Goal: Information Seeking & Learning: Check status

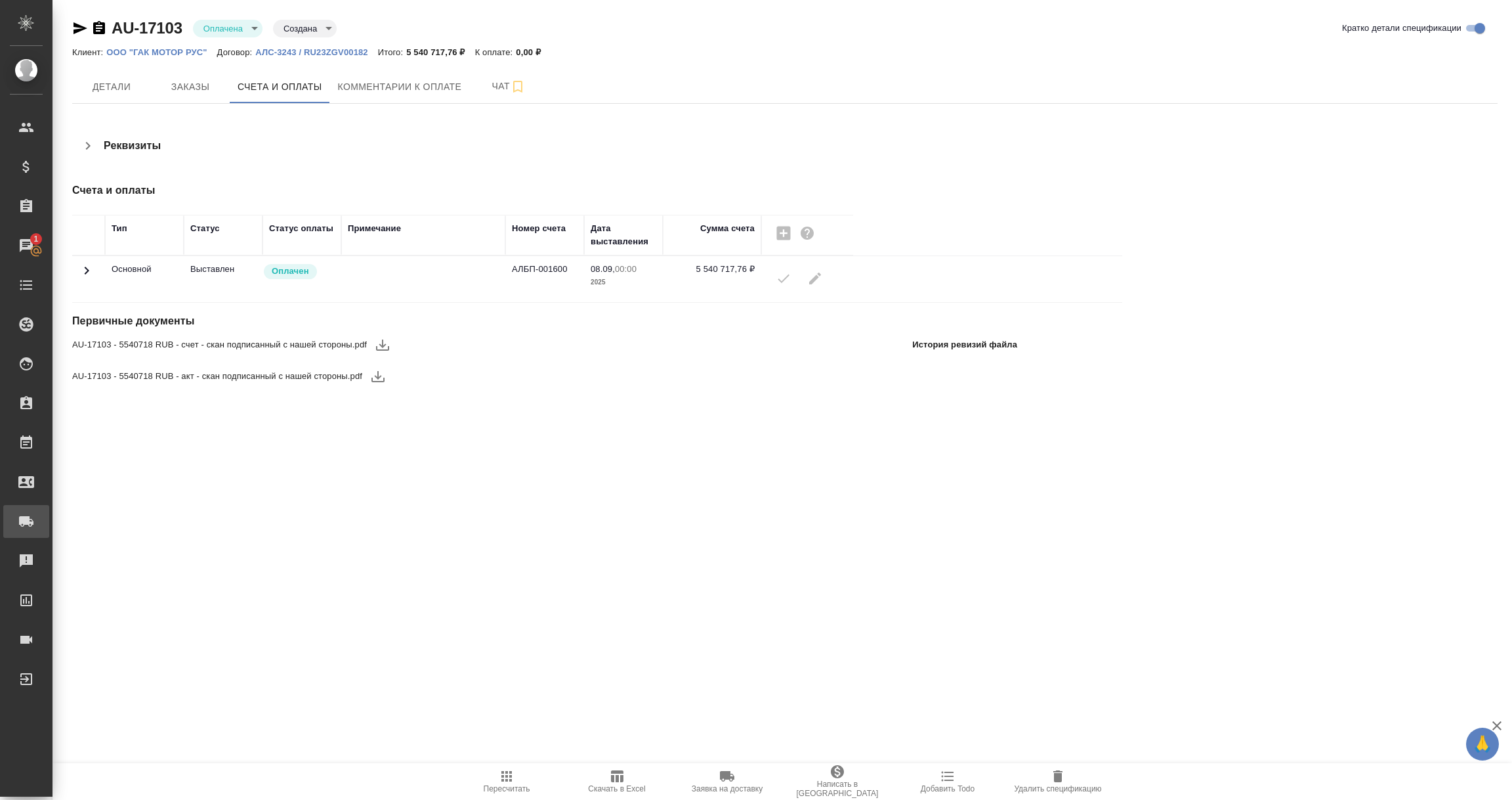
click at [26, 518] on div "Заявки на доставку" at bounding box center [10, 522] width 33 height 20
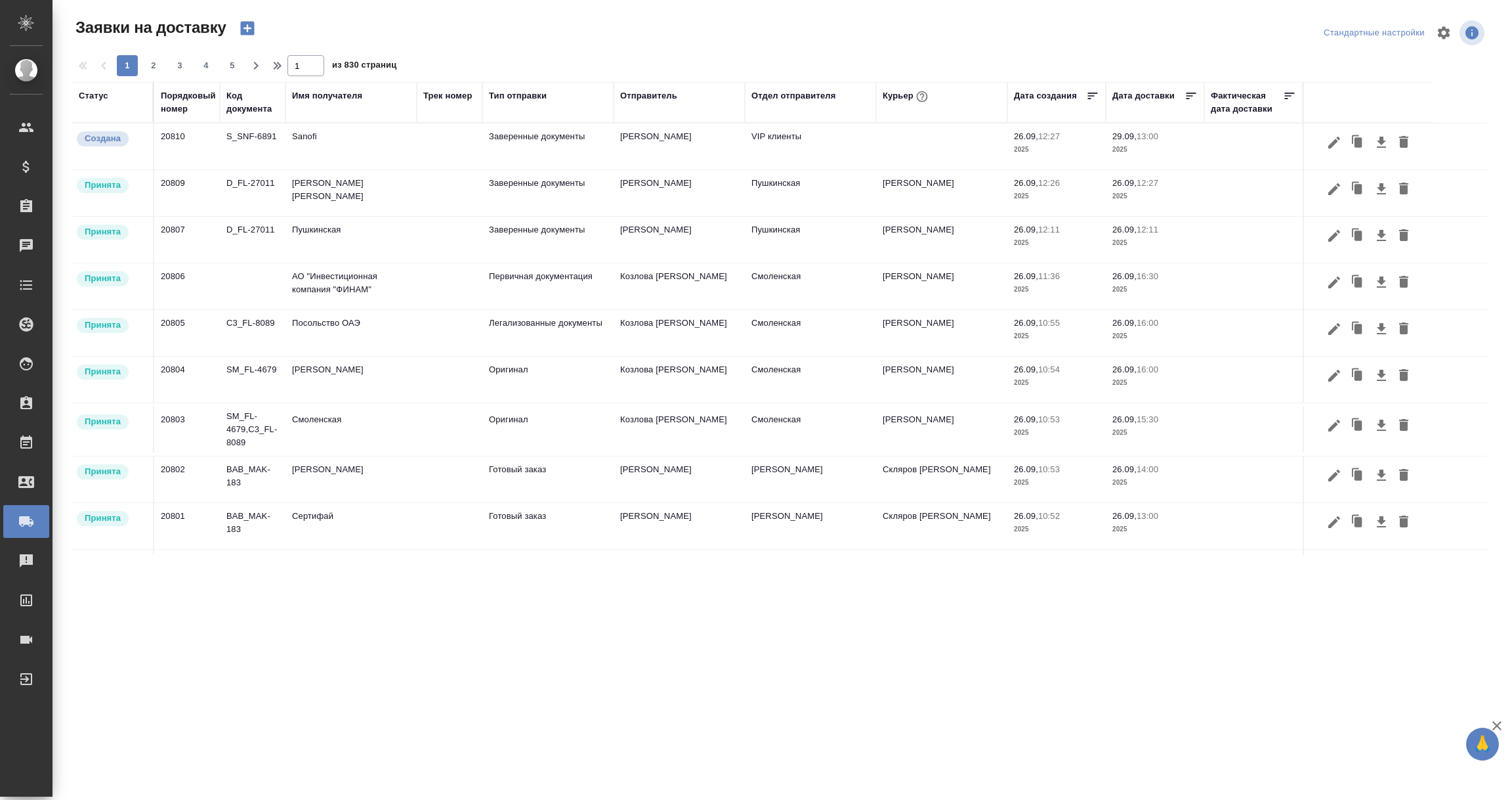
drag, startPoint x: 318, startPoint y: 96, endPoint x: 317, endPoint y: 133, distance: 37.0
click at [319, 95] on div "Имя получателя" at bounding box center [326, 96] width 70 height 13
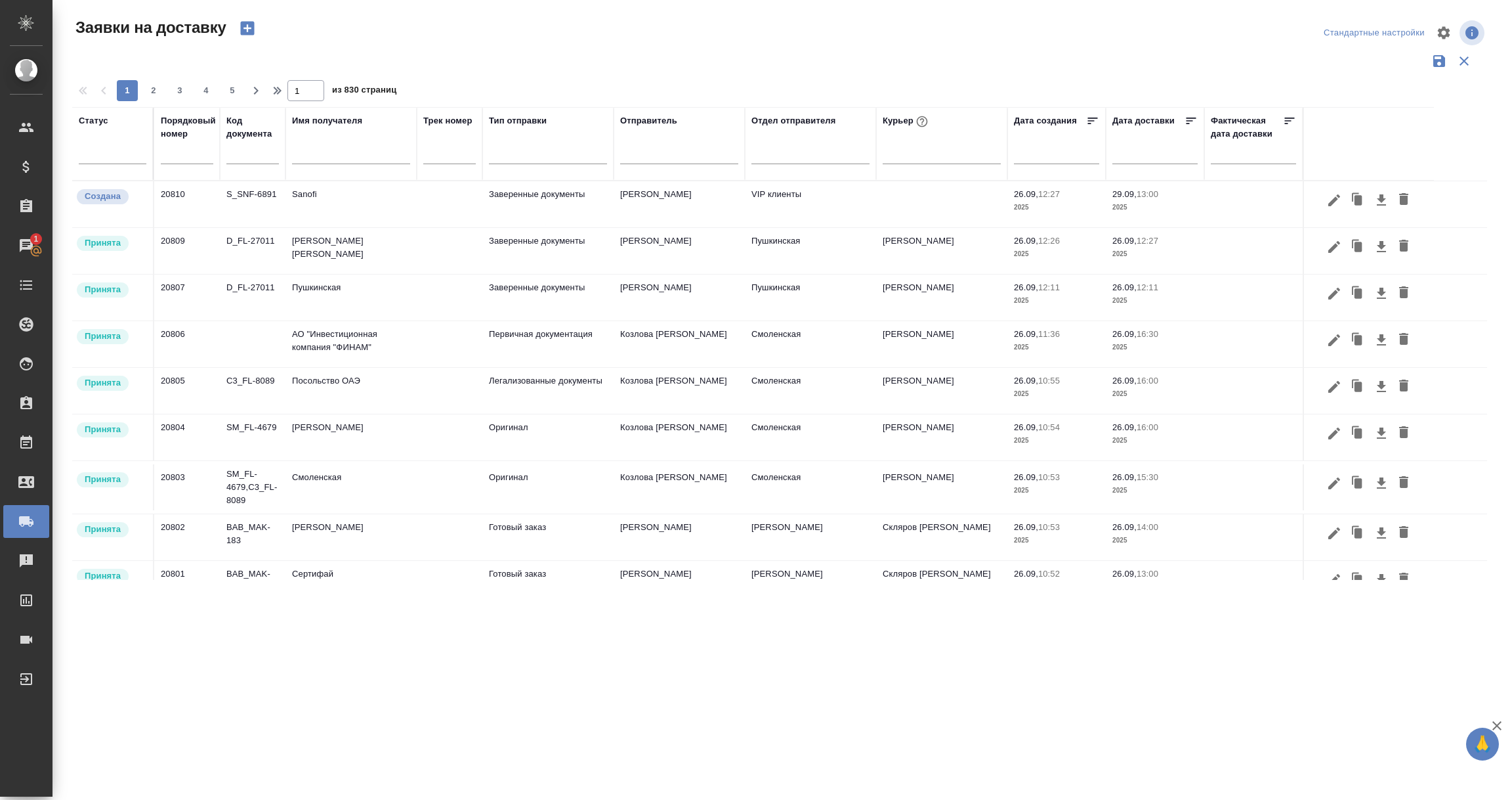
click at [324, 162] on input "text" at bounding box center [351, 155] width 118 height 16
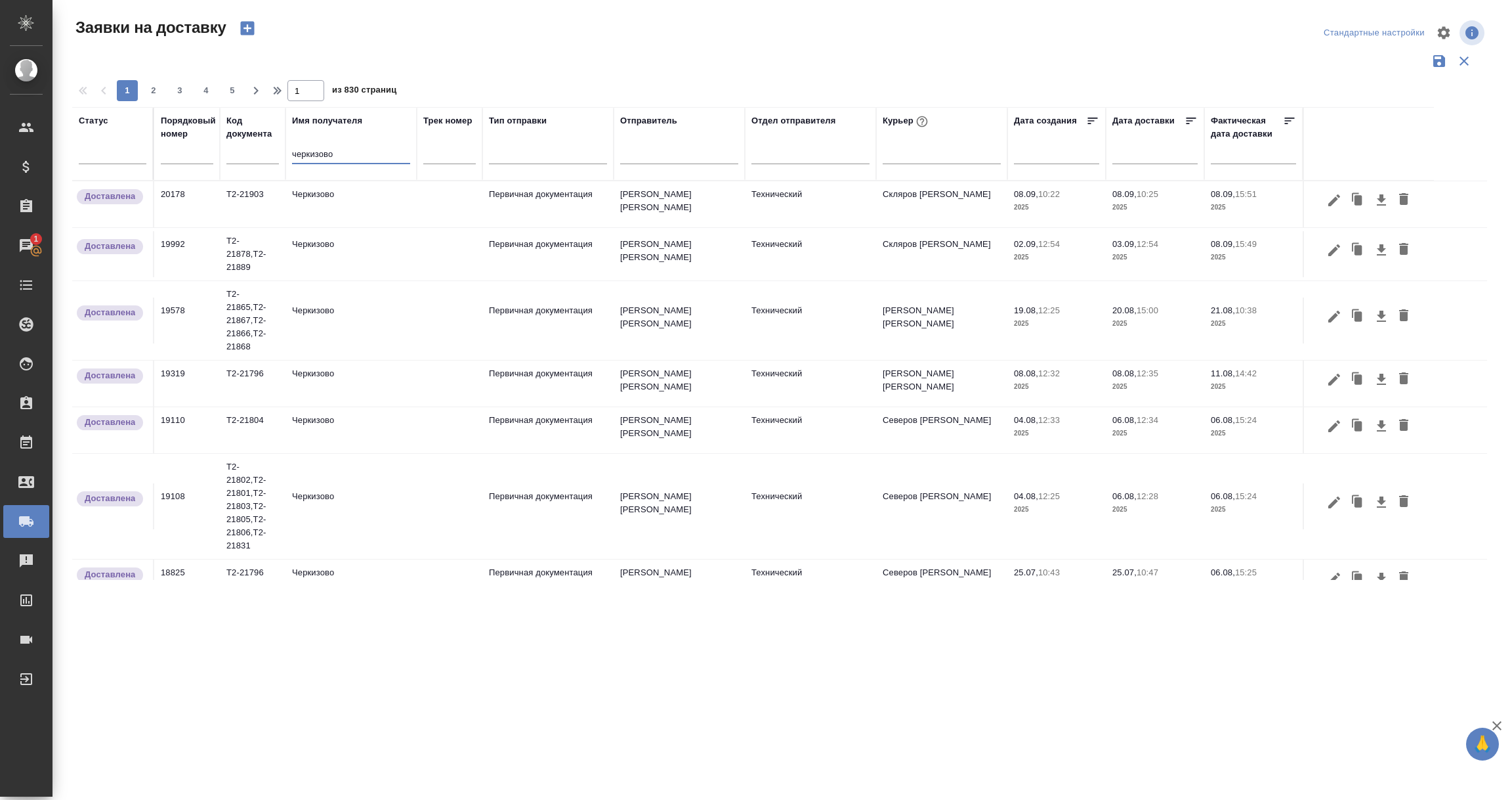
type input "черкизово"
click at [1352, 198] on icon "button" at bounding box center [1355, 196] width 7 height 9
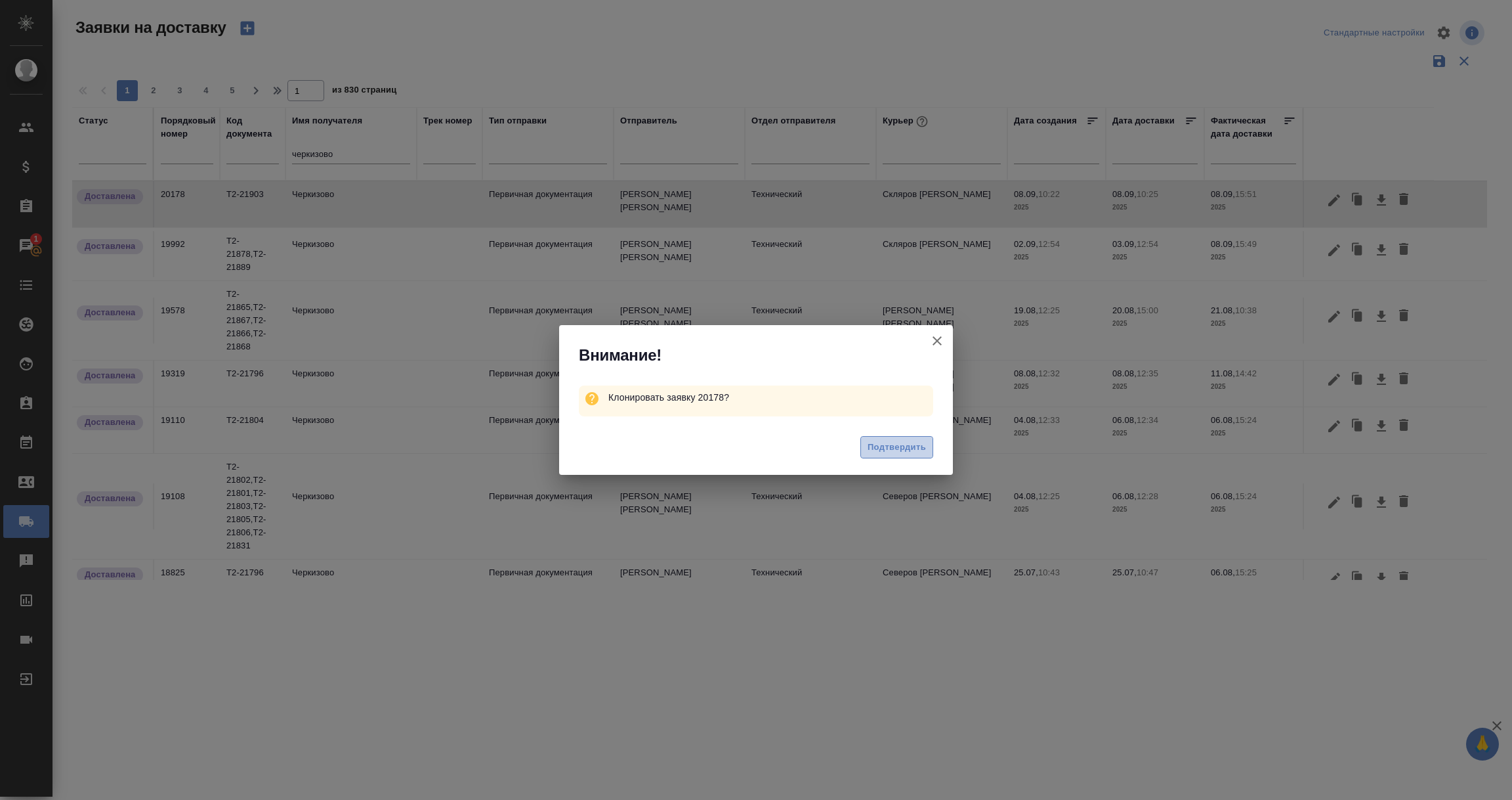
click at [909, 447] on span "Подтвердить" at bounding box center [897, 447] width 58 height 15
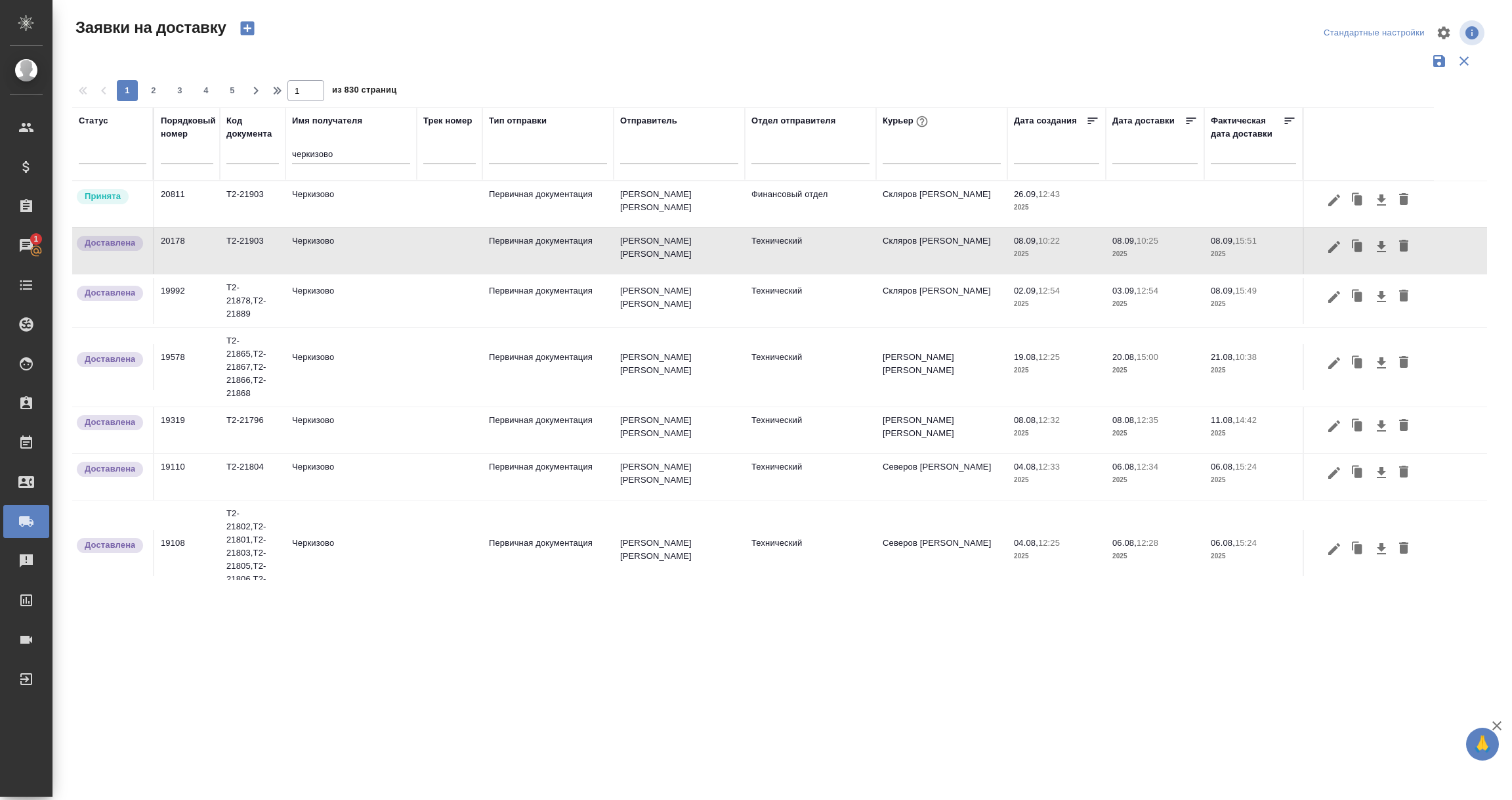
click at [306, 202] on td "Черкизово" at bounding box center [351, 204] width 131 height 46
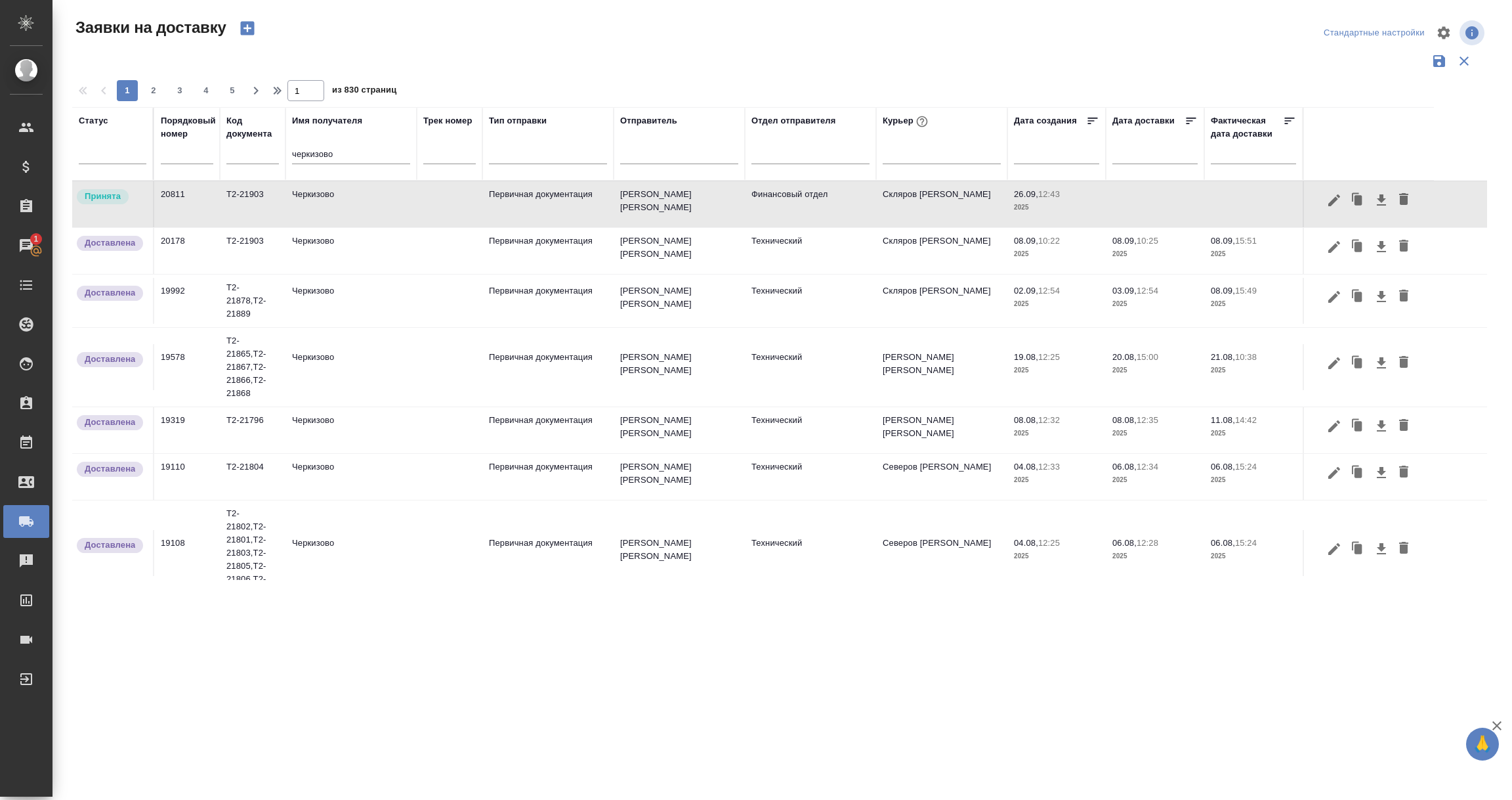
click at [306, 202] on td "Черкизово" at bounding box center [351, 204] width 131 height 46
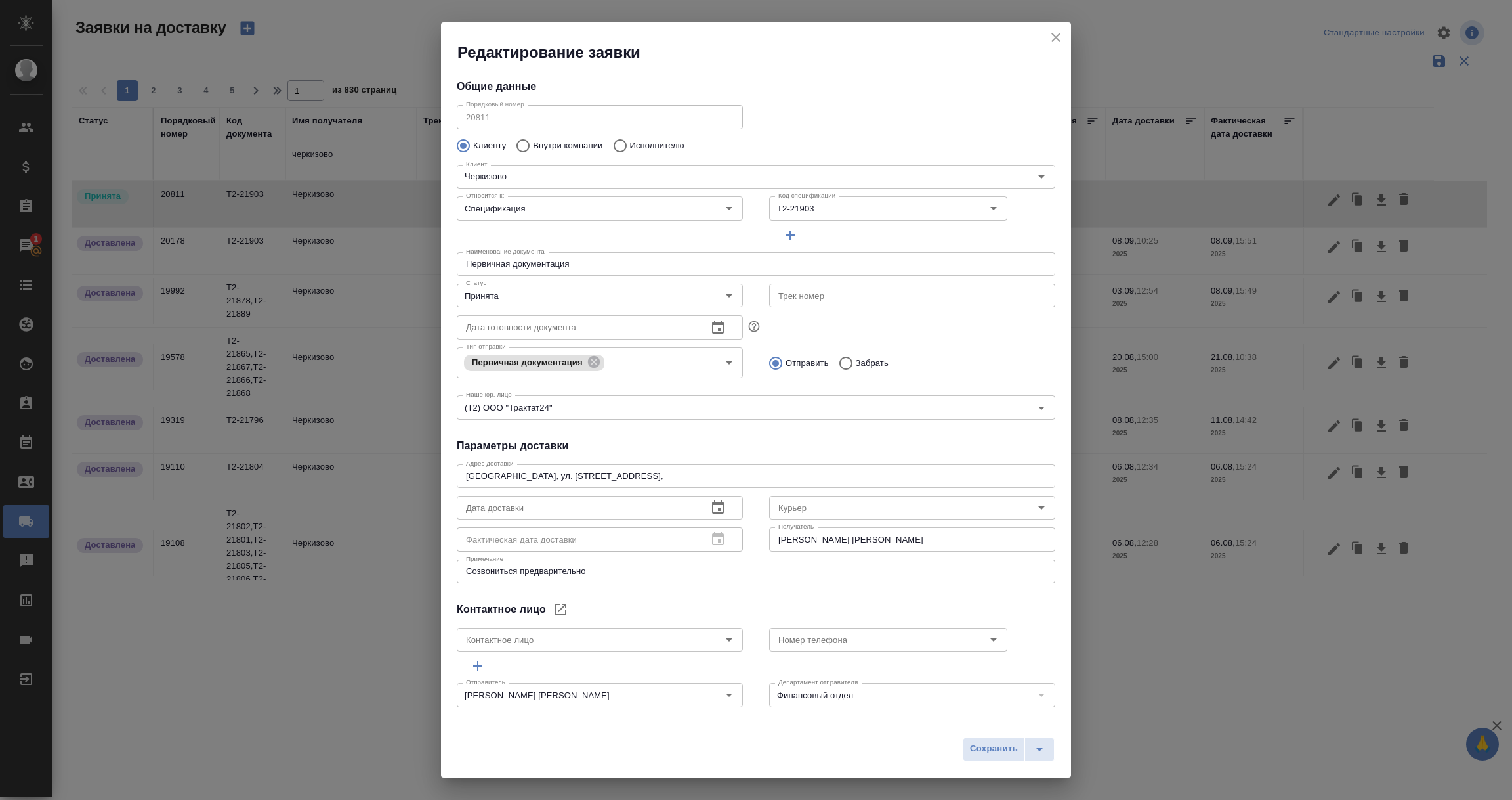
type input "Скляров Станислав"
type input "Байбекова Елена"
type input "8 903 299 25 97"
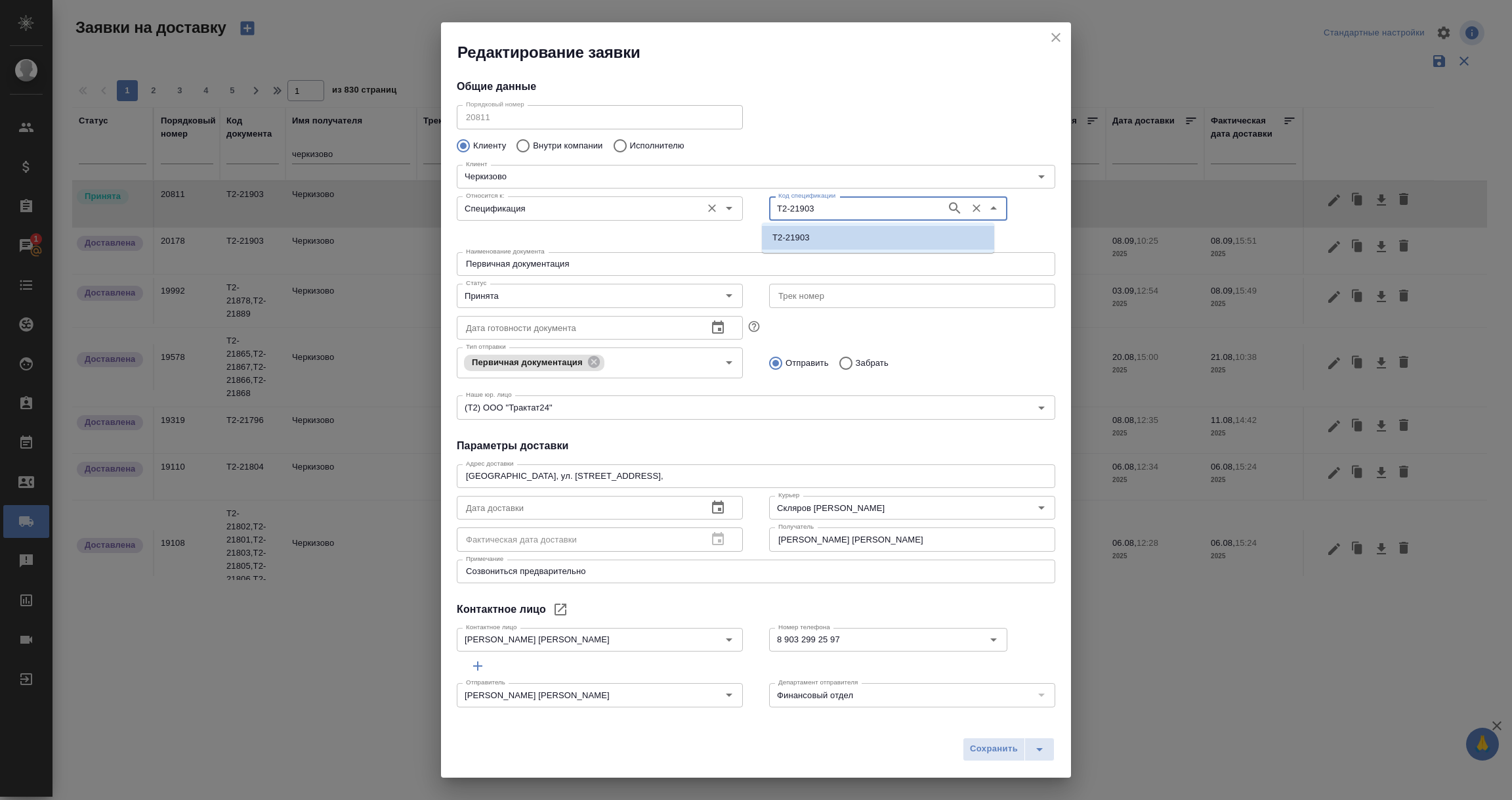
drag, startPoint x: 809, startPoint y: 204, endPoint x: 644, endPoint y: 205, distance: 165.0
click at [644, 205] on div "Относится к: Спецификация Относится к: Код спецификации Т2-21903 Код спецификац…" at bounding box center [756, 218] width 625 height 81
paste input "1"
type input "Т2-21913"
click at [949, 203] on icon "button" at bounding box center [955, 208] width 11 height 11
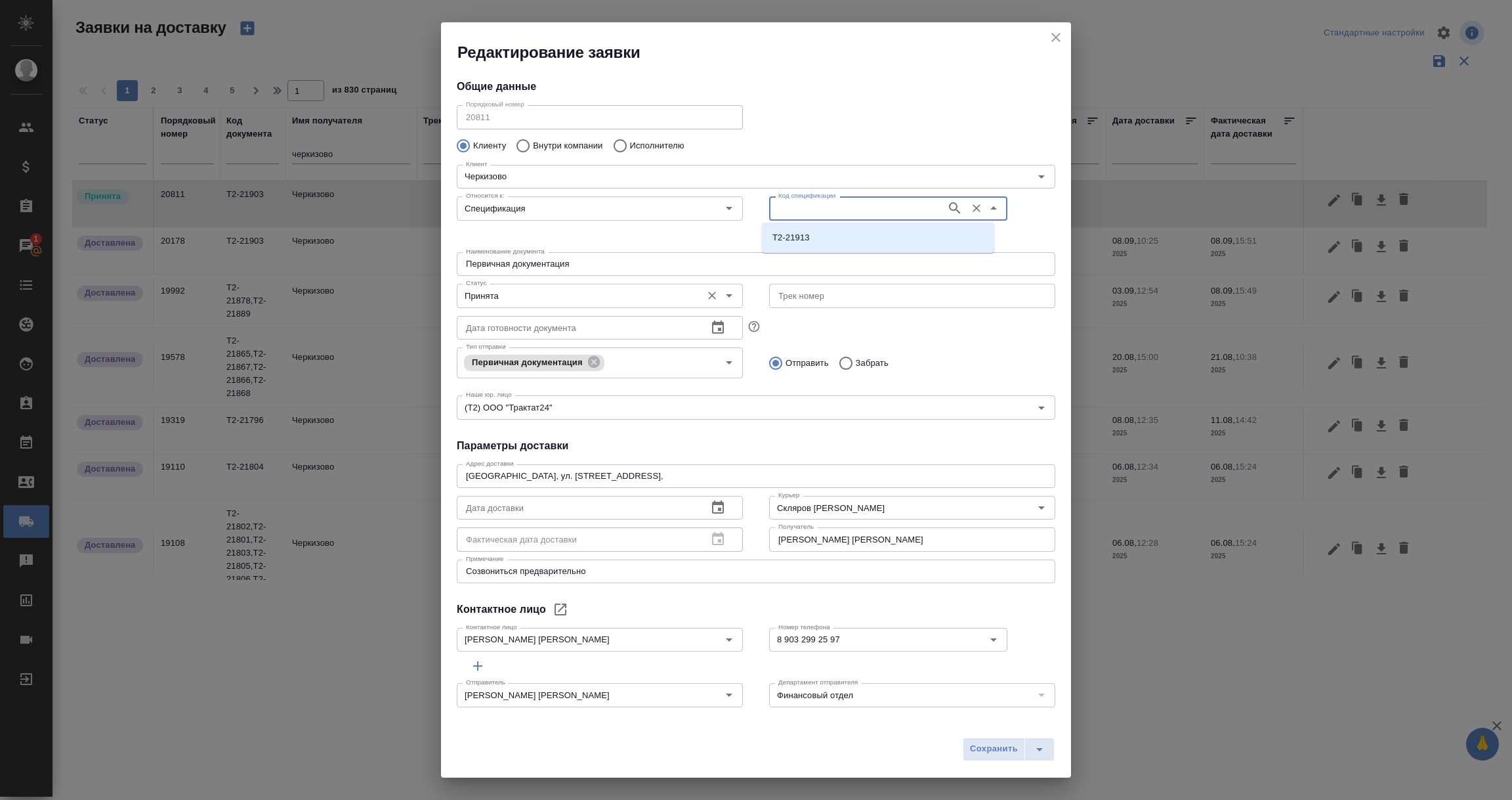
click at [724, 297] on icon "Open" at bounding box center [729, 295] width 16 height 16
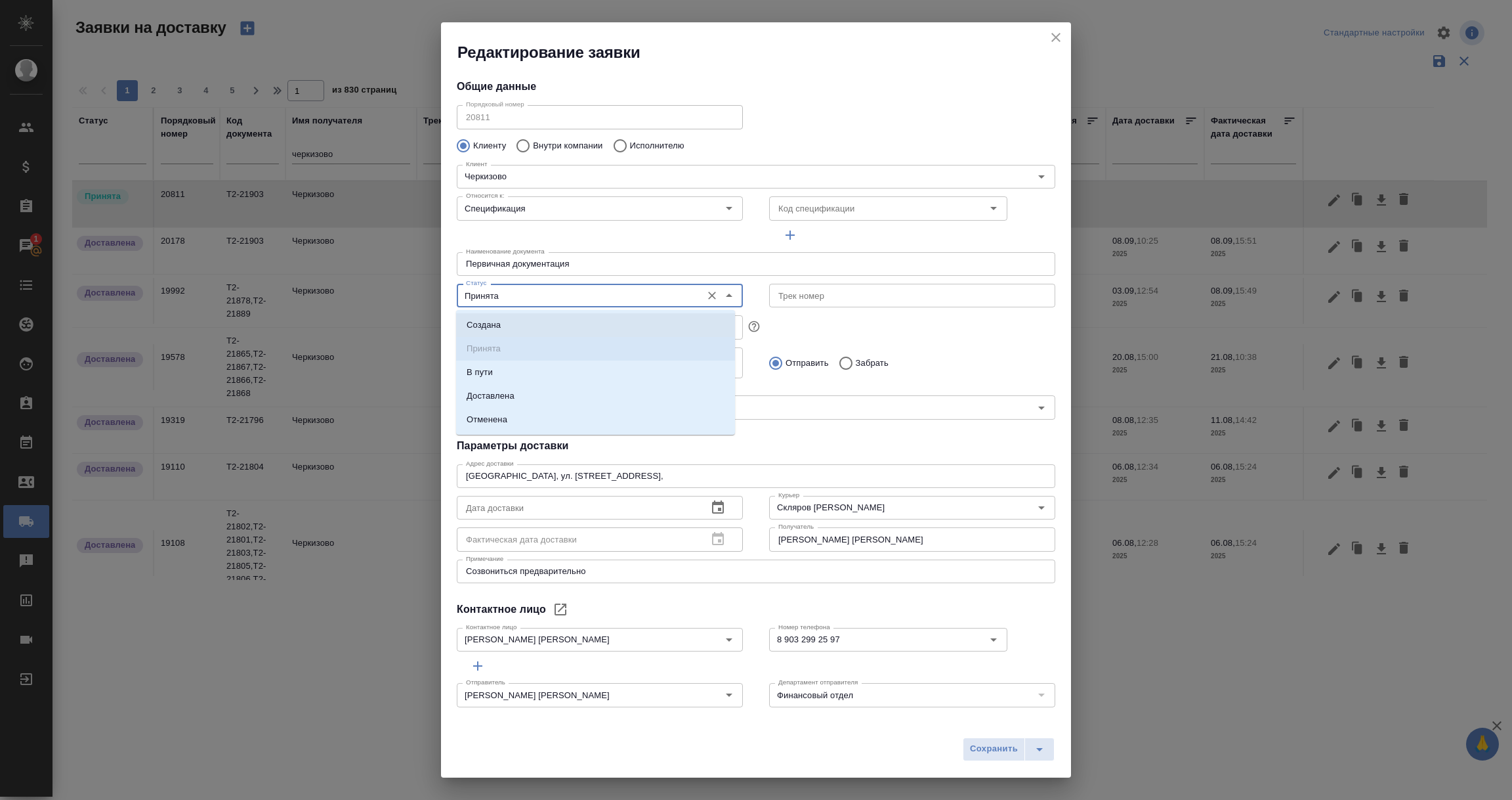
click at [530, 327] on li "Создана" at bounding box center [596, 325] width 279 height 23
type input "Создана"
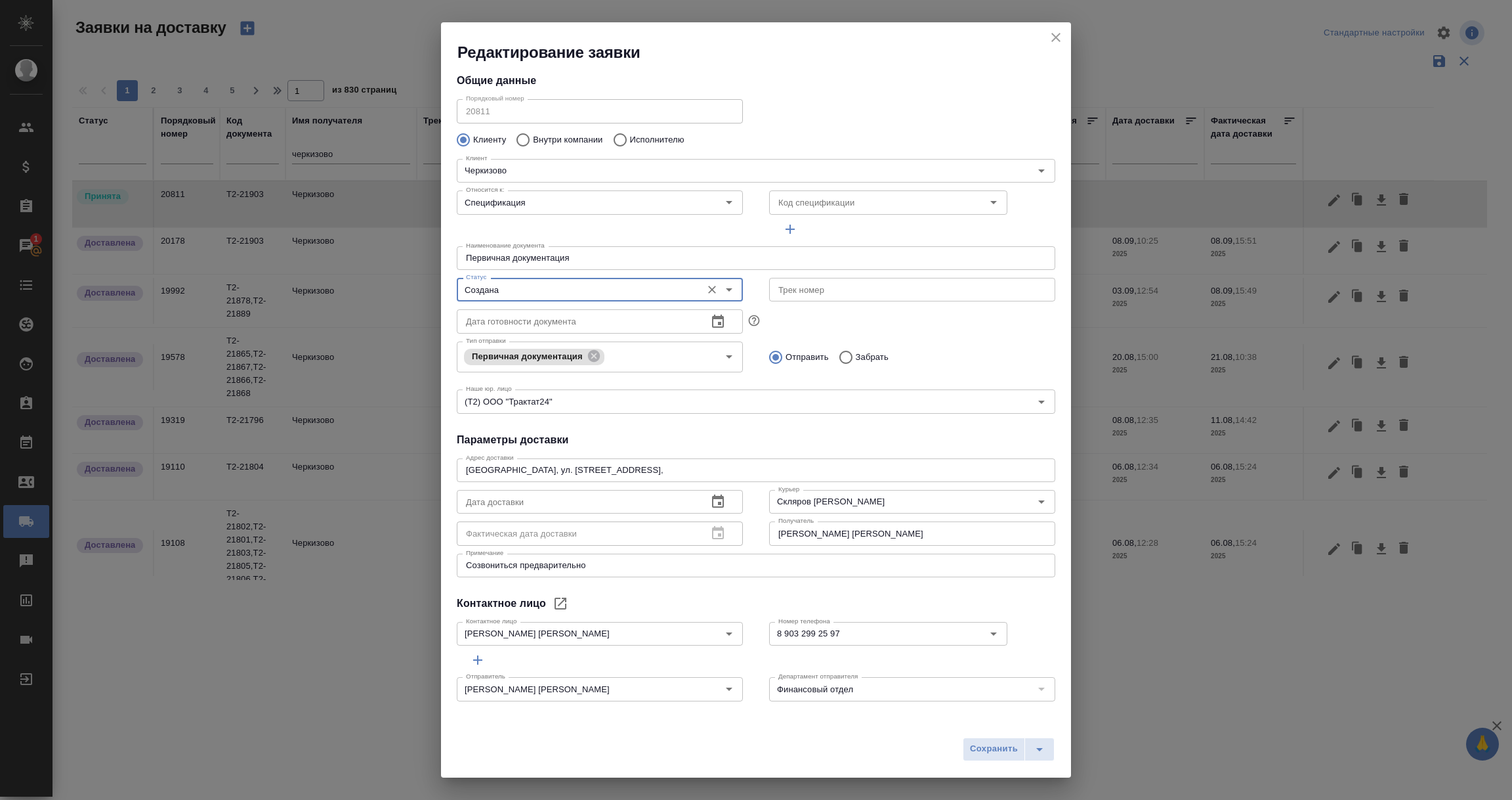
scroll to position [7, 0]
click at [1018, 498] on icon "Очистить" at bounding box center [1024, 500] width 13 height 13
drag, startPoint x: 1001, startPoint y: 530, endPoint x: 710, endPoint y: 531, distance: 291.0
click at [713, 531] on div "Дата доставки Дата доставки Фактическая дата доставки Фактическая дата доставки…" at bounding box center [756, 514] width 625 height 90
click at [725, 688] on icon "Open" at bounding box center [729, 687] width 16 height 16
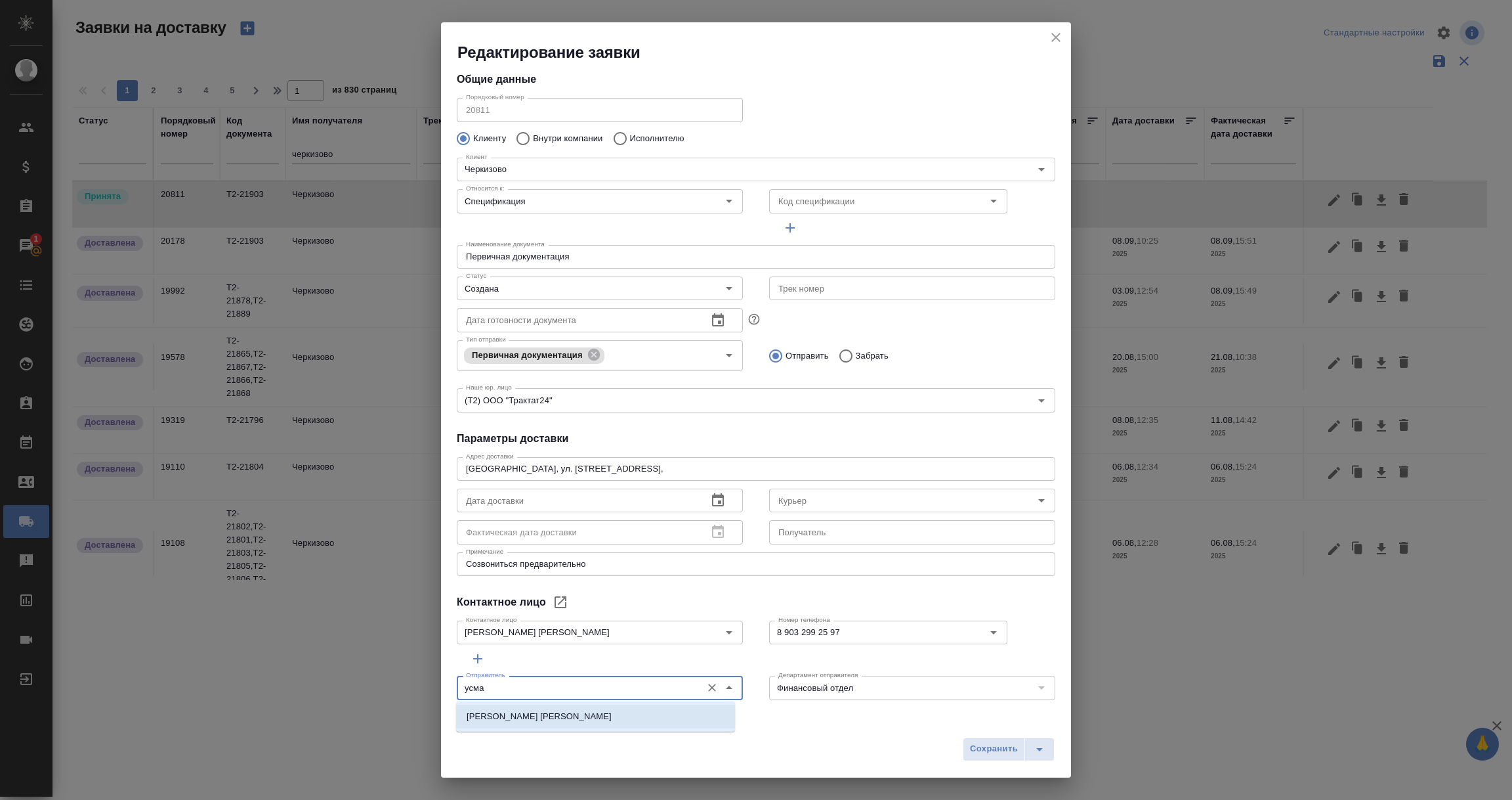
click at [612, 716] on li "[PERSON_NAME]" at bounding box center [596, 716] width 279 height 23
type input "[PERSON_NAME]"
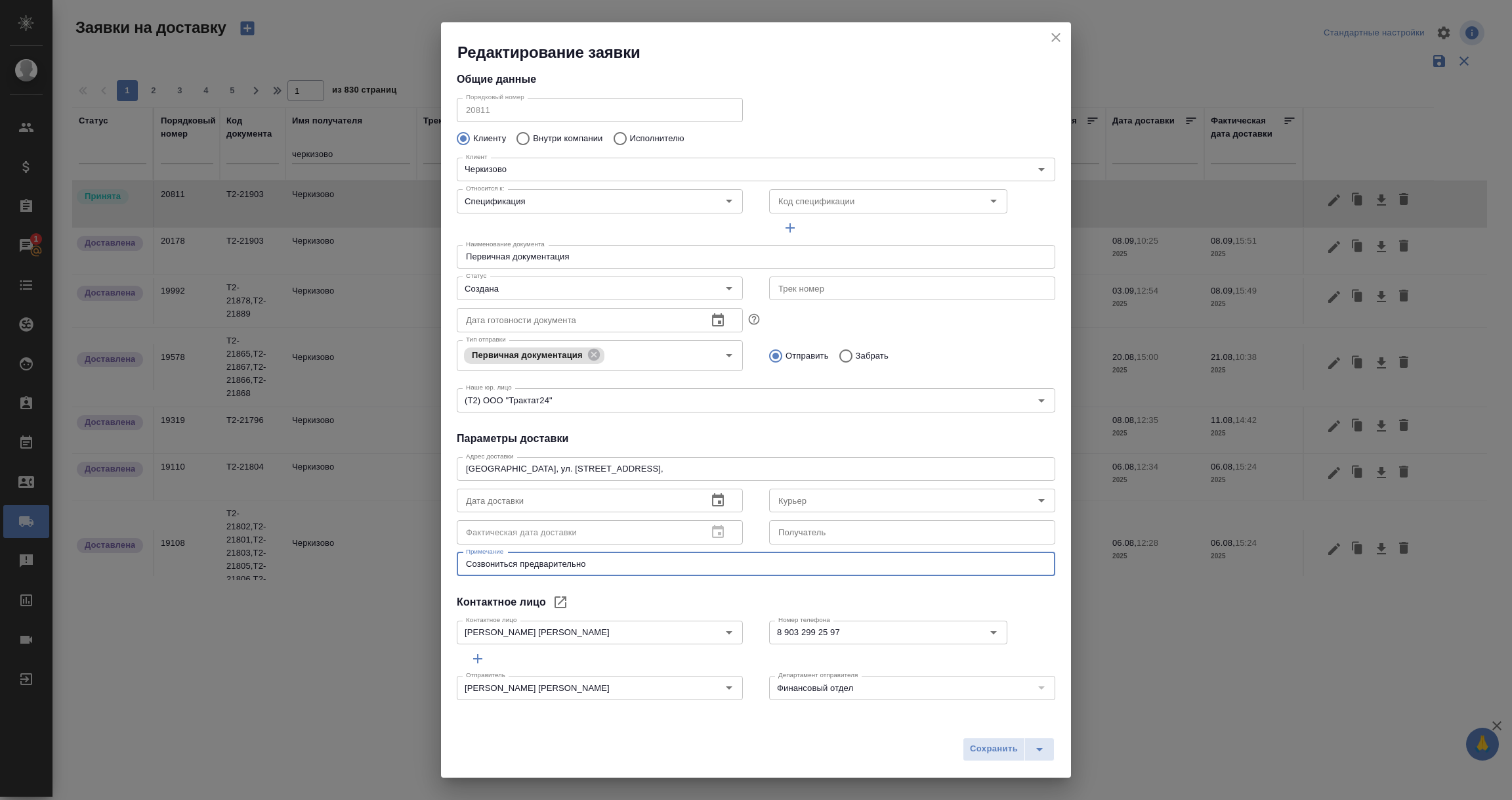
click at [606, 562] on textarea "Созвониться предварительно" at bounding box center [756, 564] width 580 height 10
paste textarea "Доставка на имя Е. Байбековой. На стикере просьба указать "RTE""
type textarea "Созвониться предварительно. Доставка на имя Е. Байбековой. На стикере просьба у…"
click at [982, 753] on span "Сохранить" at bounding box center [994, 748] width 48 height 15
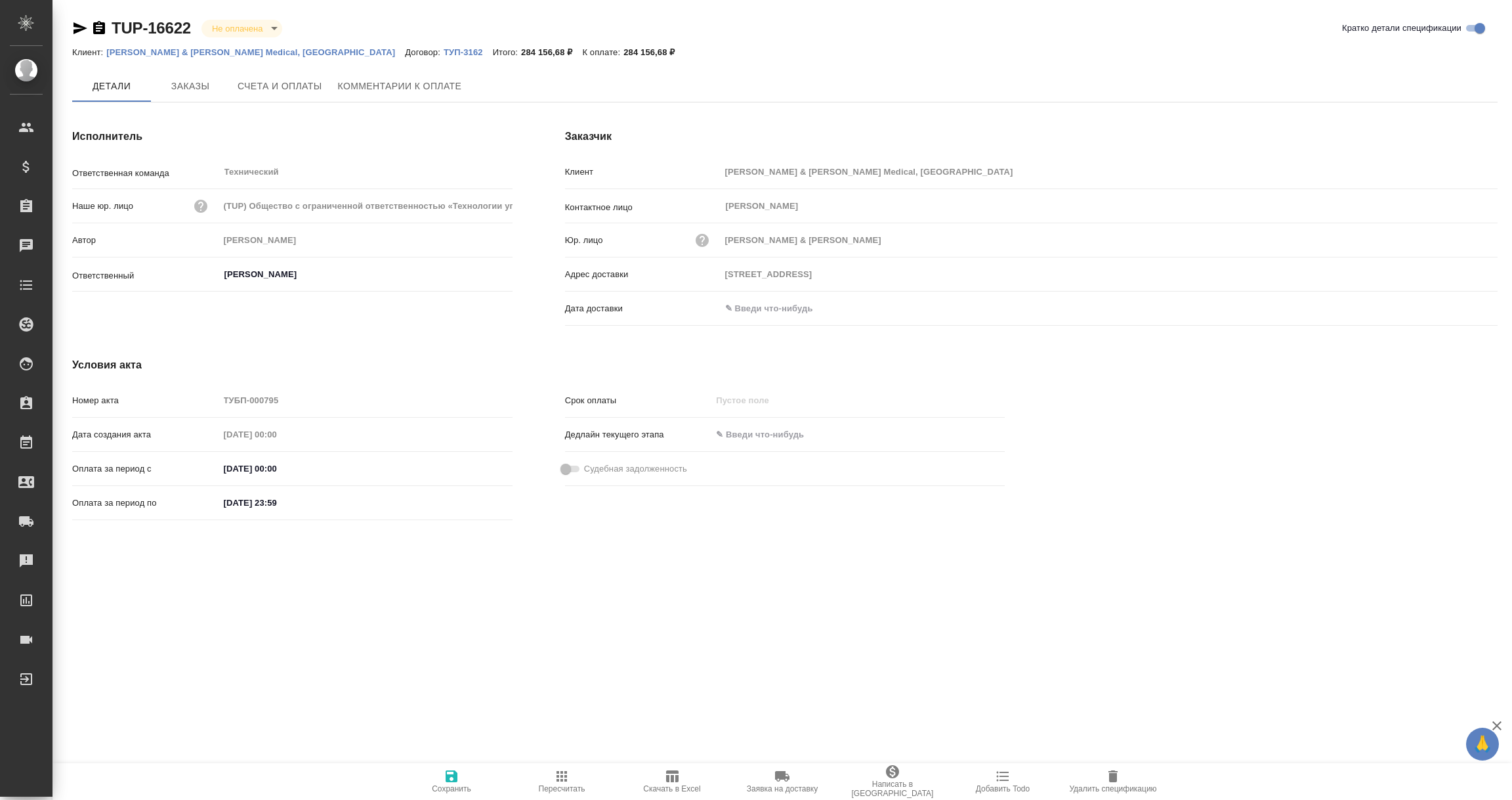
click at [764, 309] on input "text" at bounding box center [778, 308] width 115 height 19
click at [1462, 305] on icon "button" at bounding box center [1460, 309] width 16 height 16
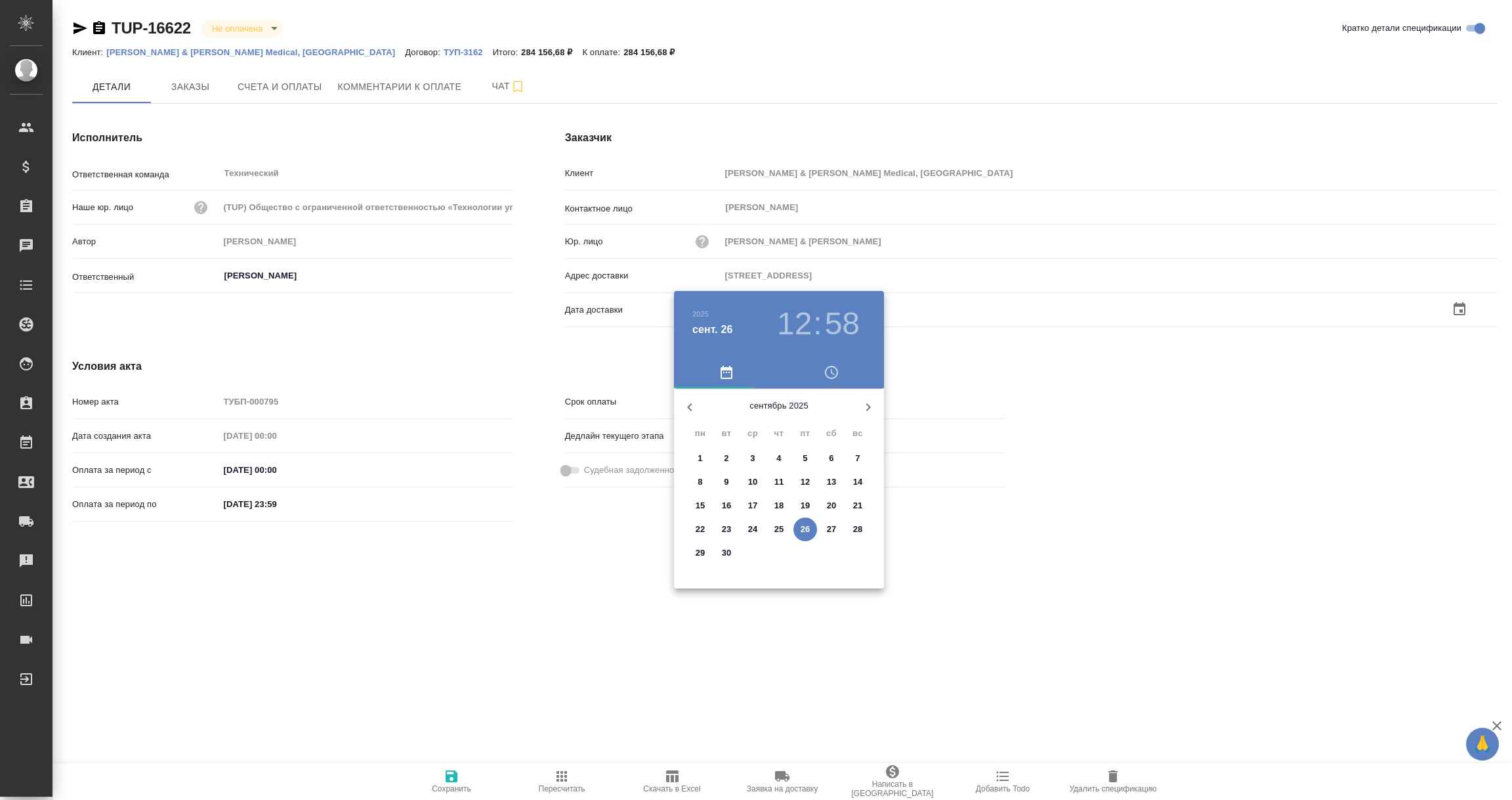
click at [805, 527] on p "26" at bounding box center [805, 529] width 10 height 13
type input "26.09.2025 12:58"
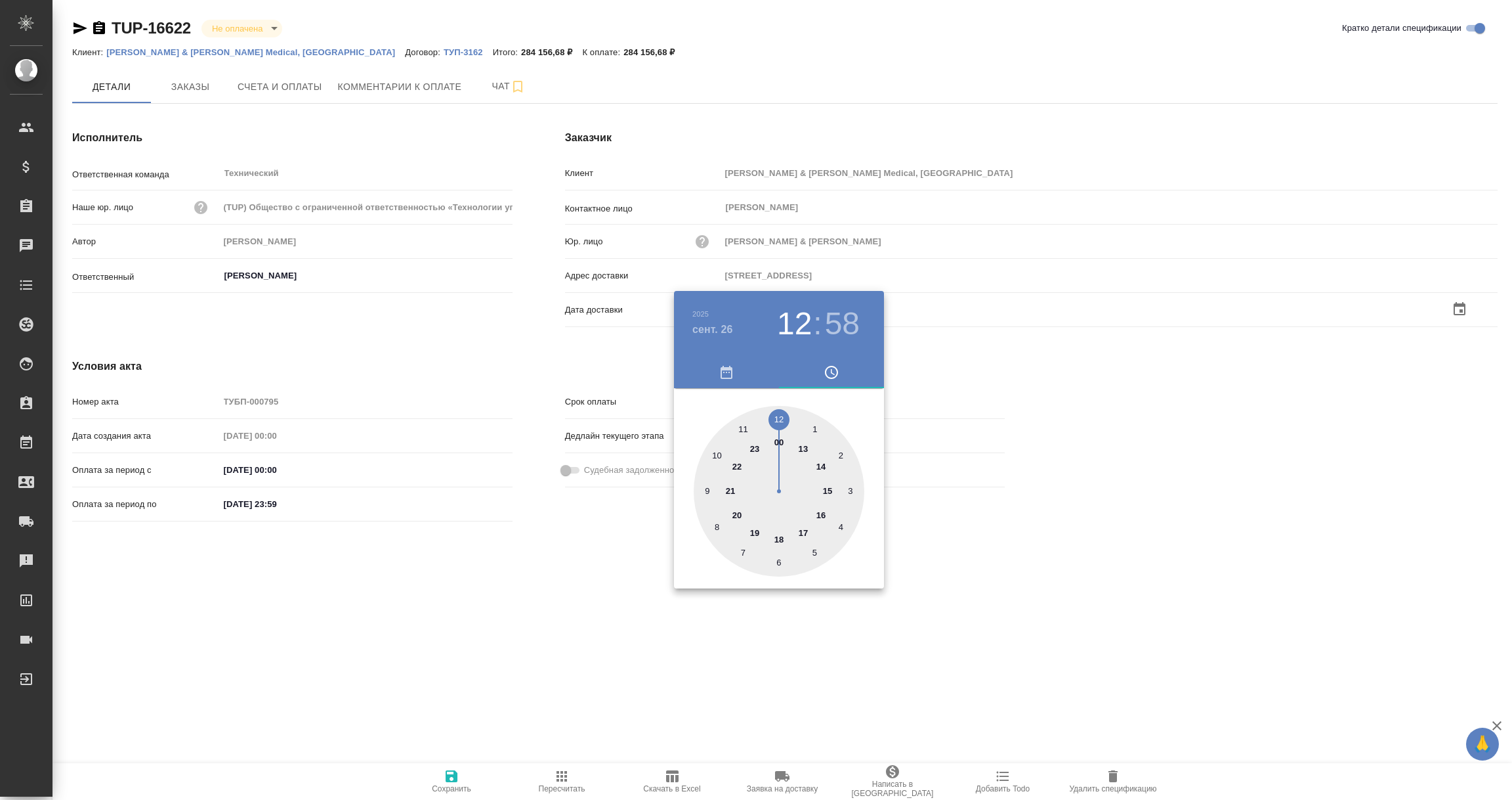
click at [675, 665] on div at bounding box center [756, 400] width 1512 height 800
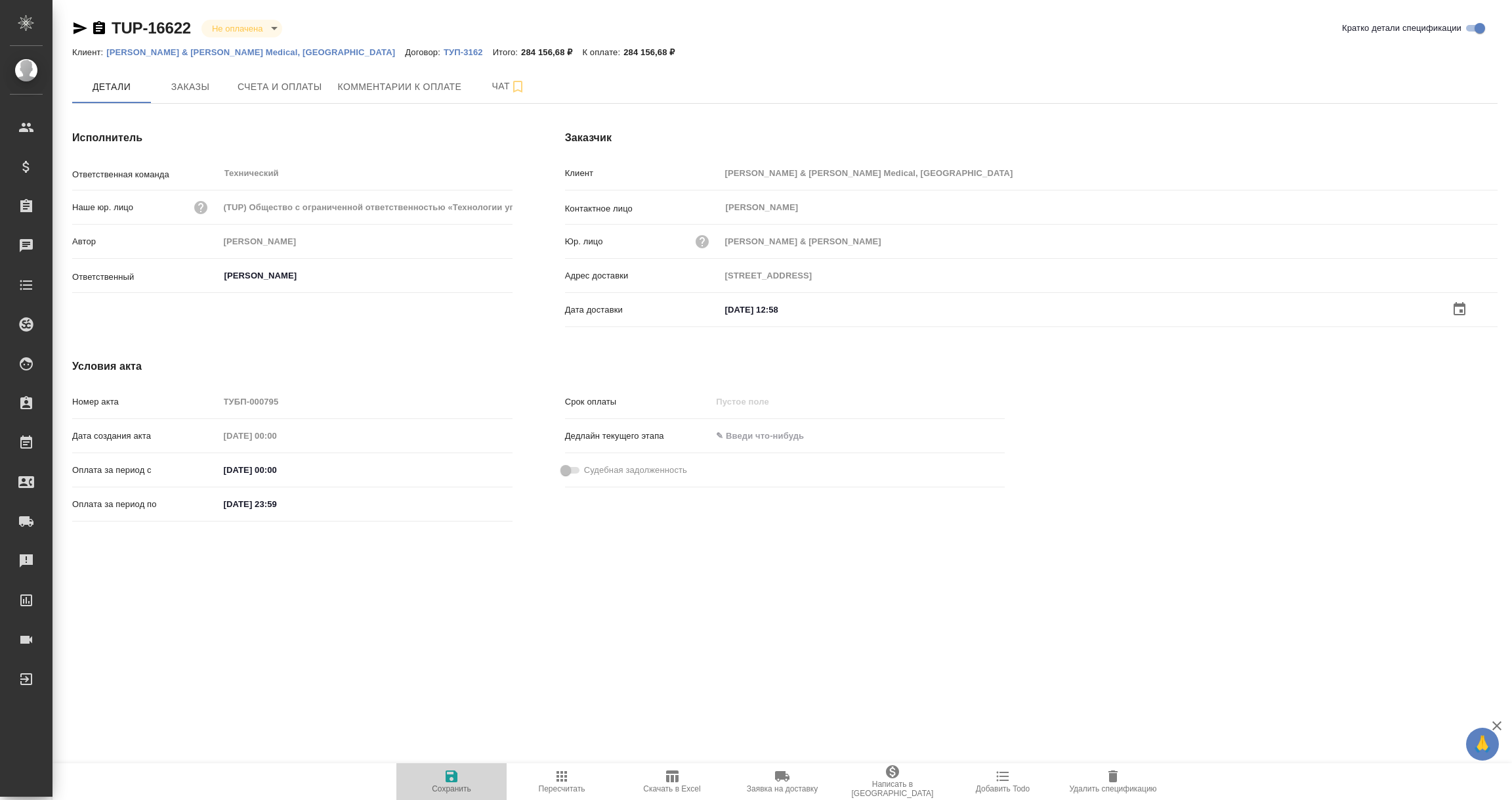
click at [448, 778] on icon "button" at bounding box center [451, 776] width 12 height 12
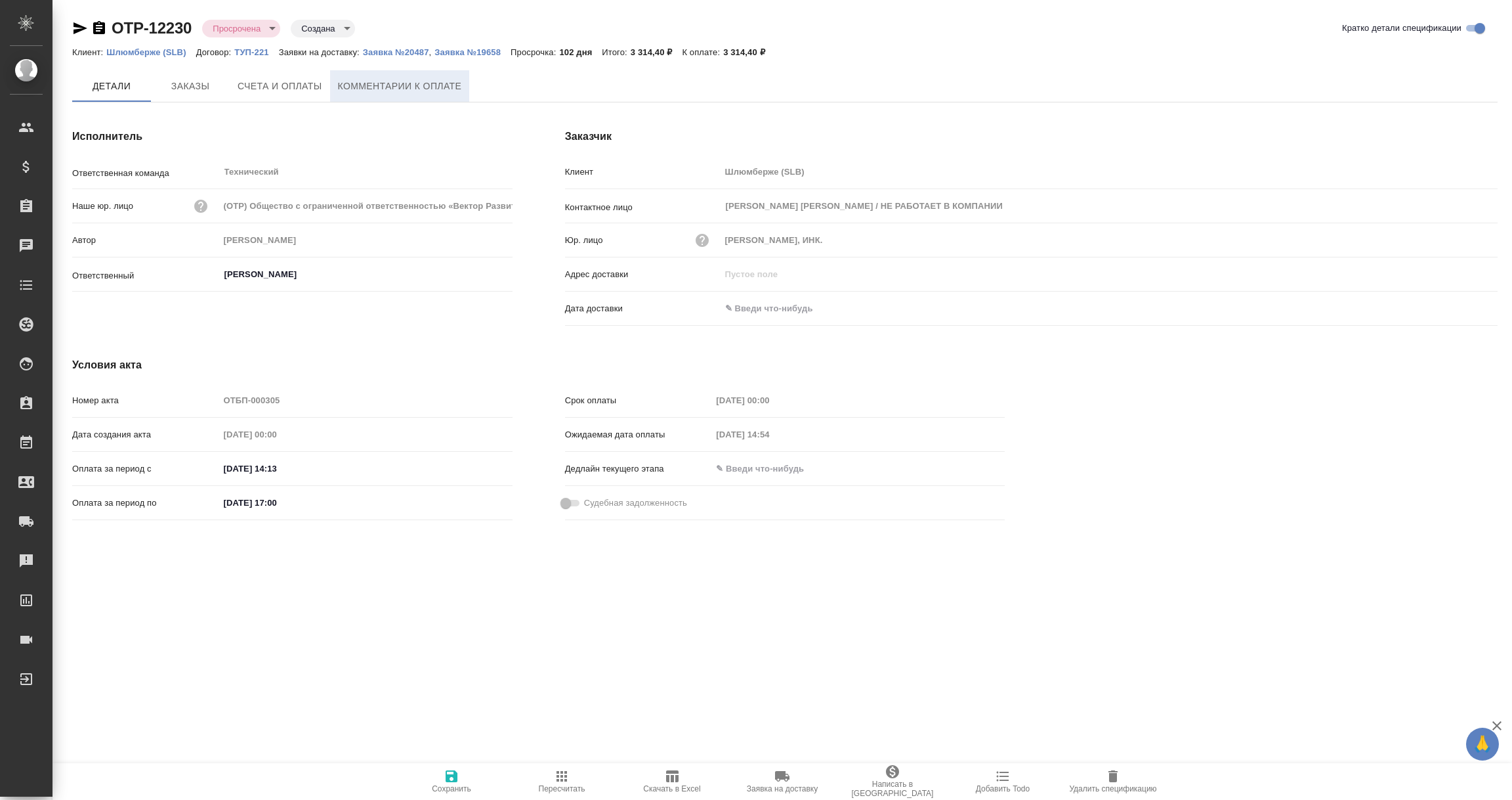
click at [392, 79] on span "Комментарии к оплате" at bounding box center [399, 86] width 124 height 16
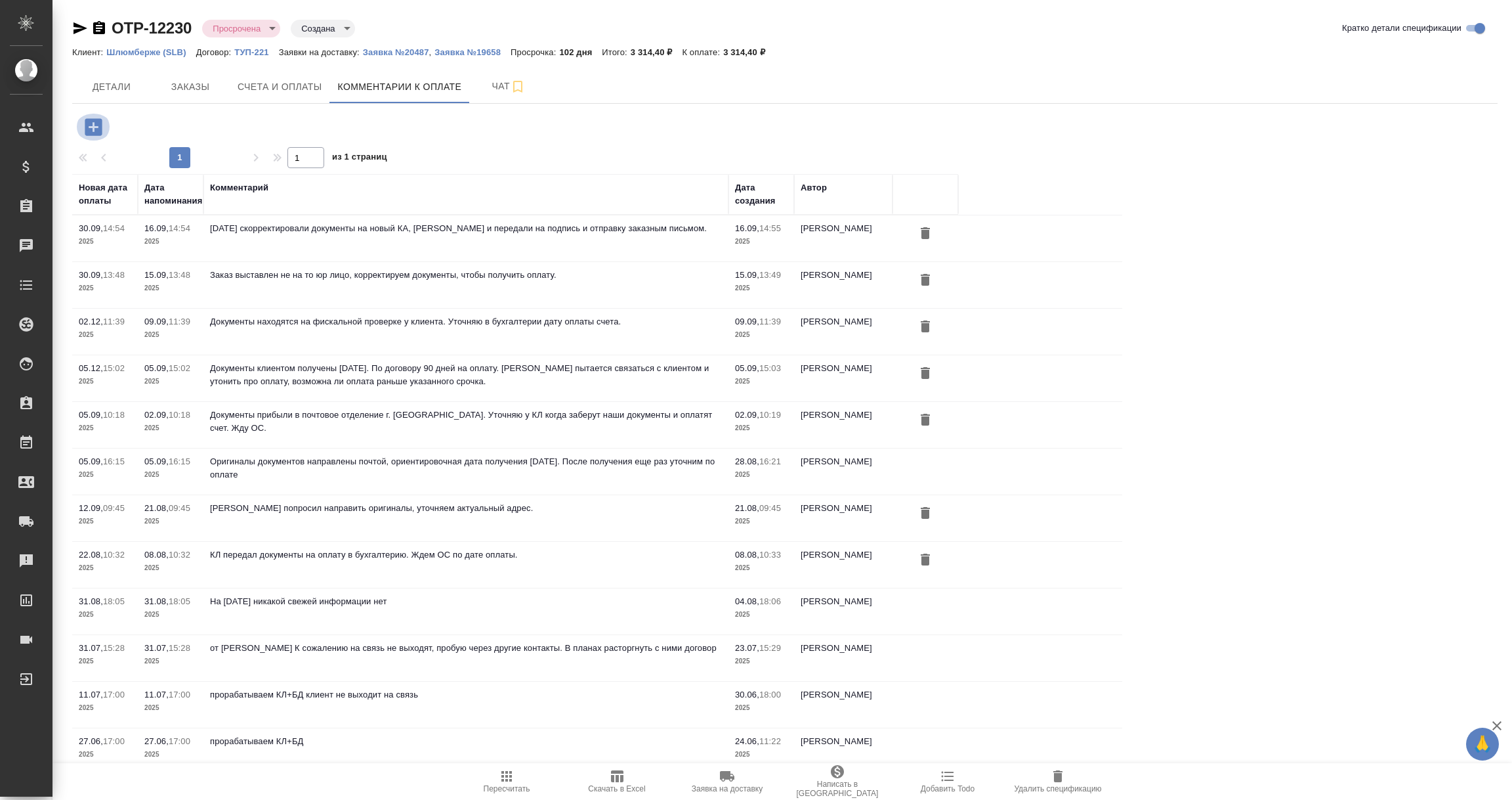
click at [94, 128] on icon "button" at bounding box center [93, 127] width 23 height 23
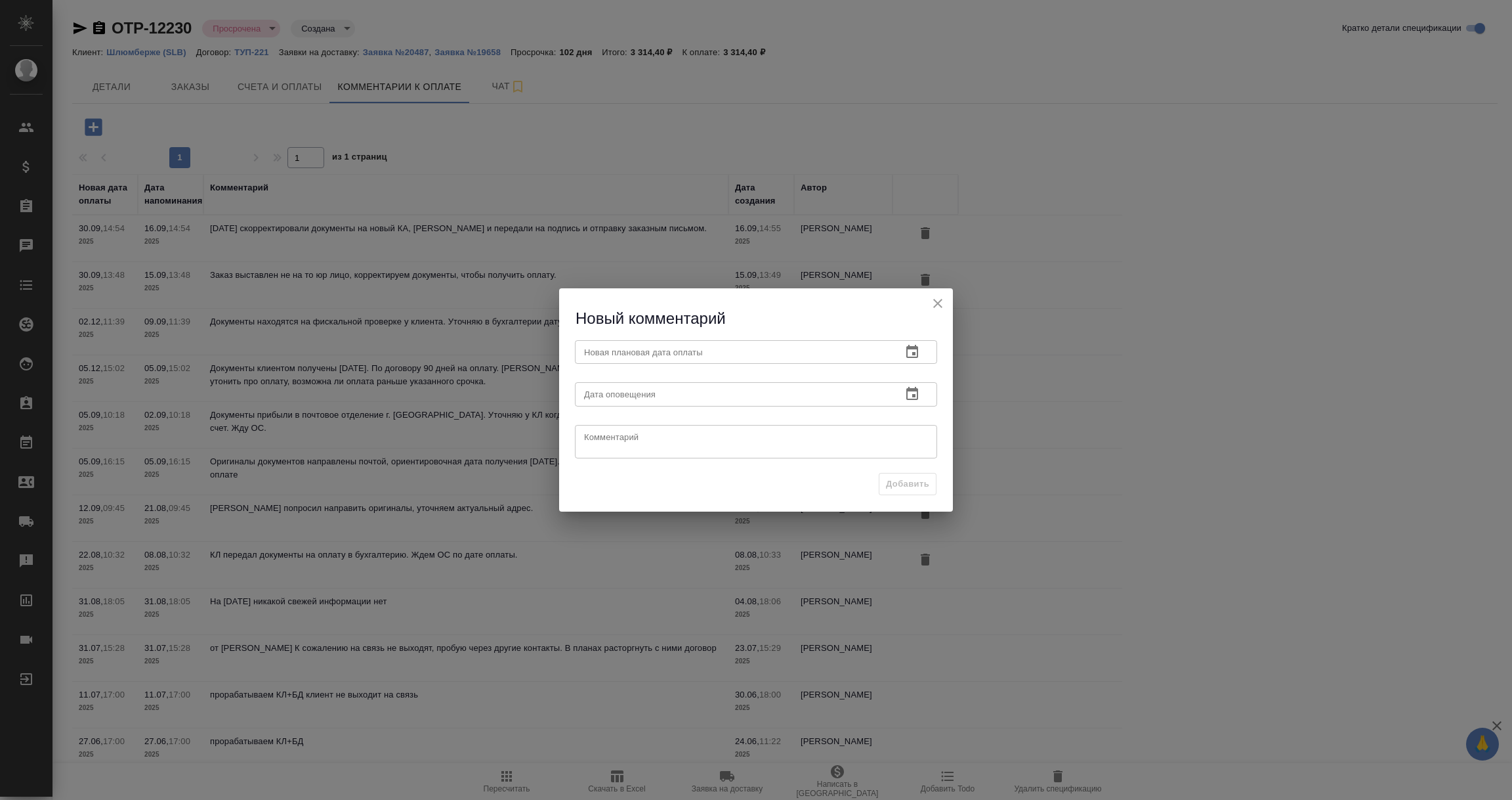
click at [911, 350] on icon "button" at bounding box center [912, 352] width 16 height 16
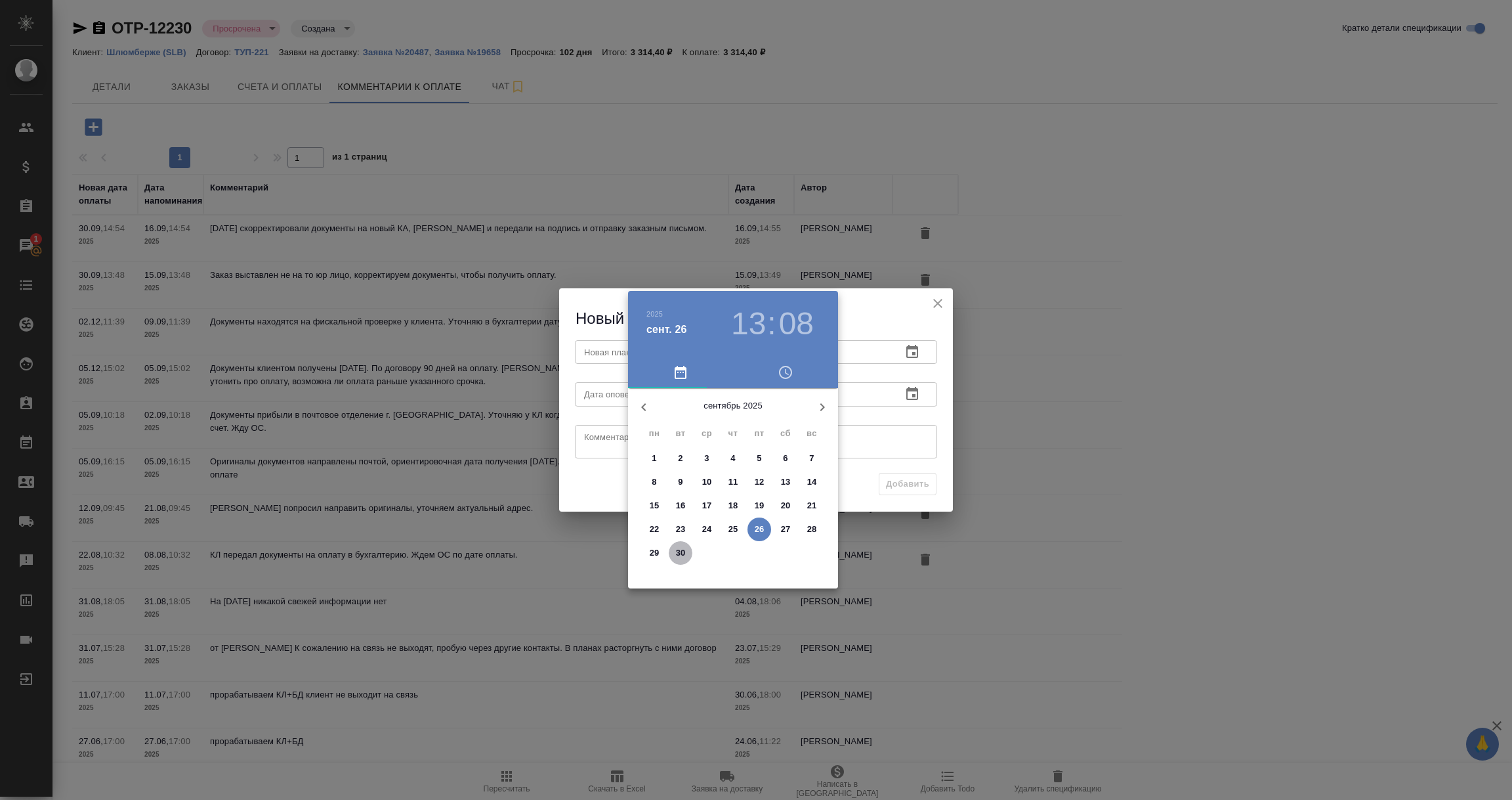
click at [681, 552] on p "30" at bounding box center [681, 553] width 10 height 13
type input "30.09.2025 13:08"
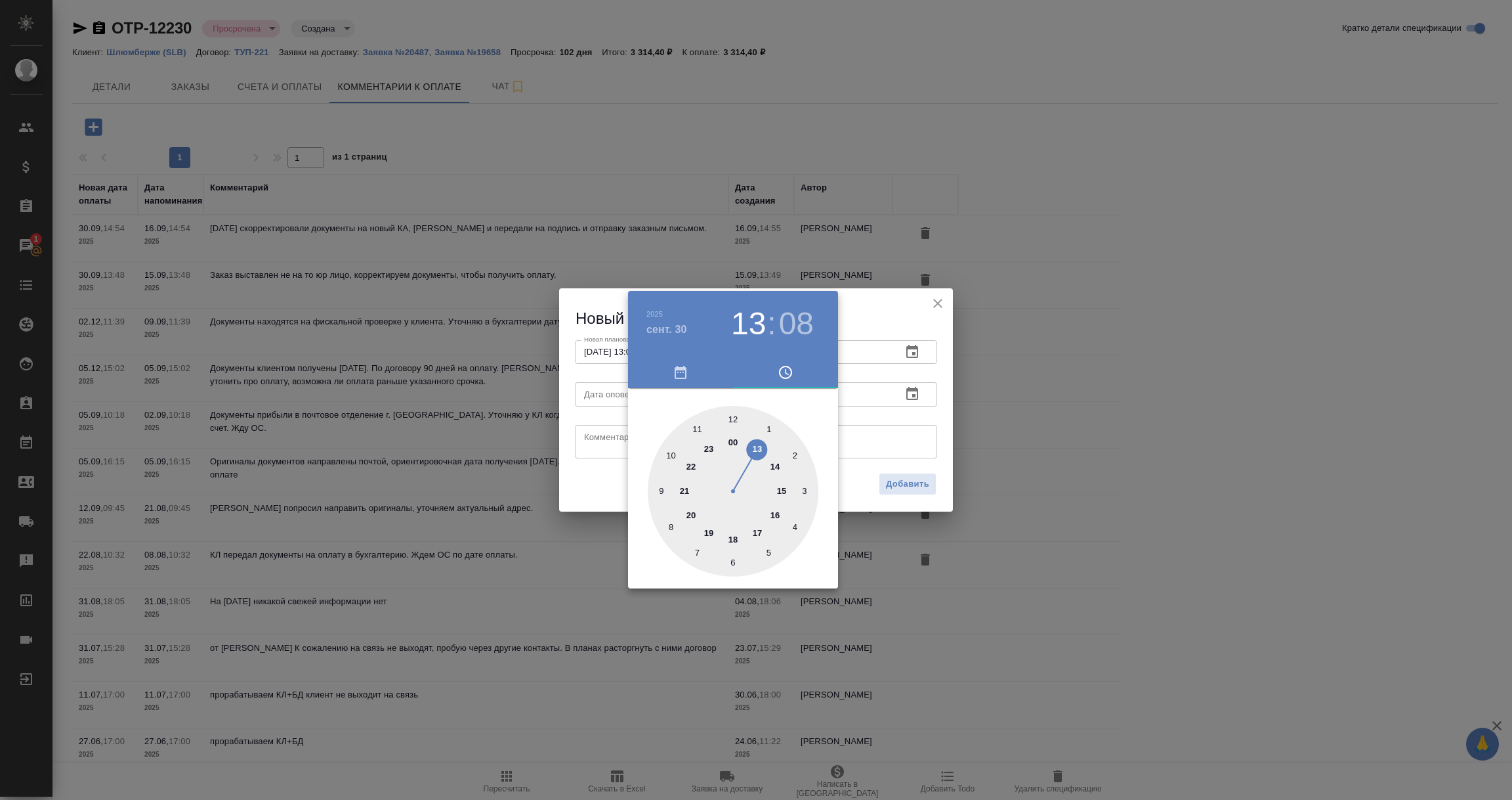
click at [960, 443] on div at bounding box center [756, 400] width 1512 height 800
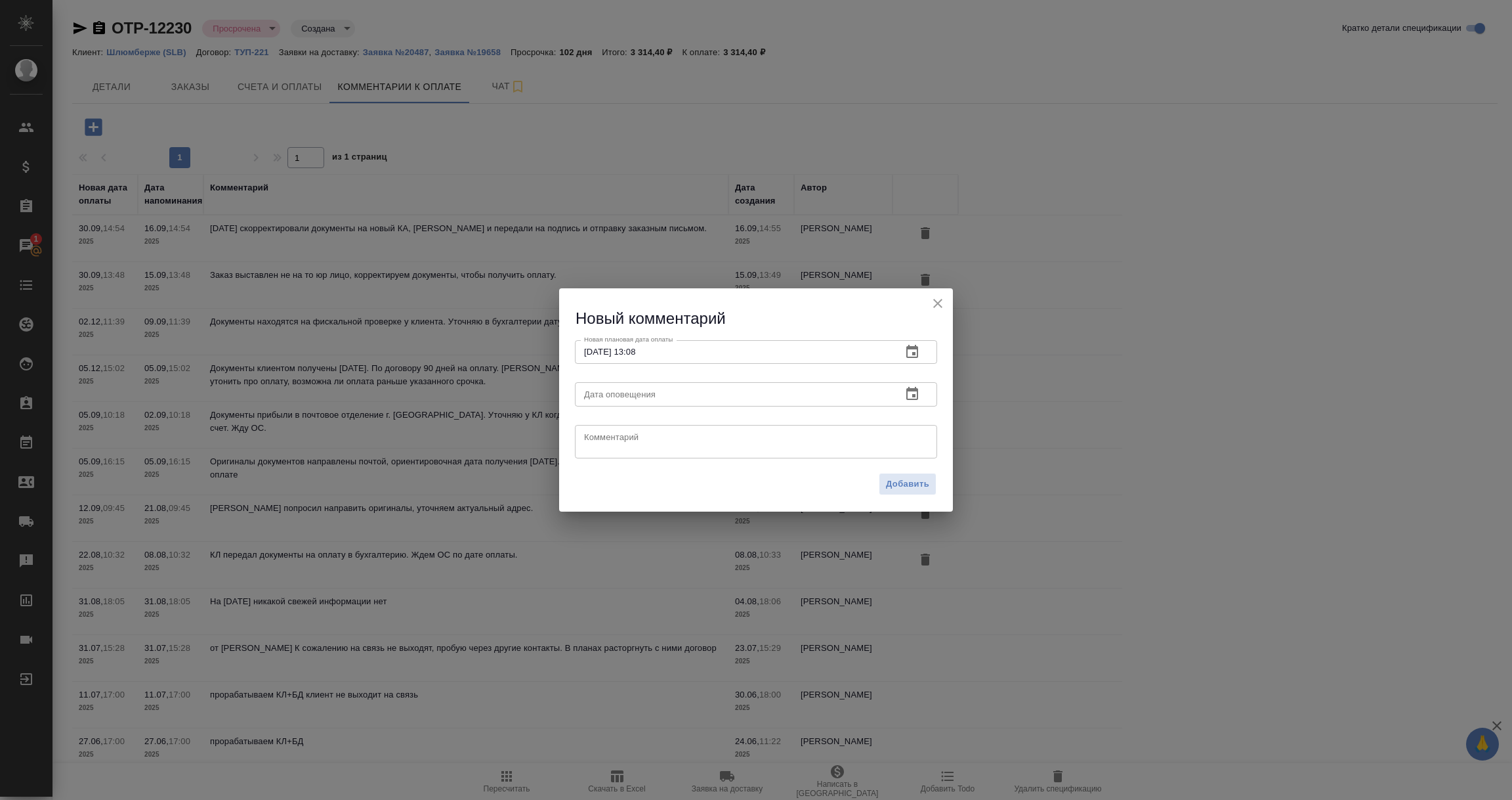
click at [910, 393] on icon "button" at bounding box center [912, 394] width 16 height 16
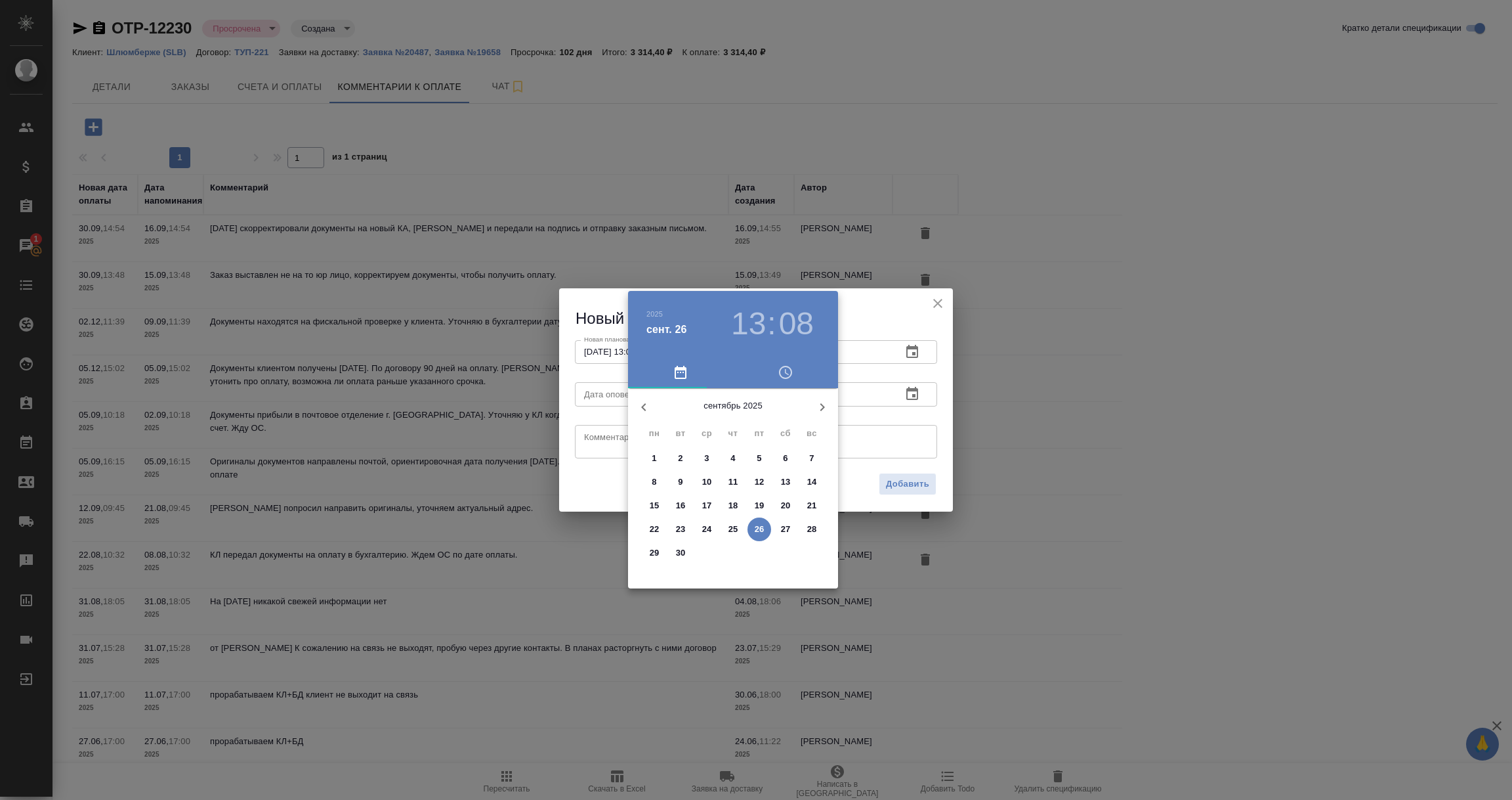
click at [758, 529] on p "26" at bounding box center [760, 529] width 10 height 13
type input "26.09.2025 13:08"
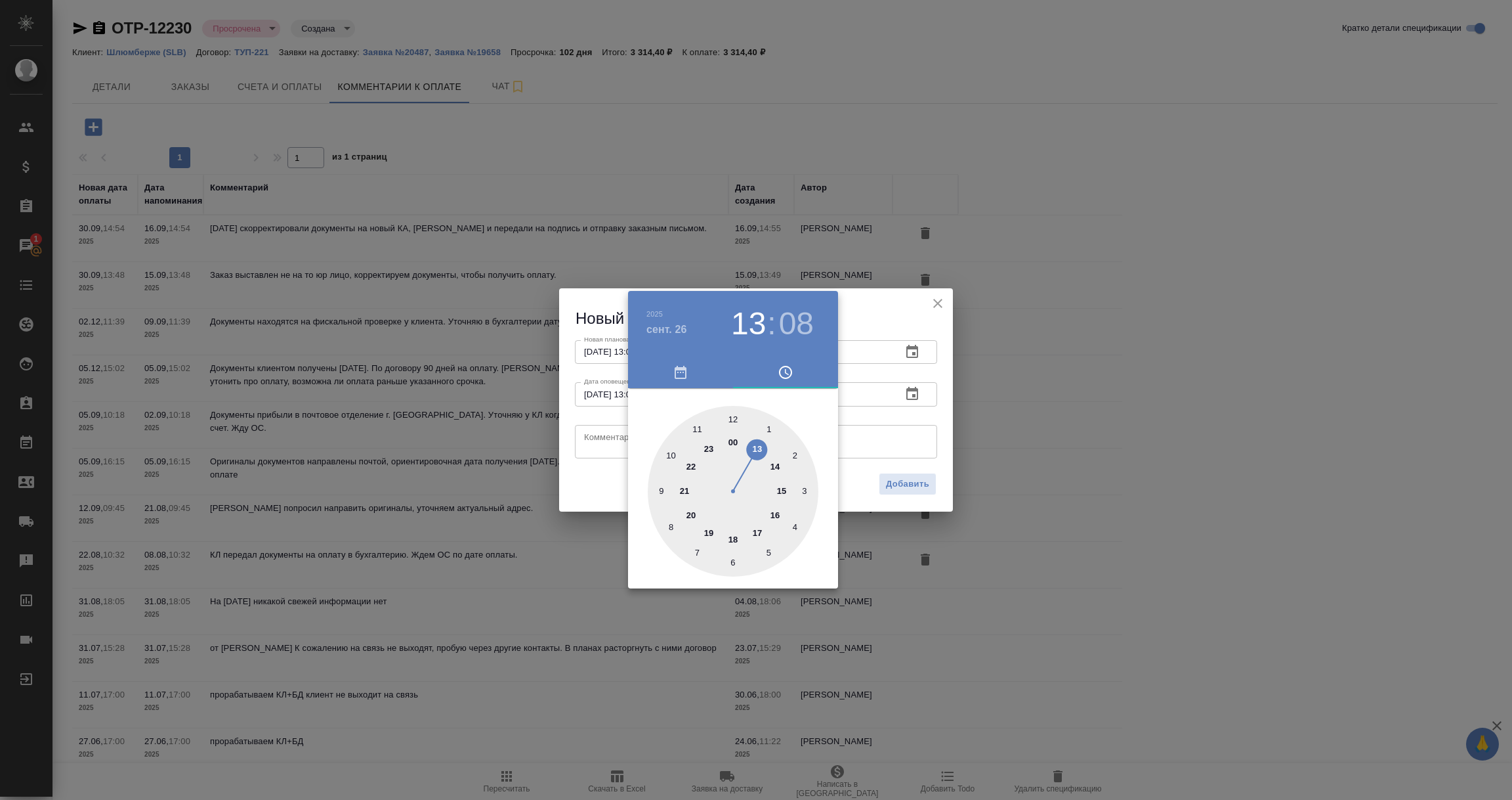
click at [598, 441] on div at bounding box center [756, 400] width 1512 height 800
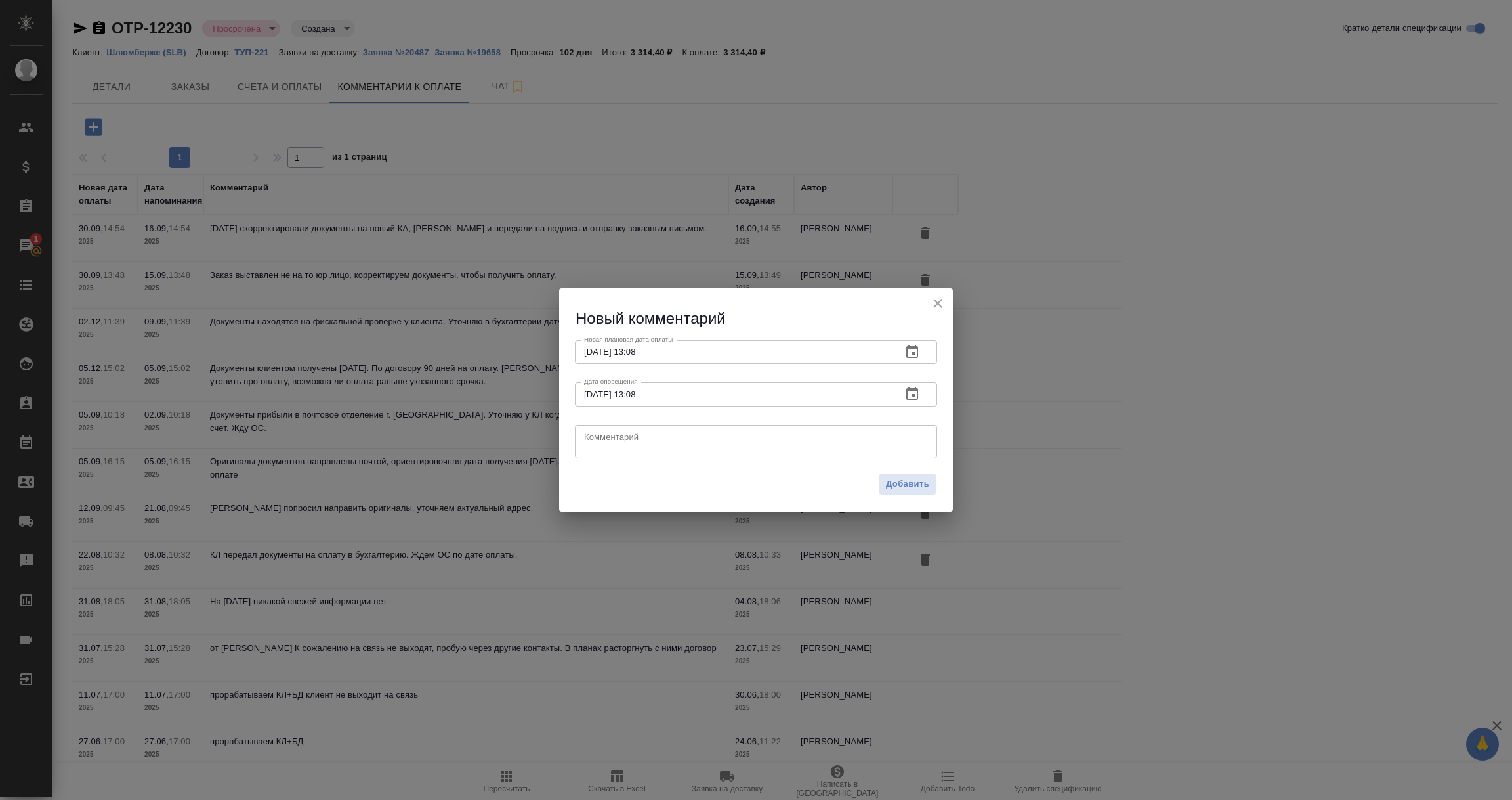
click at [598, 441] on textarea at bounding box center [756, 441] width 344 height 20
type textarea "Документы еще в пути, ждем доставку клиенту, чтобы связаться с клиентом касател…"
click at [897, 484] on span "Добавить" at bounding box center [907, 484] width 43 height 15
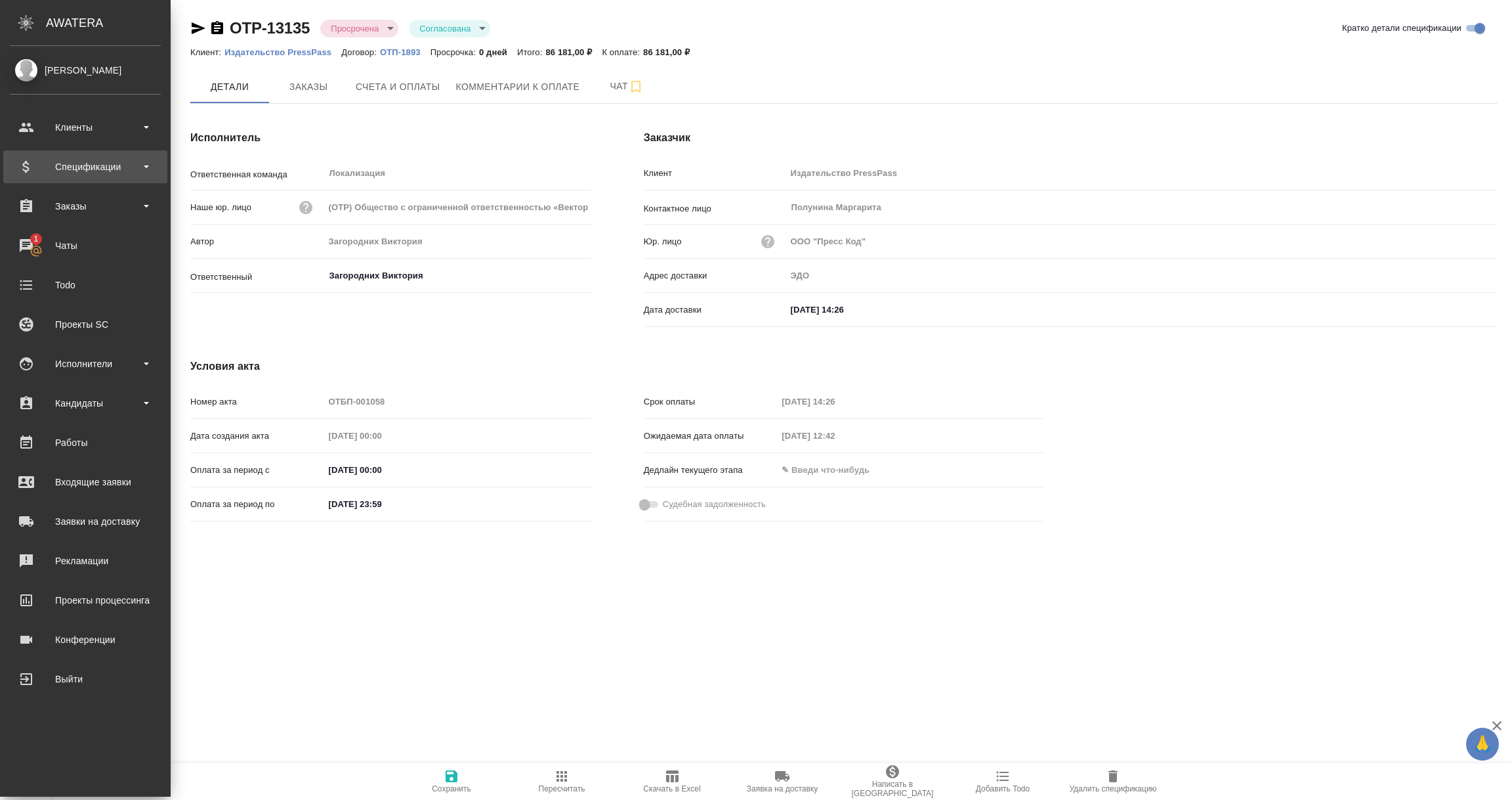
click at [90, 169] on div "Спецификации" at bounding box center [85, 167] width 151 height 20
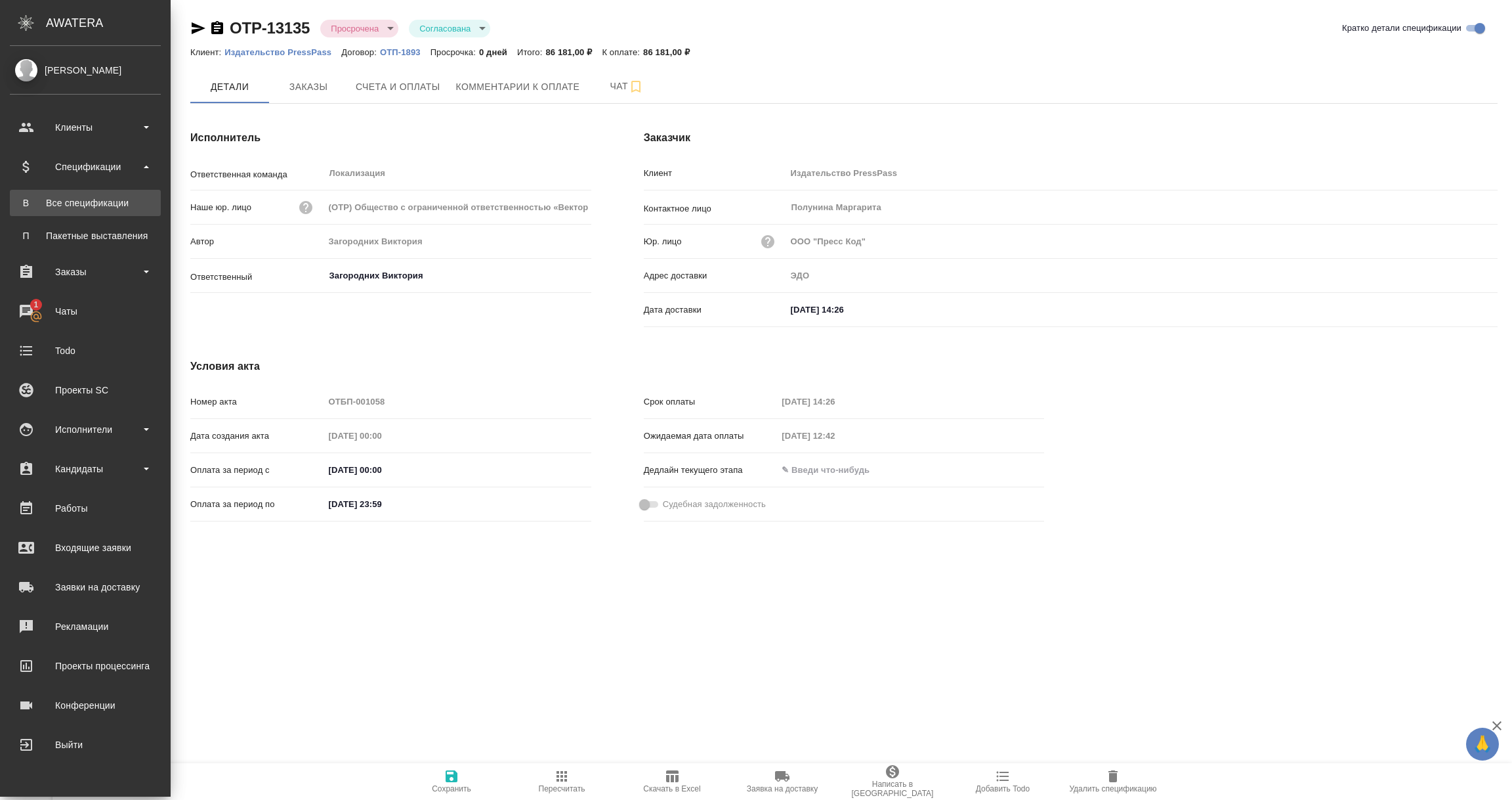
click at [79, 193] on link "В Все спецификации" at bounding box center [85, 203] width 151 height 26
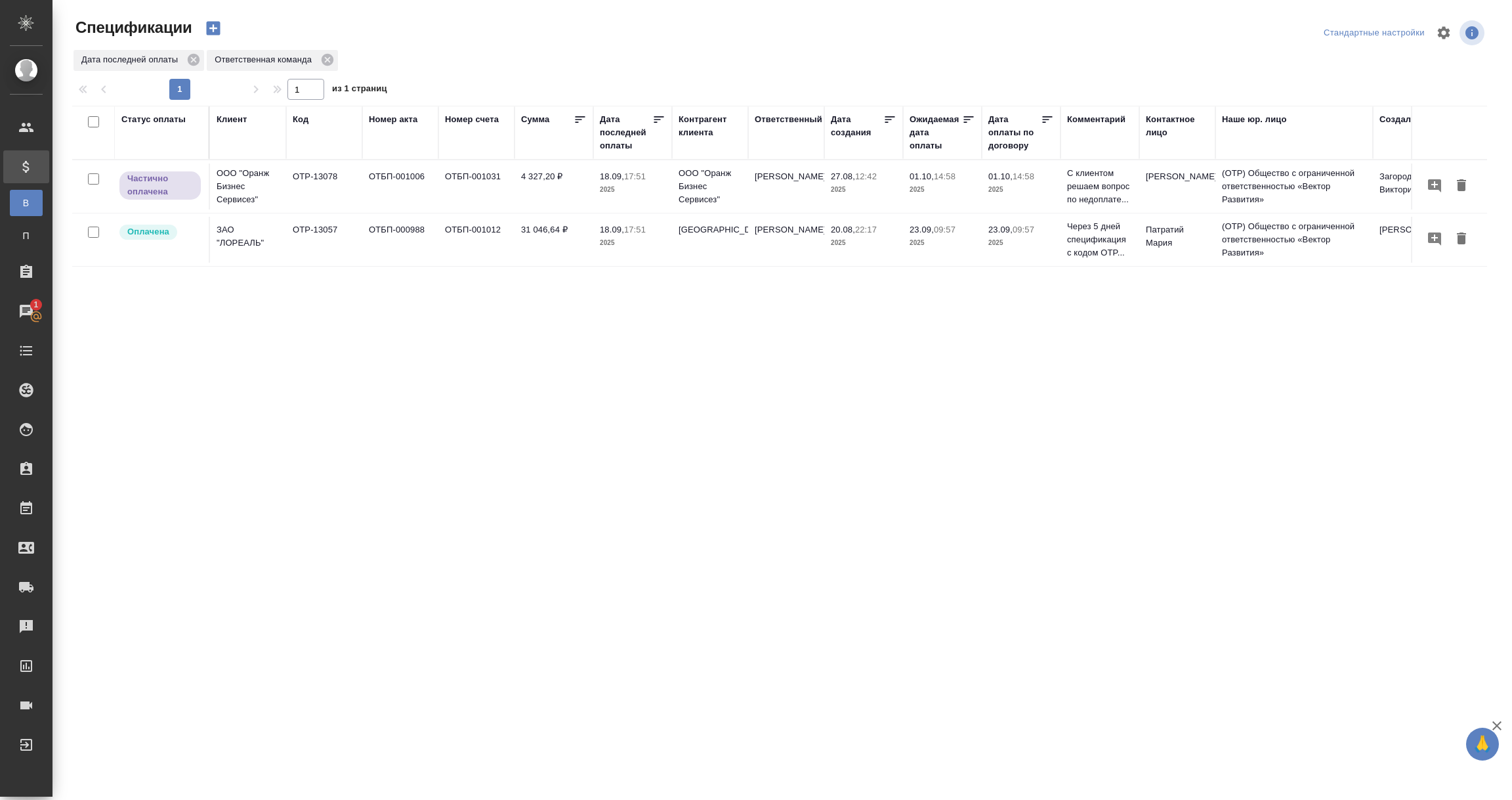
click at [620, 147] on div "Дата последней оплаты" at bounding box center [626, 133] width 52 height 40
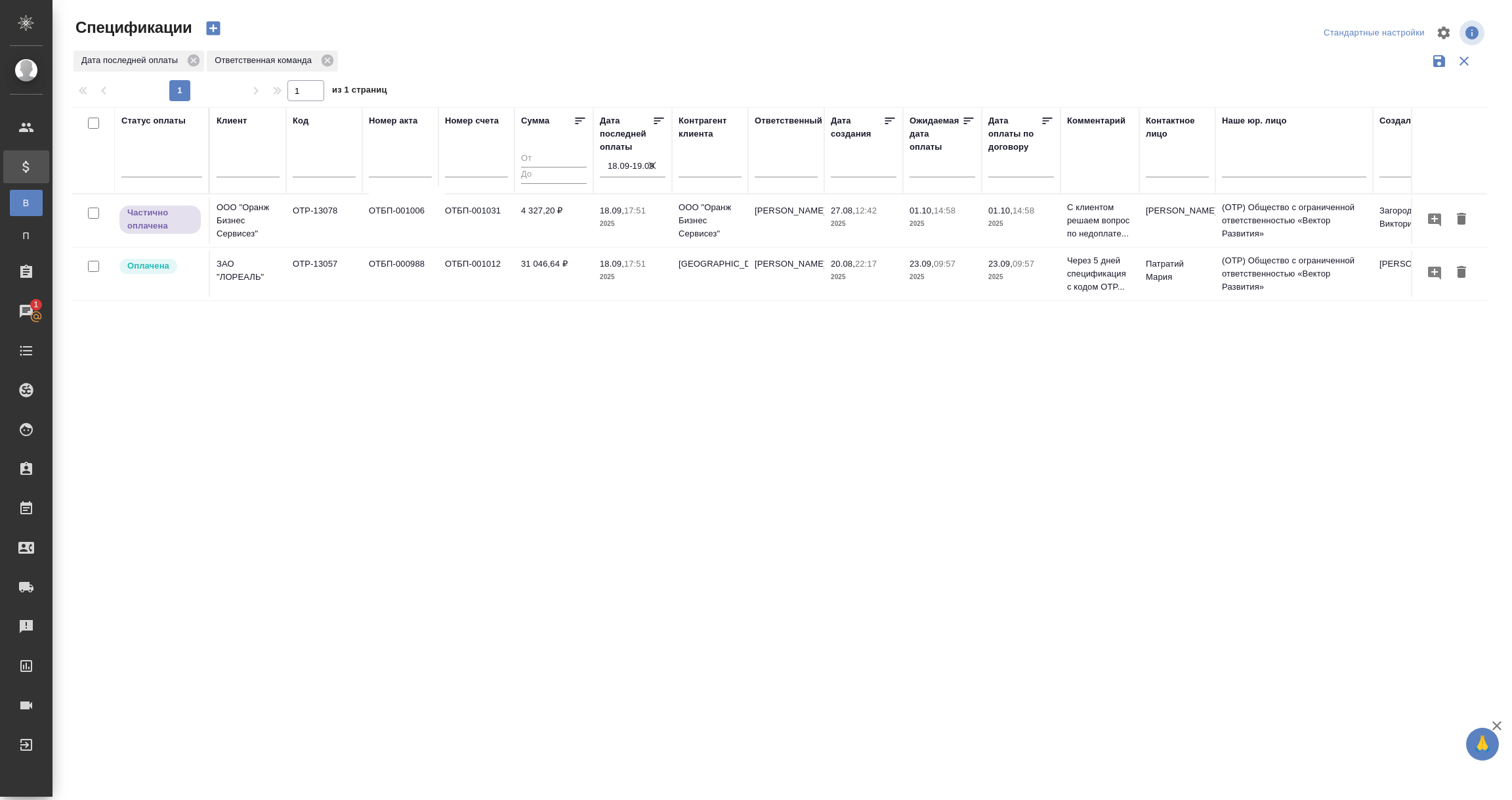
click at [627, 168] on input "18.09-19.09" at bounding box center [637, 166] width 58 height 18
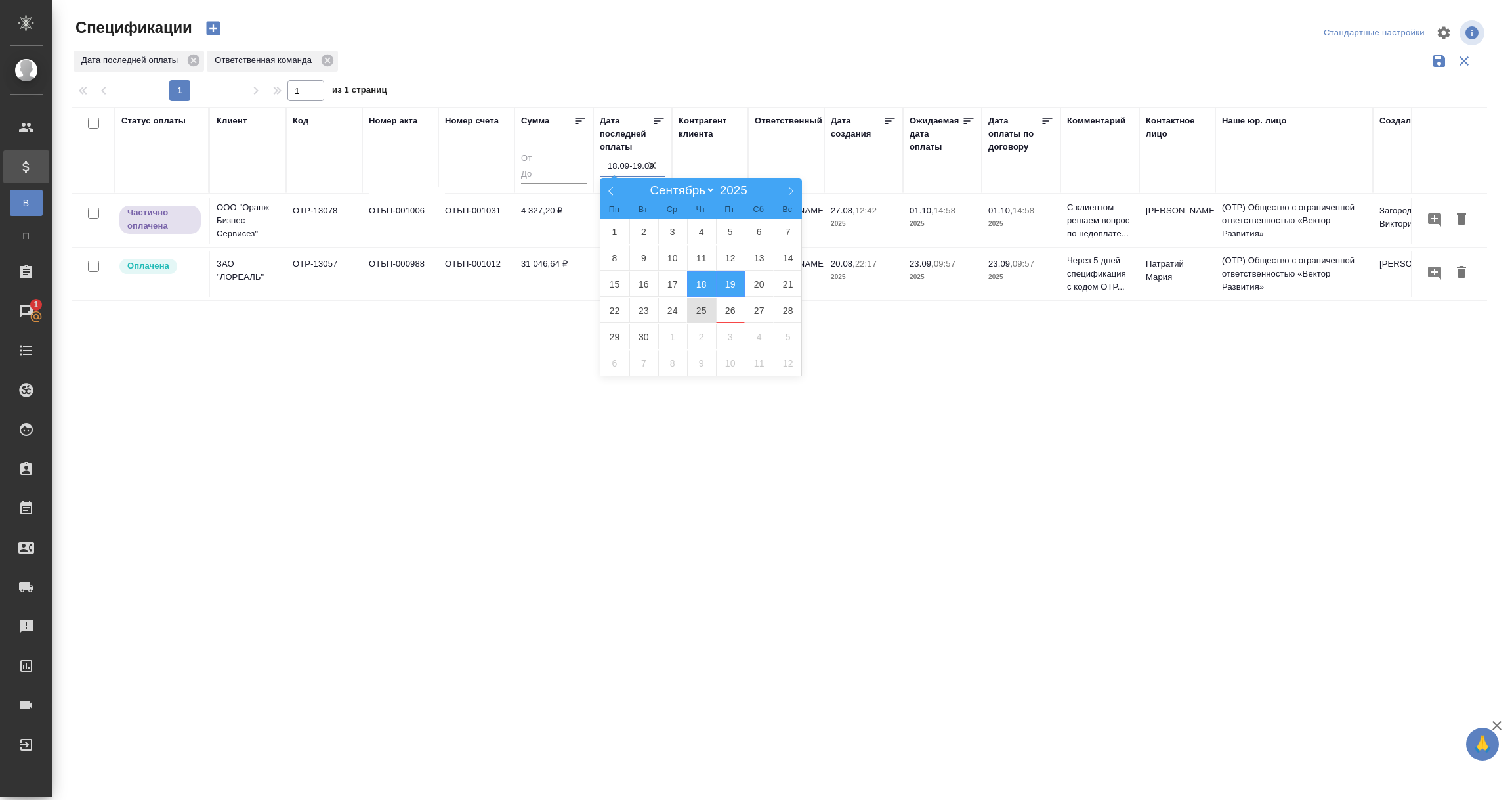
click at [698, 312] on span "25" at bounding box center [701, 310] width 29 height 26
click at [730, 310] on span "26" at bounding box center [730, 310] width 29 height 26
type div "2025-09-24T21:00:00.000Z — 2025-09-25T21:00:00.000Z"
type input "25.09-26.09"
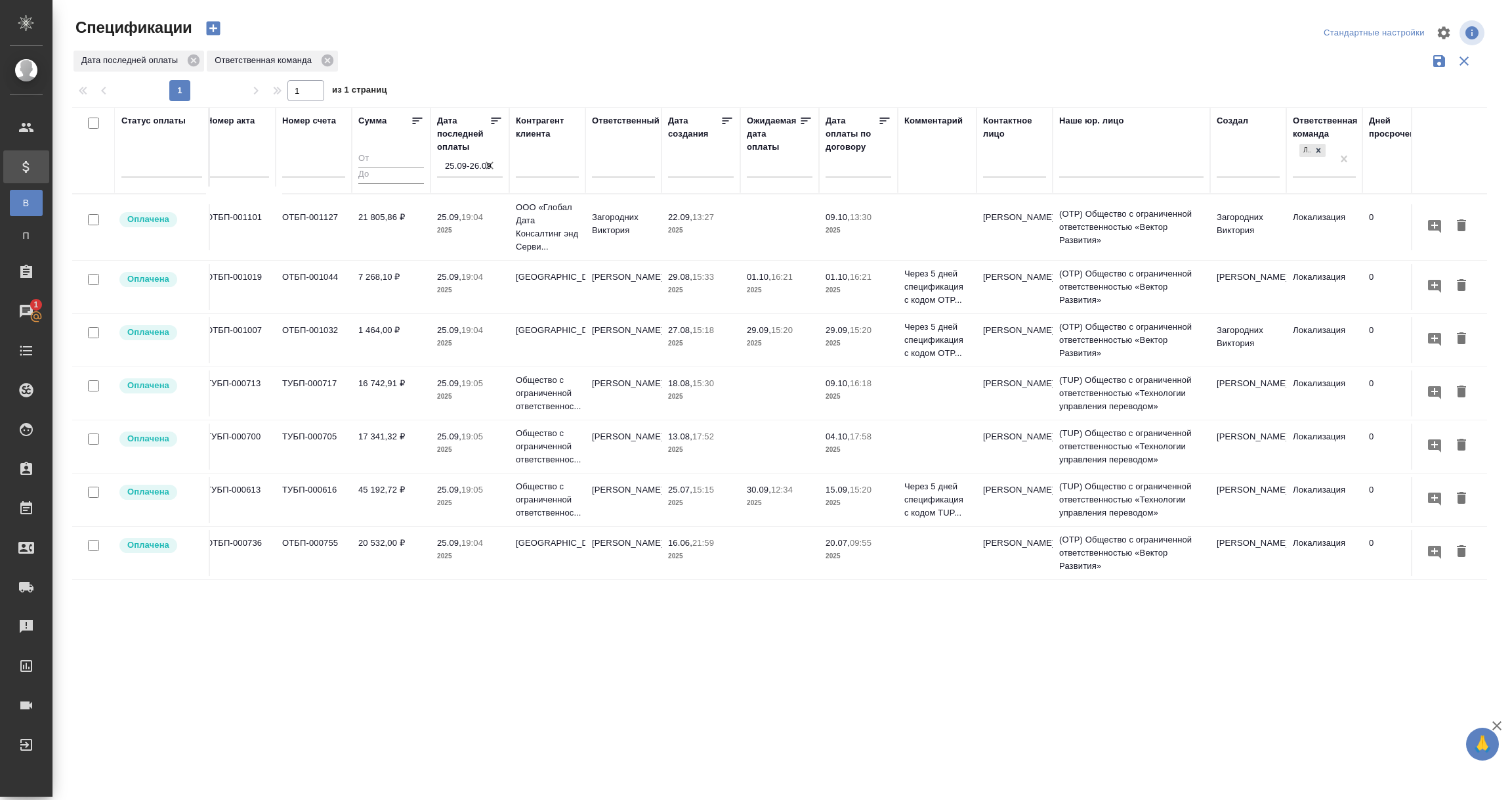
scroll to position [15, 302]
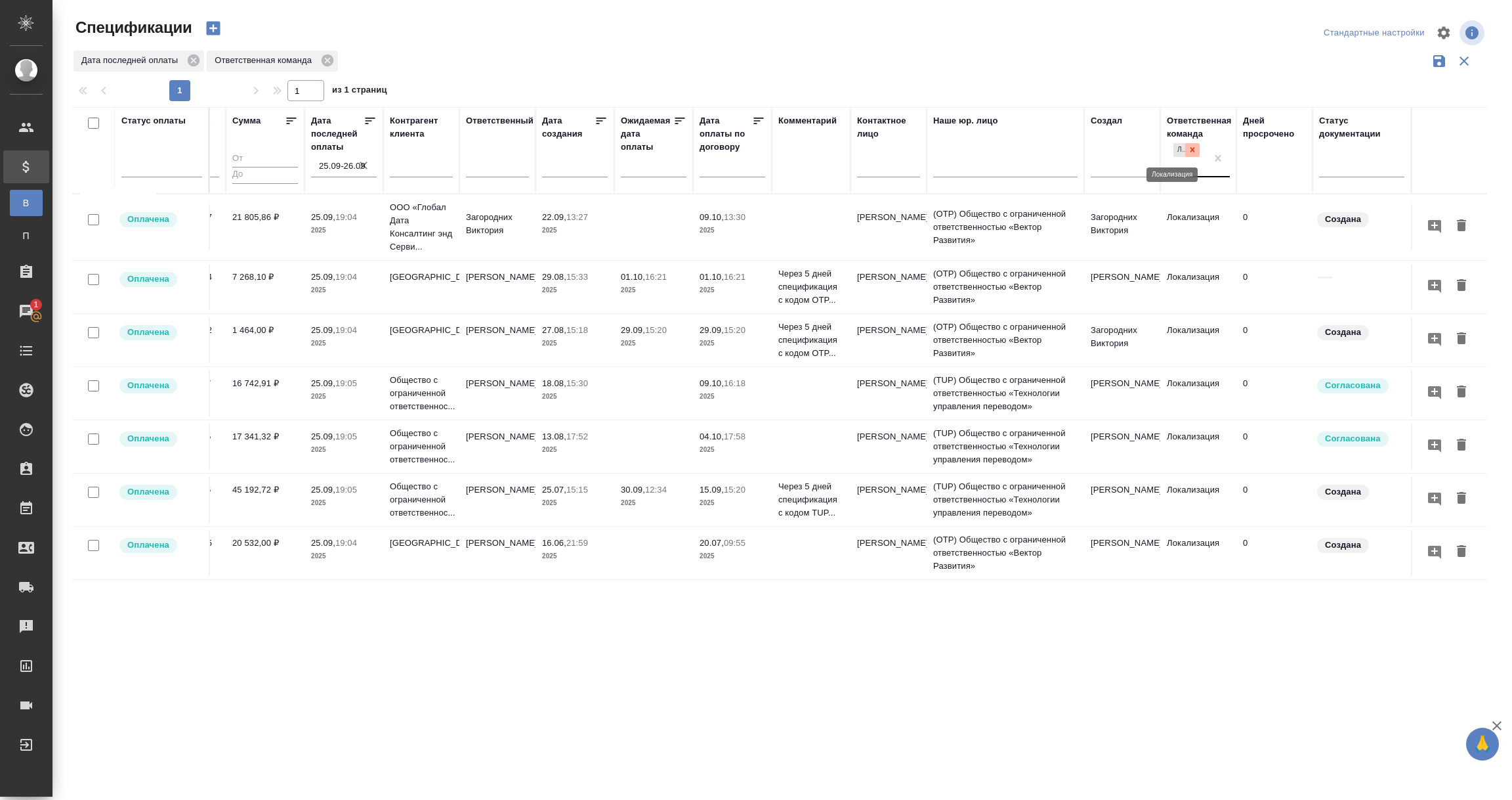
click at [1188, 152] on icon at bounding box center [1192, 150] width 9 height 9
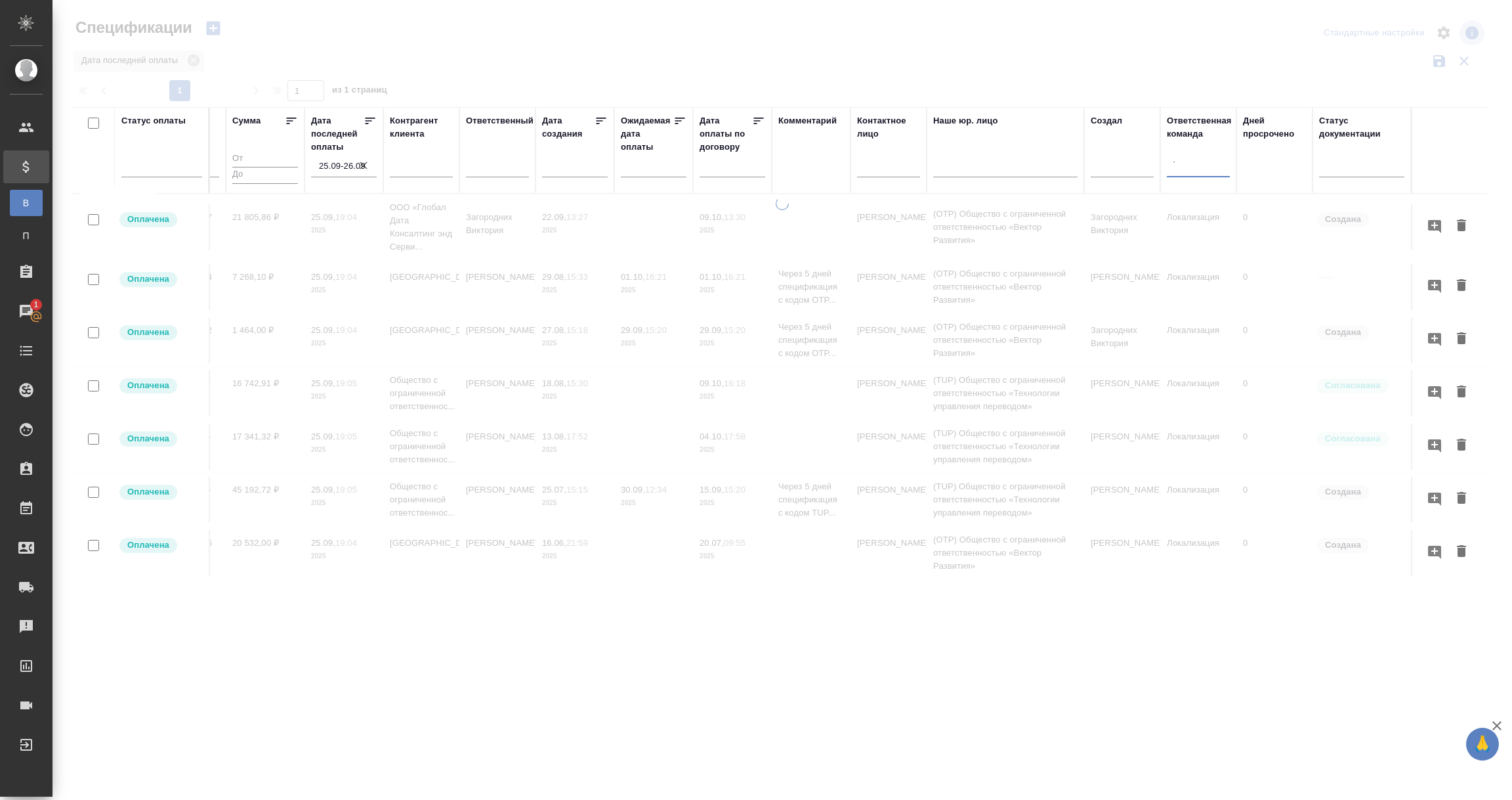
type input "тех"
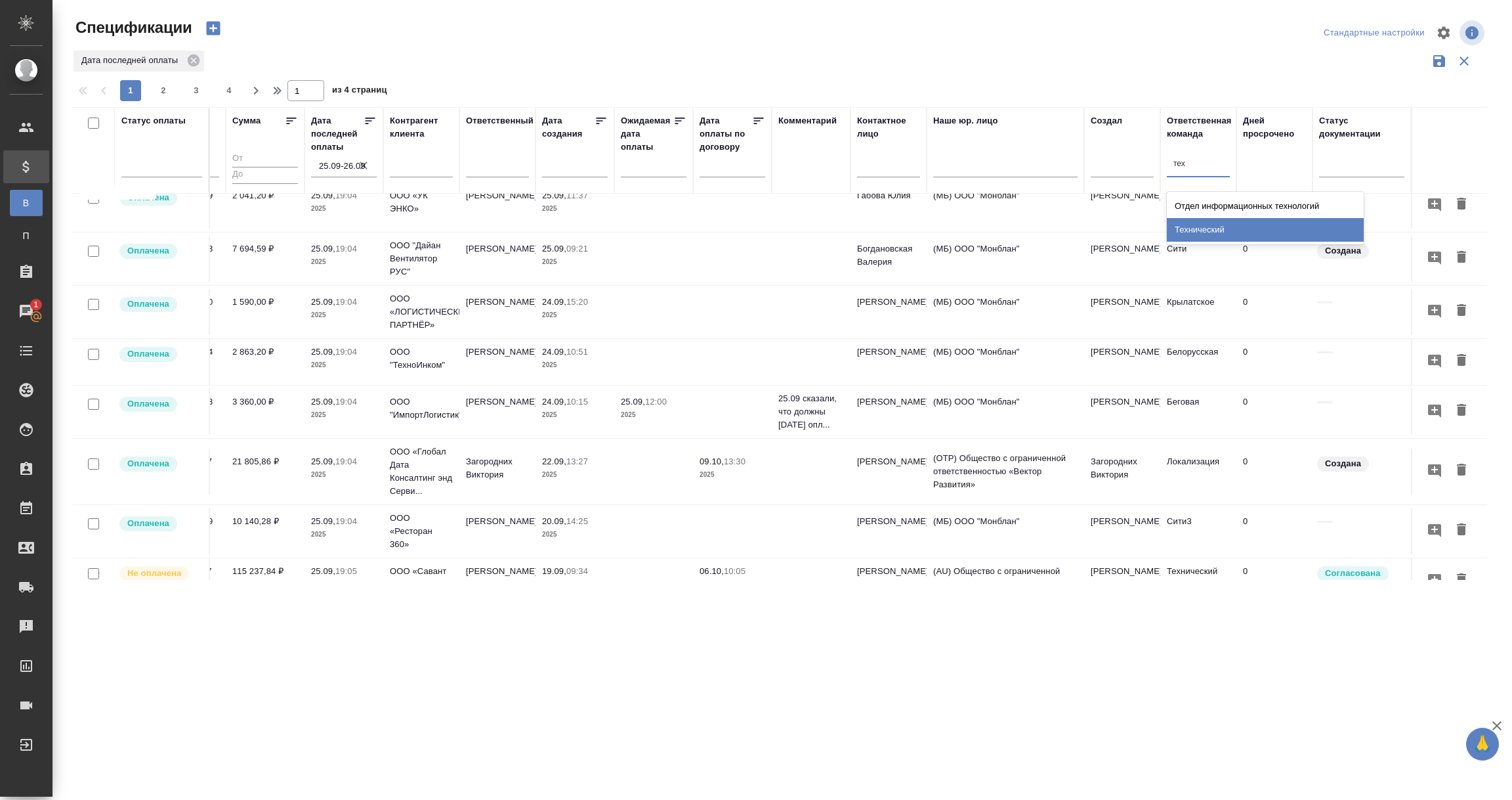
click at [1219, 235] on div "Технический" at bounding box center [1265, 230] width 197 height 23
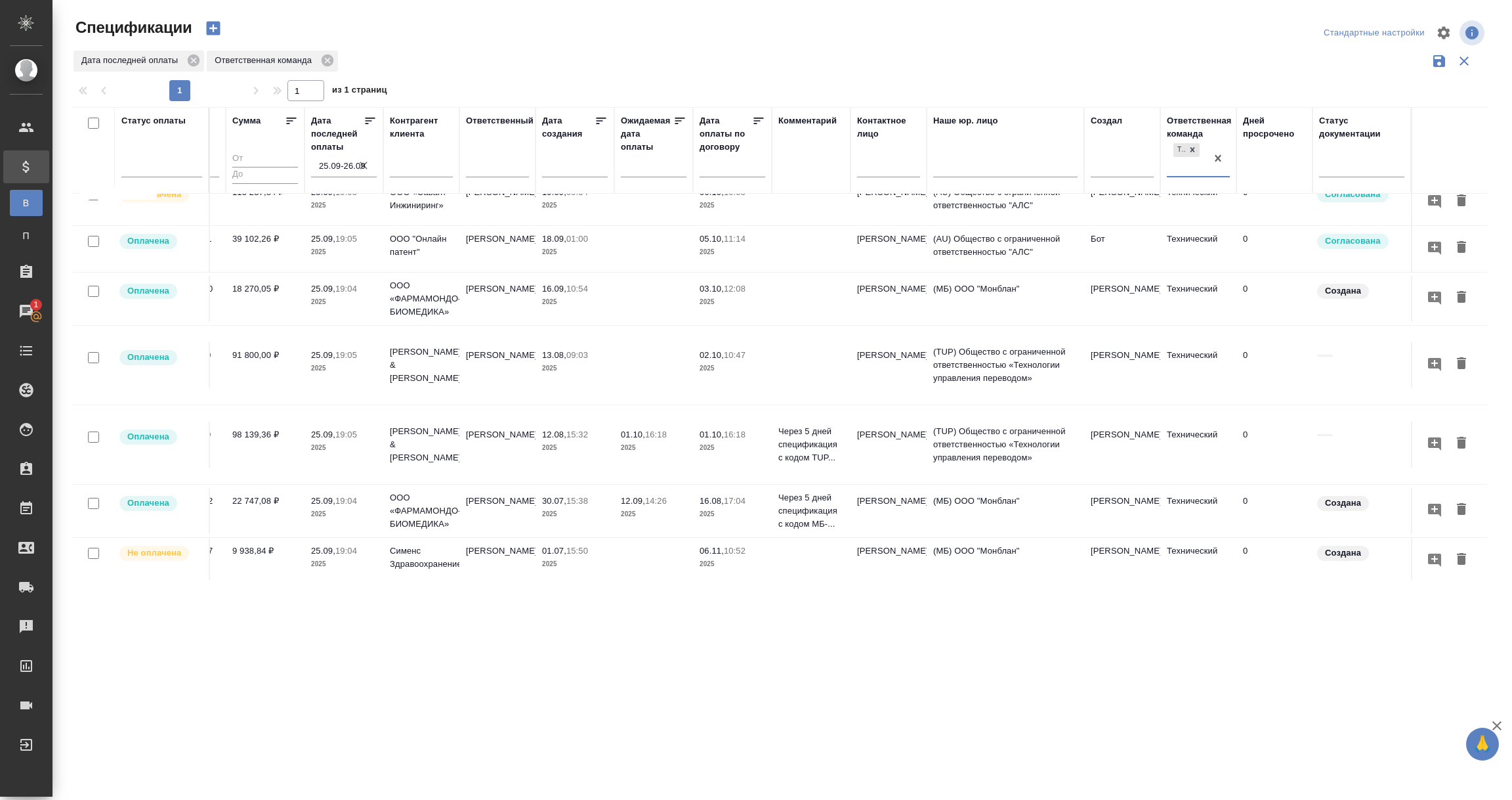
scroll to position [15, 0]
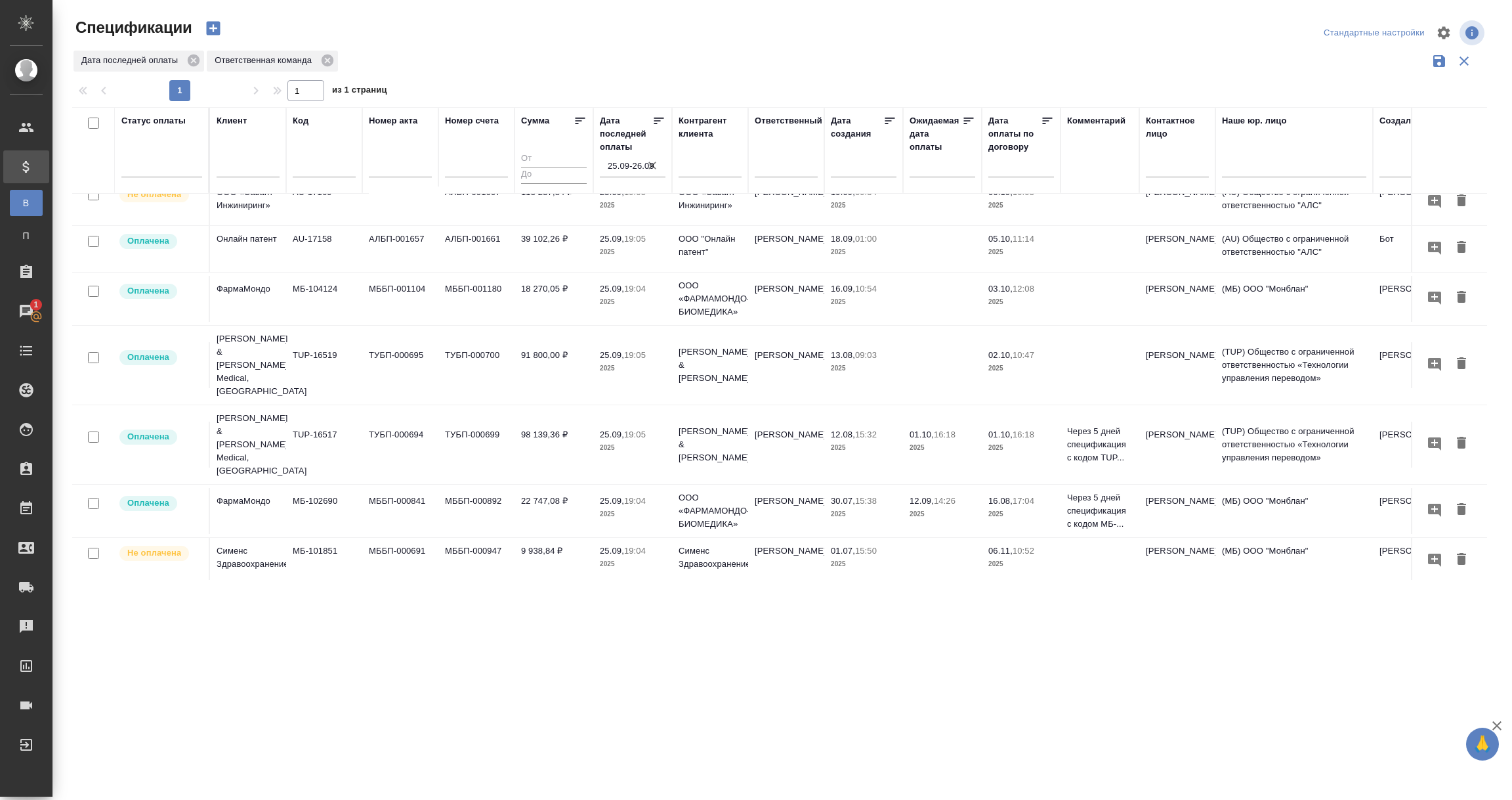
click at [623, 167] on input "25.09-26.09" at bounding box center [637, 166] width 58 height 18
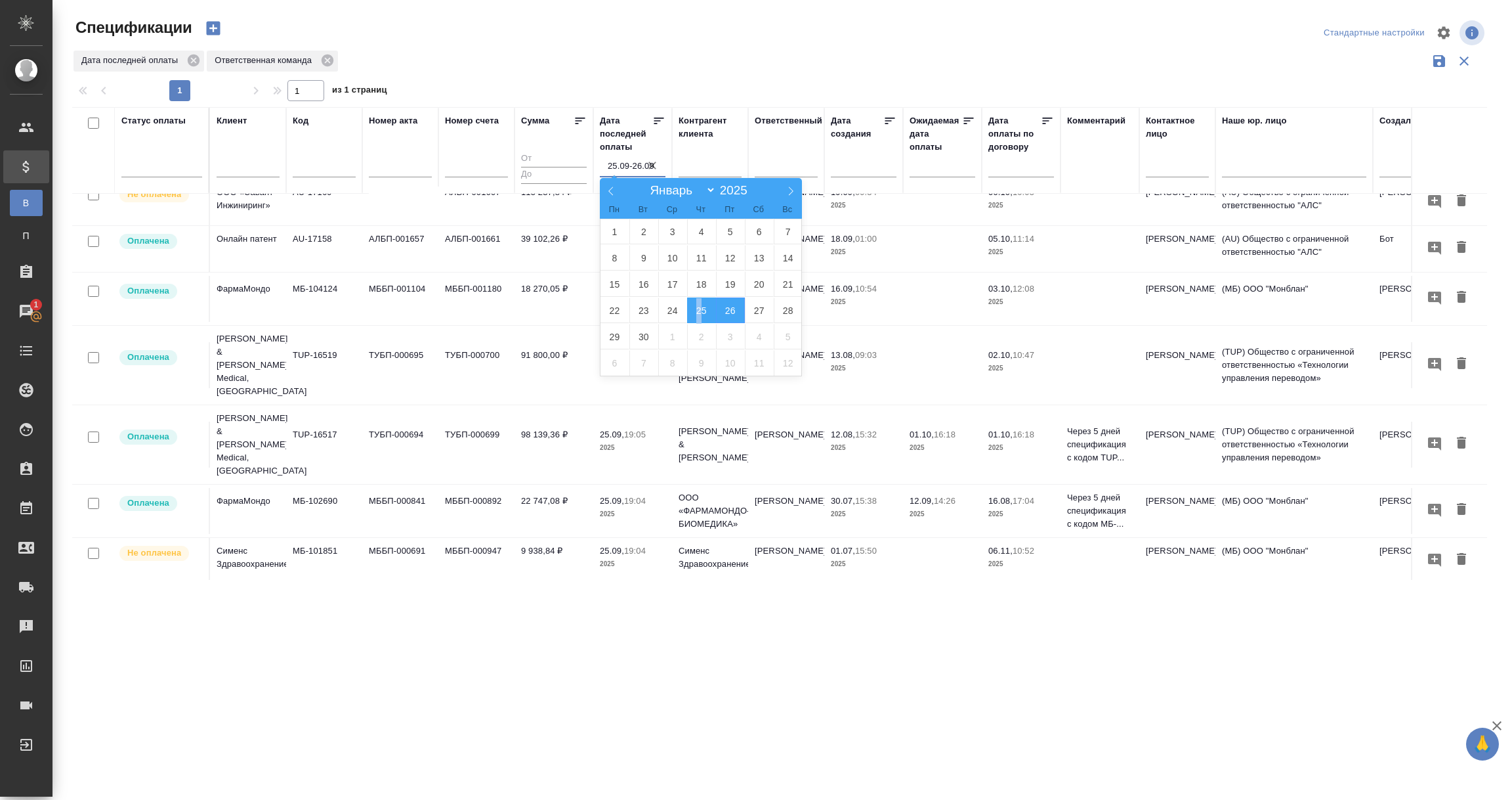
click at [699, 312] on span "25" at bounding box center [701, 310] width 29 height 26
click at [729, 310] on span "26" at bounding box center [730, 310] width 29 height 26
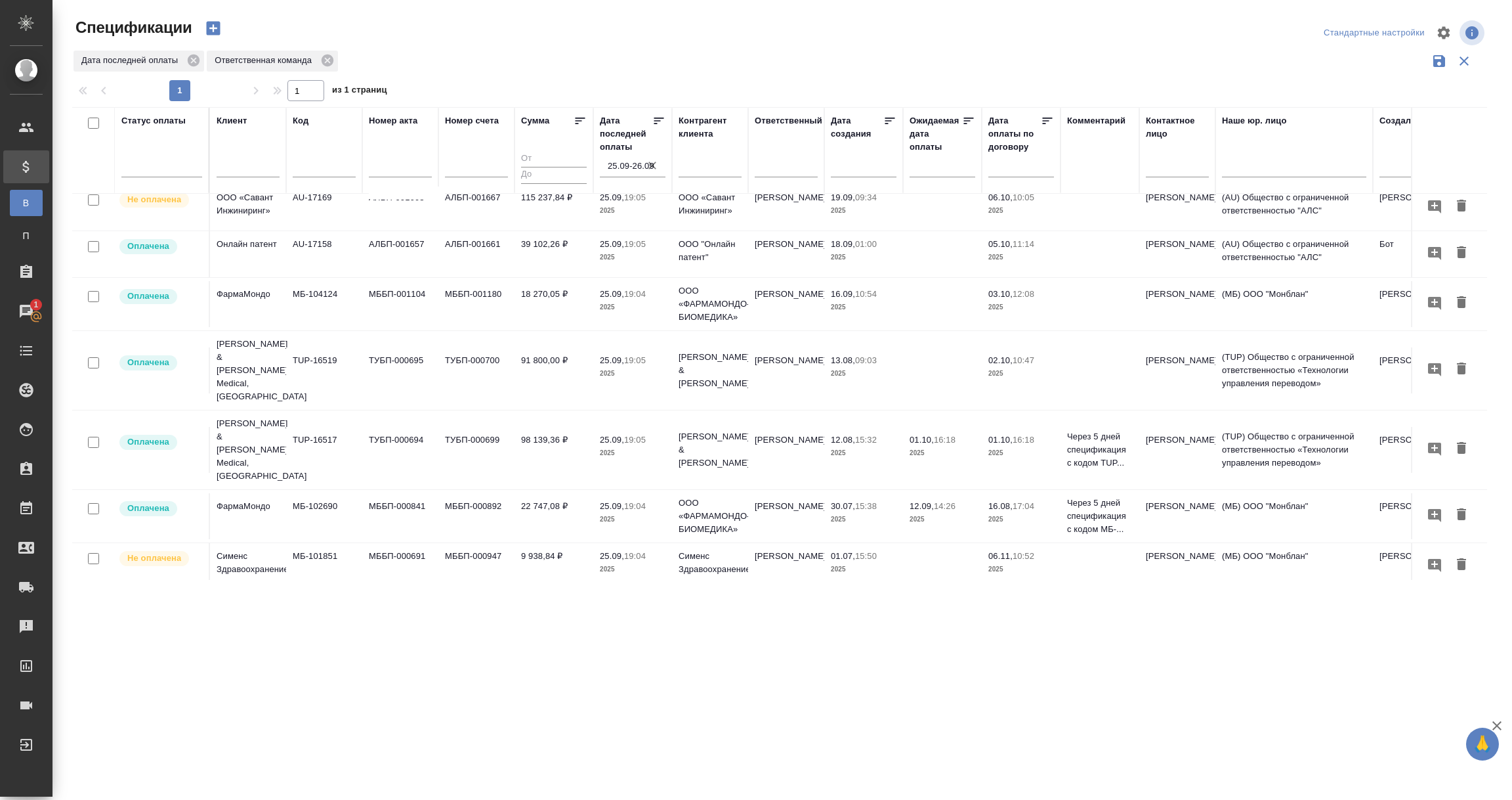
scroll to position [0, 0]
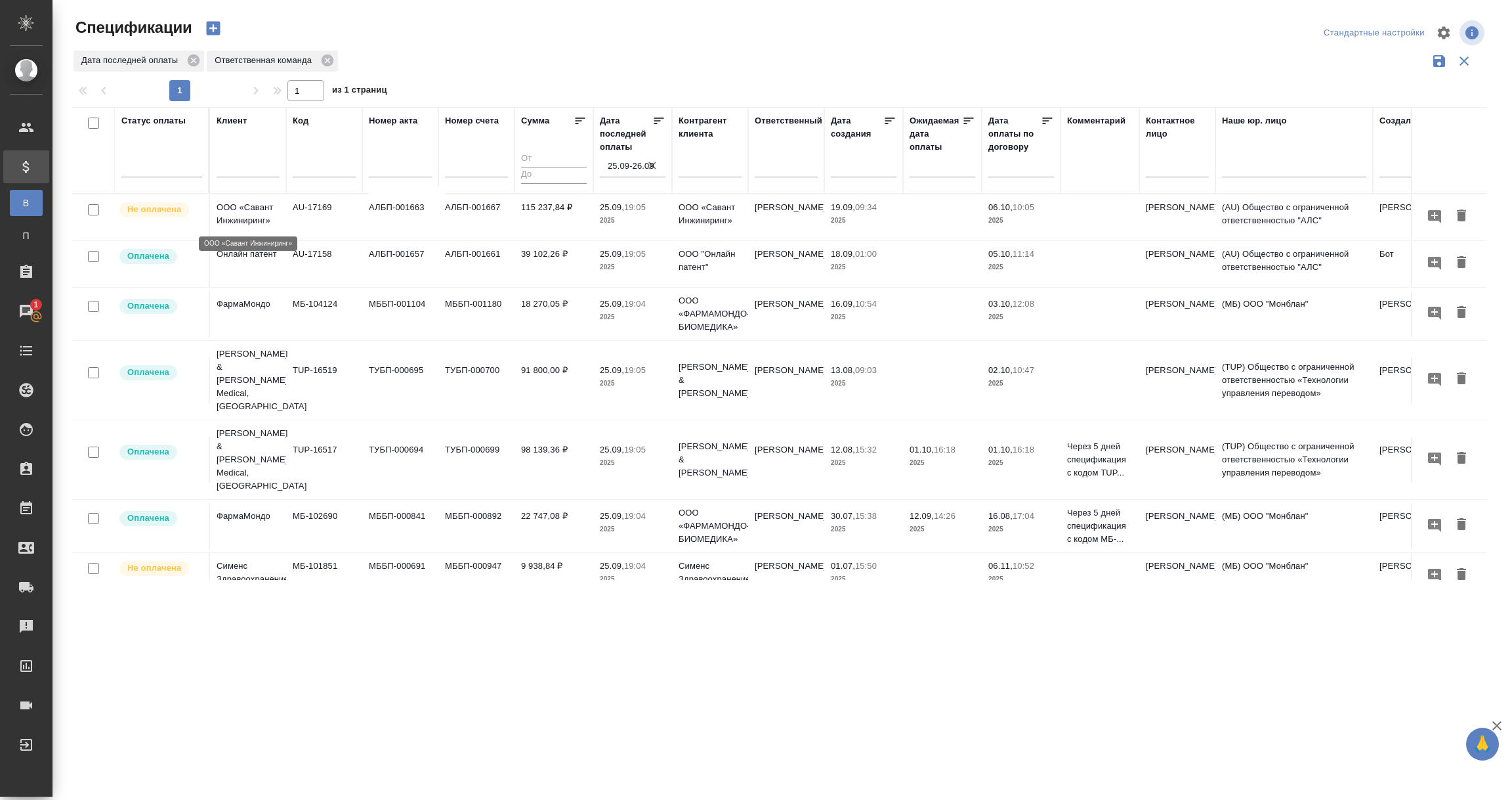
click at [266, 219] on p "ООО «Савант Инжиниринг»" at bounding box center [248, 214] width 63 height 26
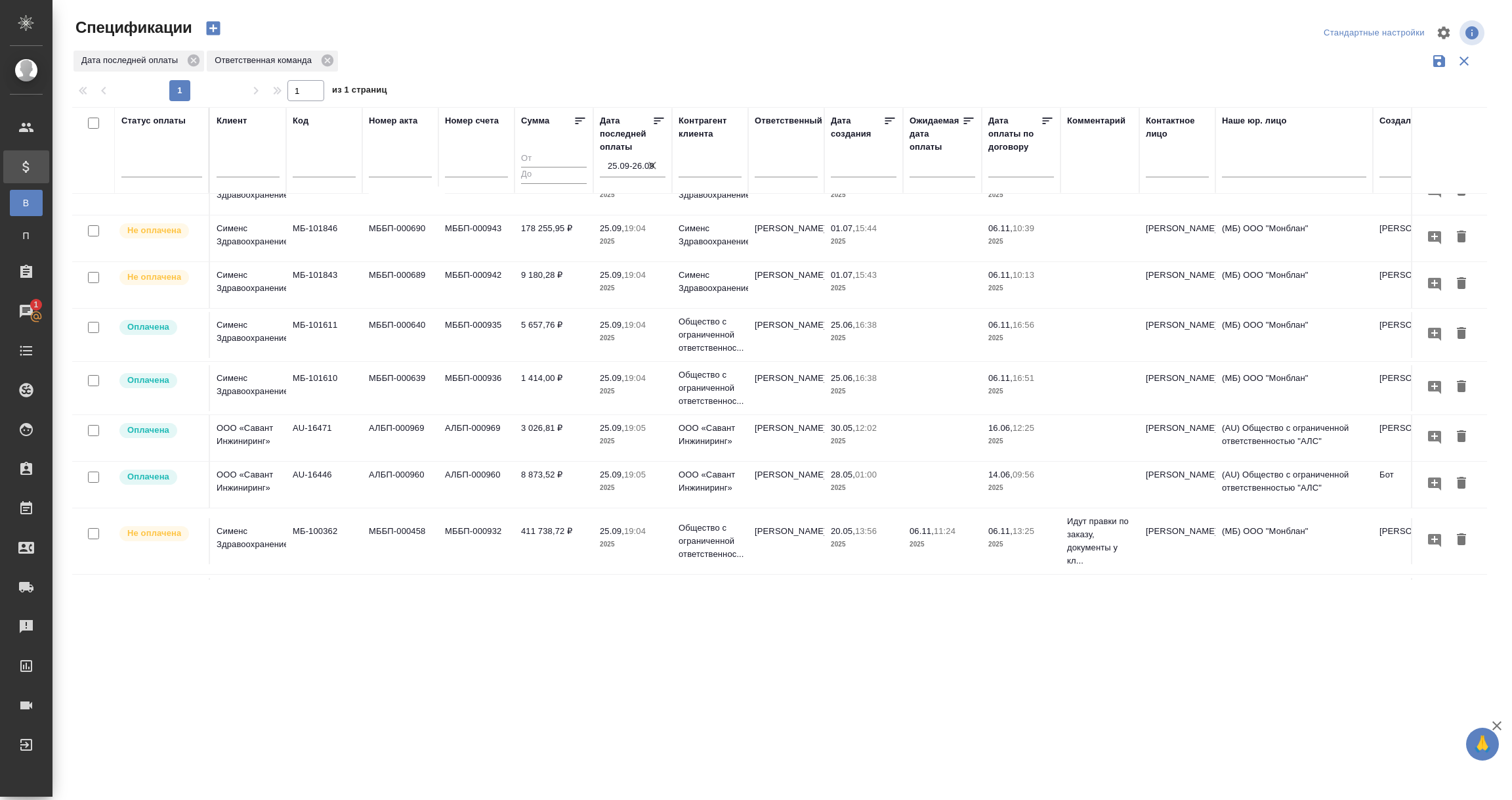
scroll to position [443, 0]
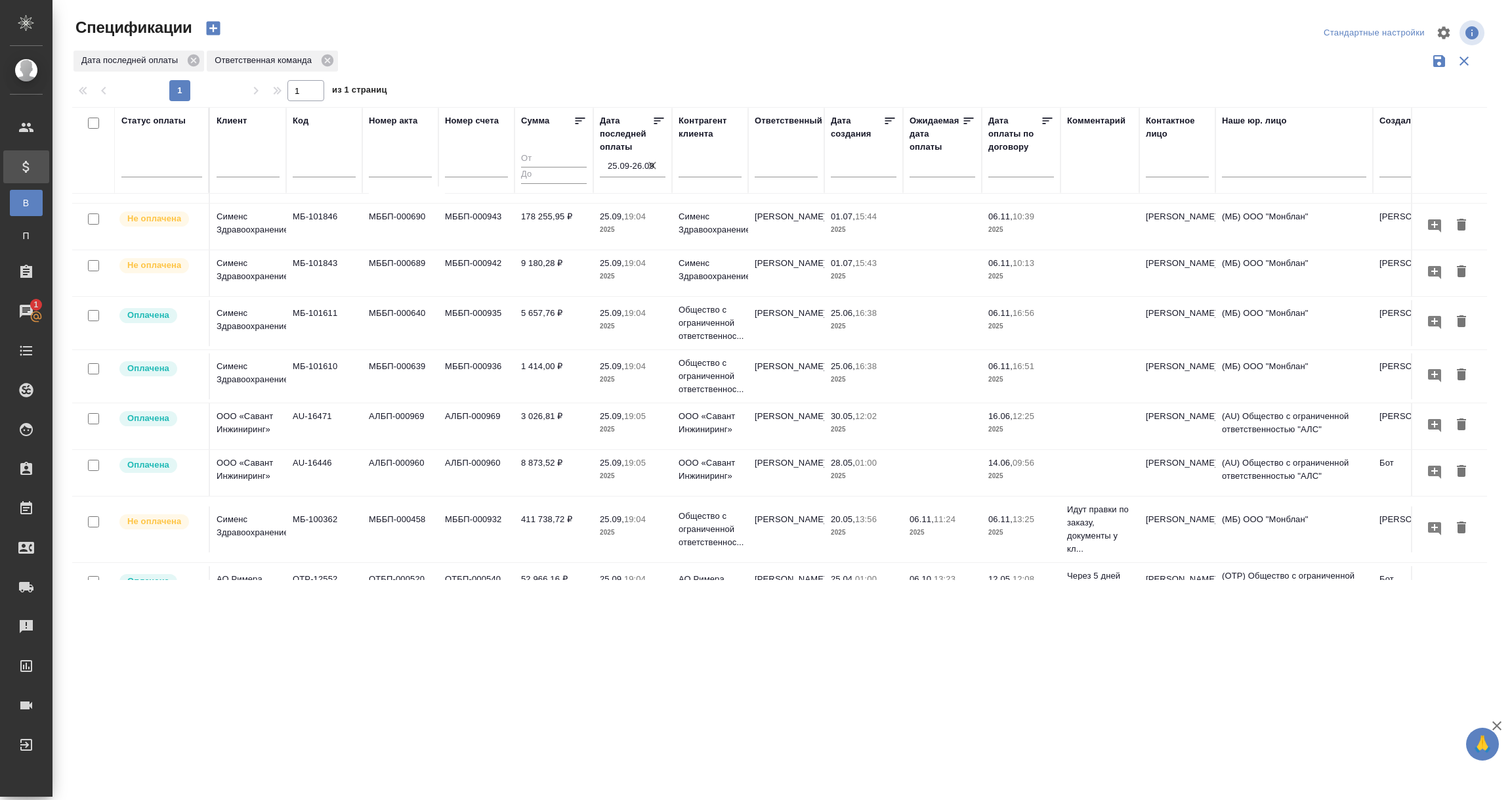
click at [255, 257] on p "Сименс Здравоохранение" at bounding box center [248, 269] width 63 height 26
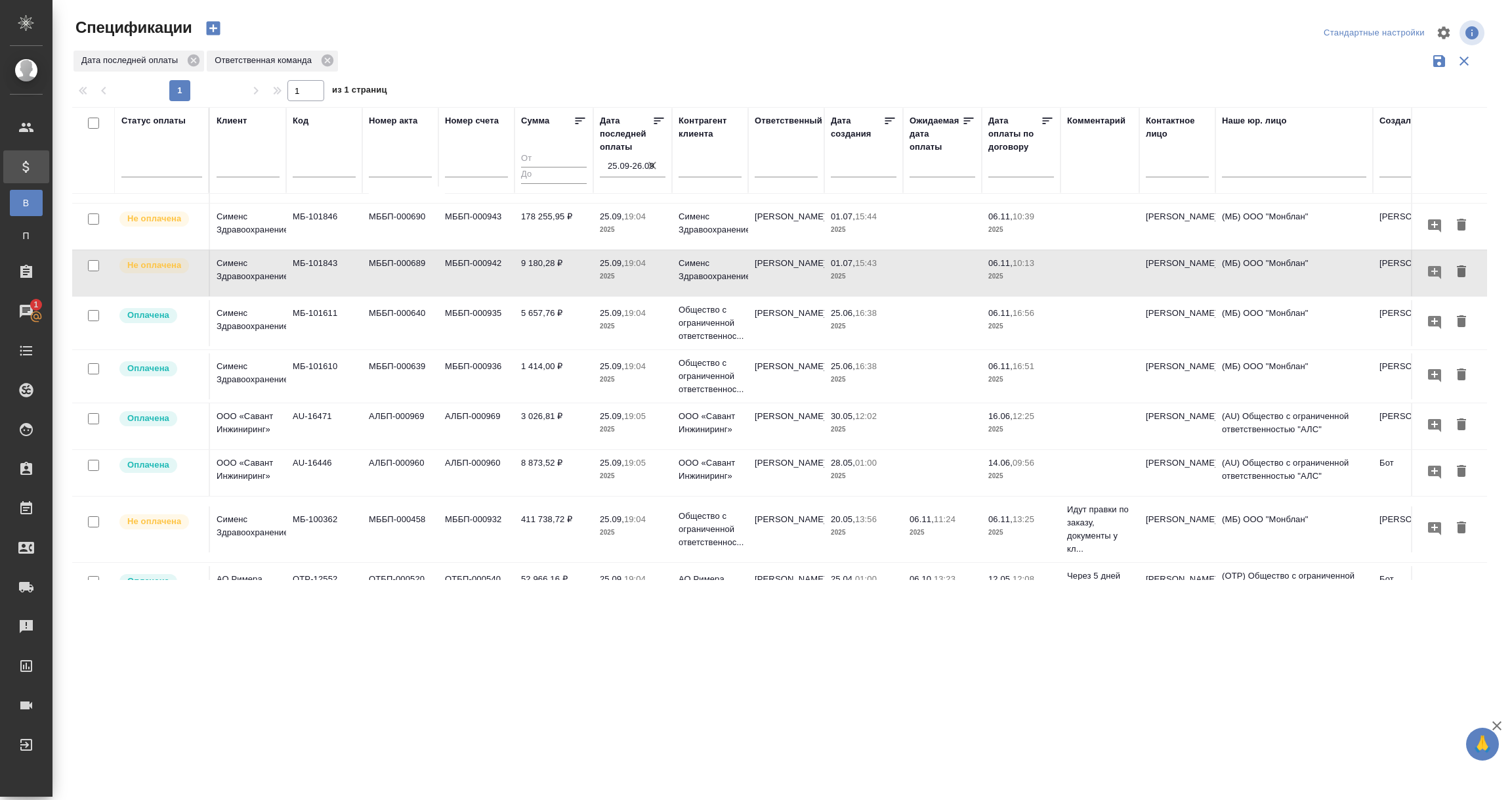
click at [623, 164] on input "25.09-26.09" at bounding box center [637, 166] width 58 height 18
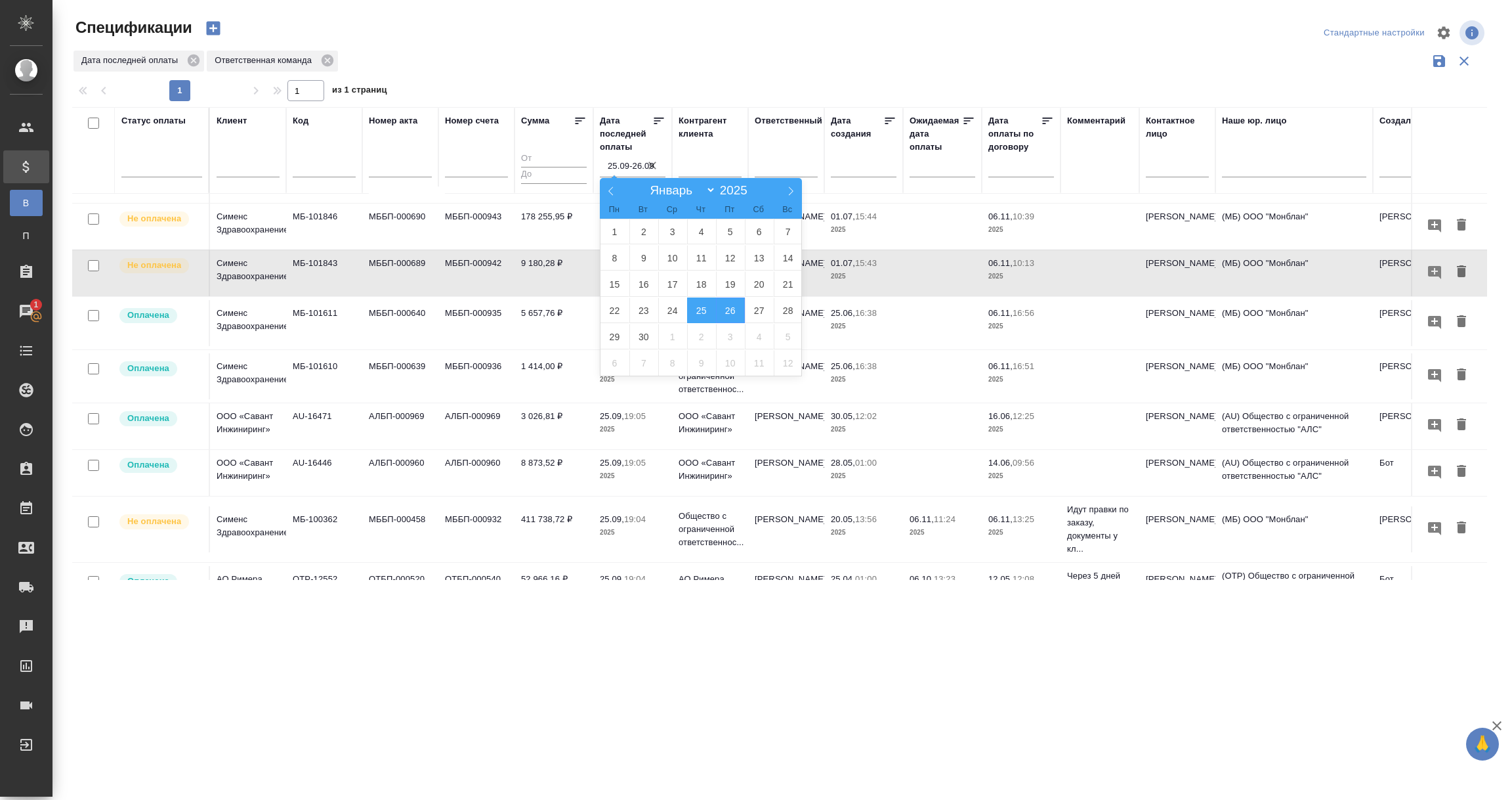
click at [700, 312] on span "25" at bounding box center [701, 310] width 29 height 26
click at [731, 313] on span "26" at bounding box center [730, 310] width 29 height 26
type div "2025-09-24T21:00:00.000Z — 2025-09-25T21:00:00.000Z"
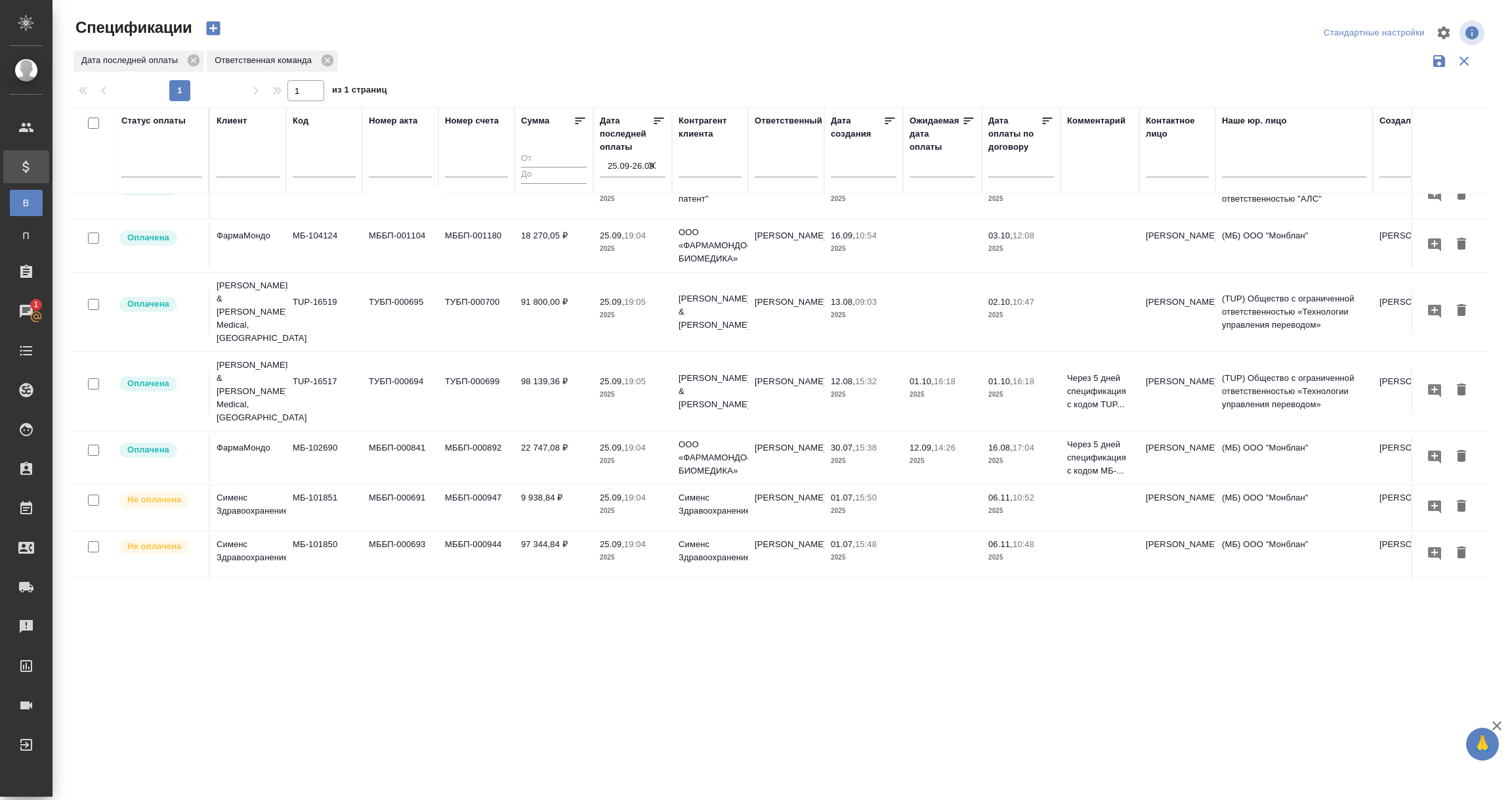
scroll to position [98, 0]
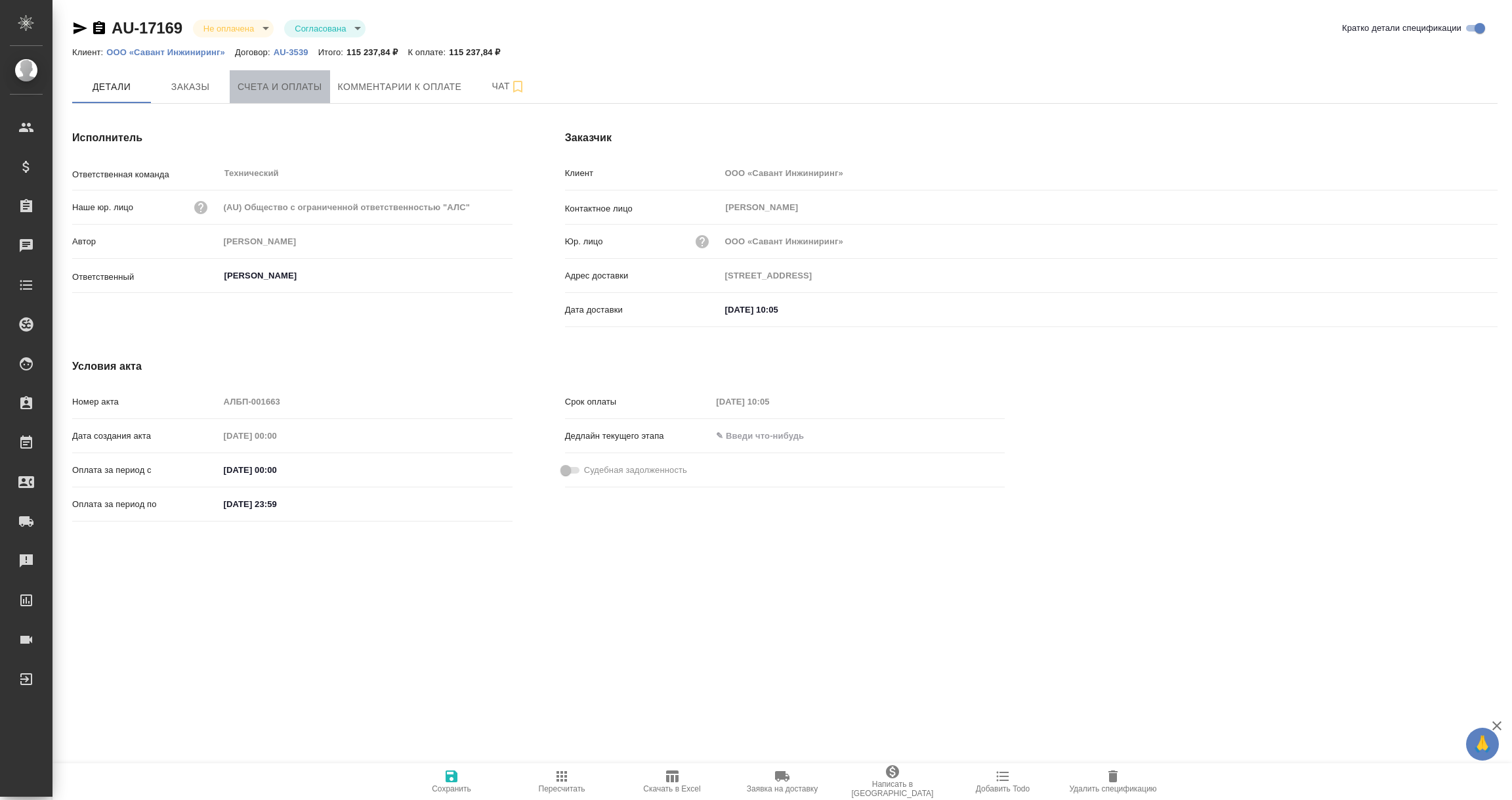
click at [292, 82] on span "Счета и оплаты" at bounding box center [280, 86] width 85 height 16
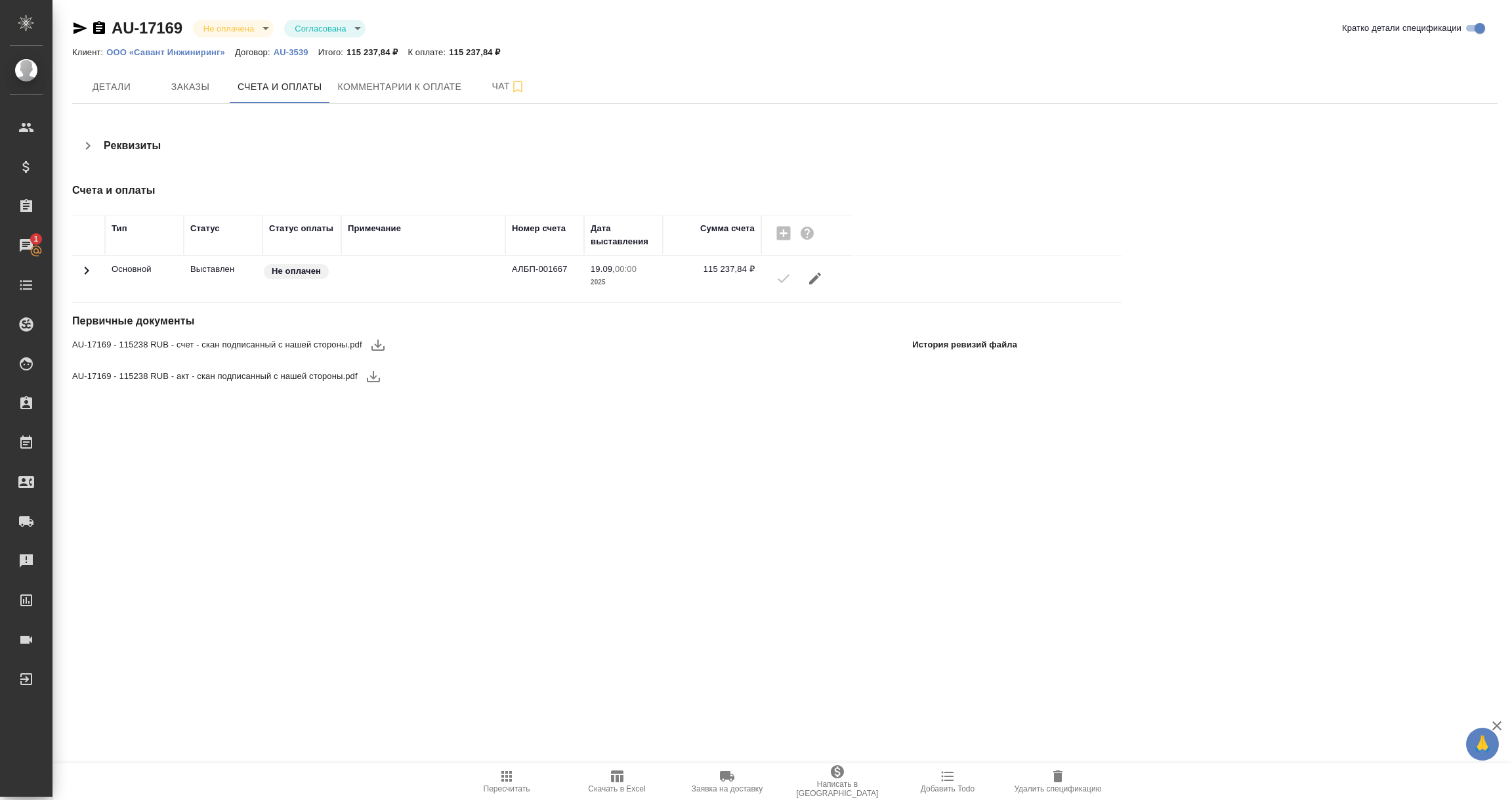
click at [87, 273] on icon at bounding box center [87, 270] width 4 height 8
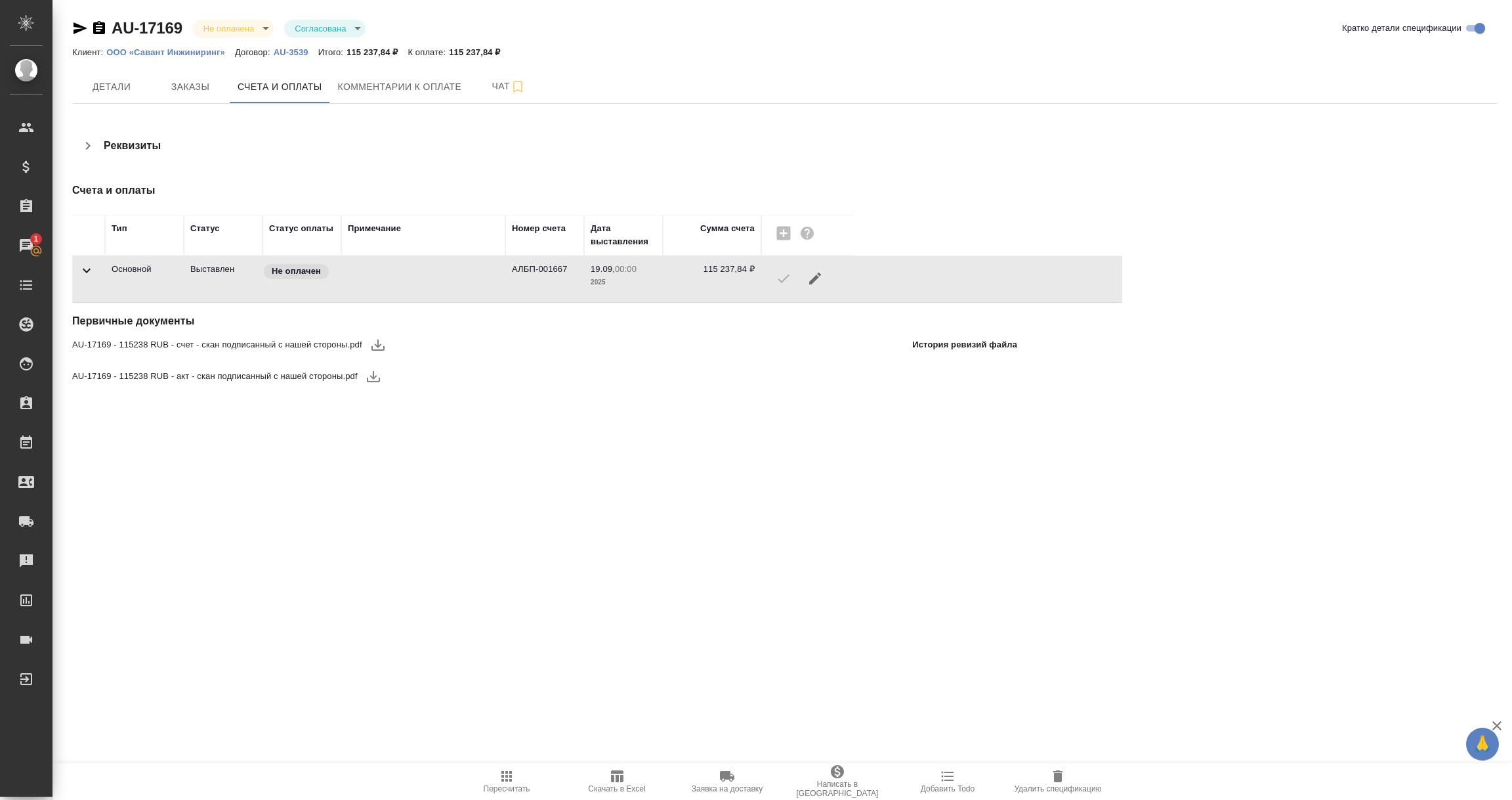
click at [266, 544] on div ".cls-1 fill:#fff; AWATERA Vorobyova Ekaterina Клиенты Спецификации Заказы 1 Чат…" at bounding box center [756, 400] width 1512 height 800
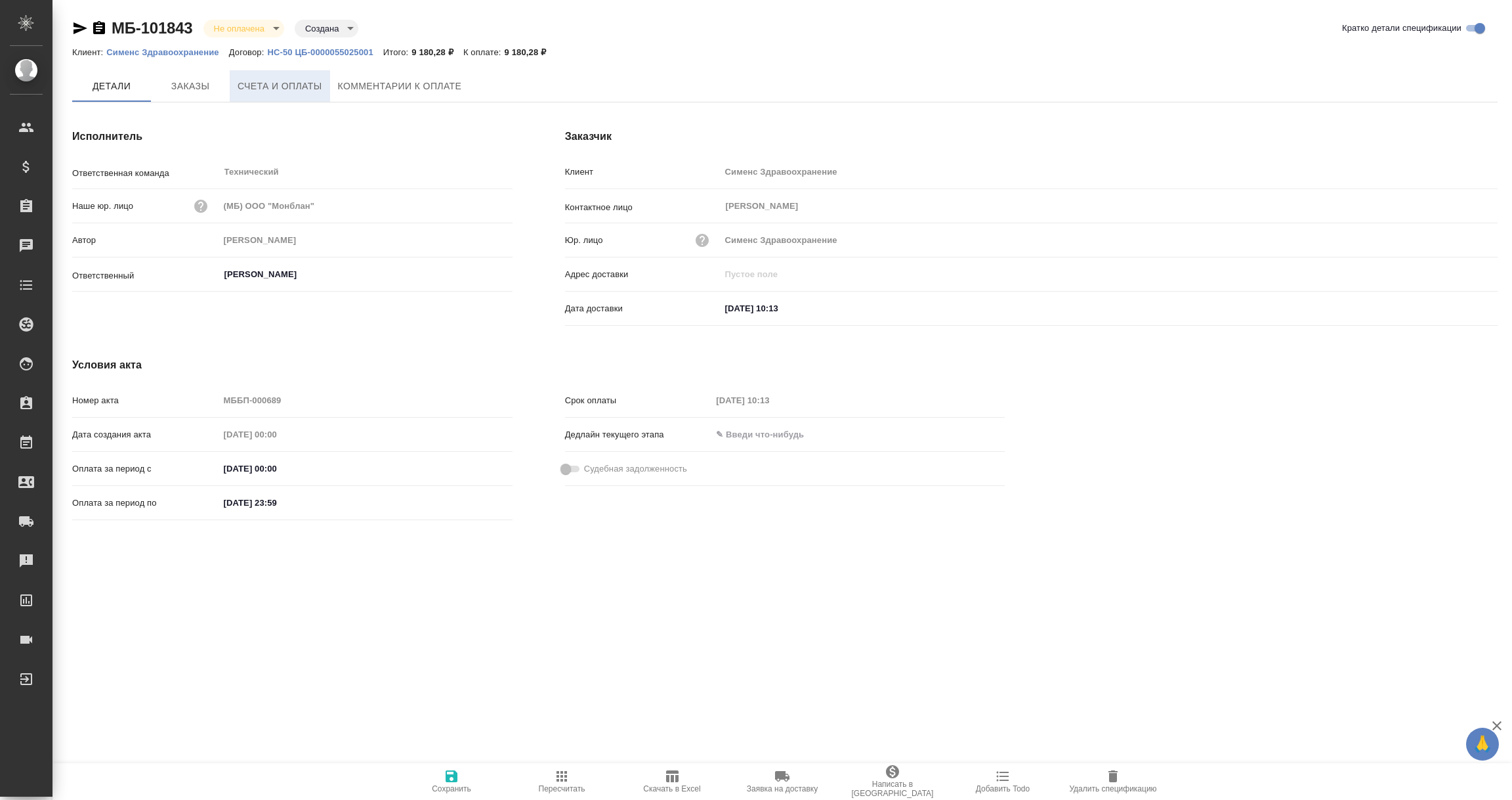
click at [280, 86] on span "Счета и оплаты" at bounding box center [280, 86] width 85 height 16
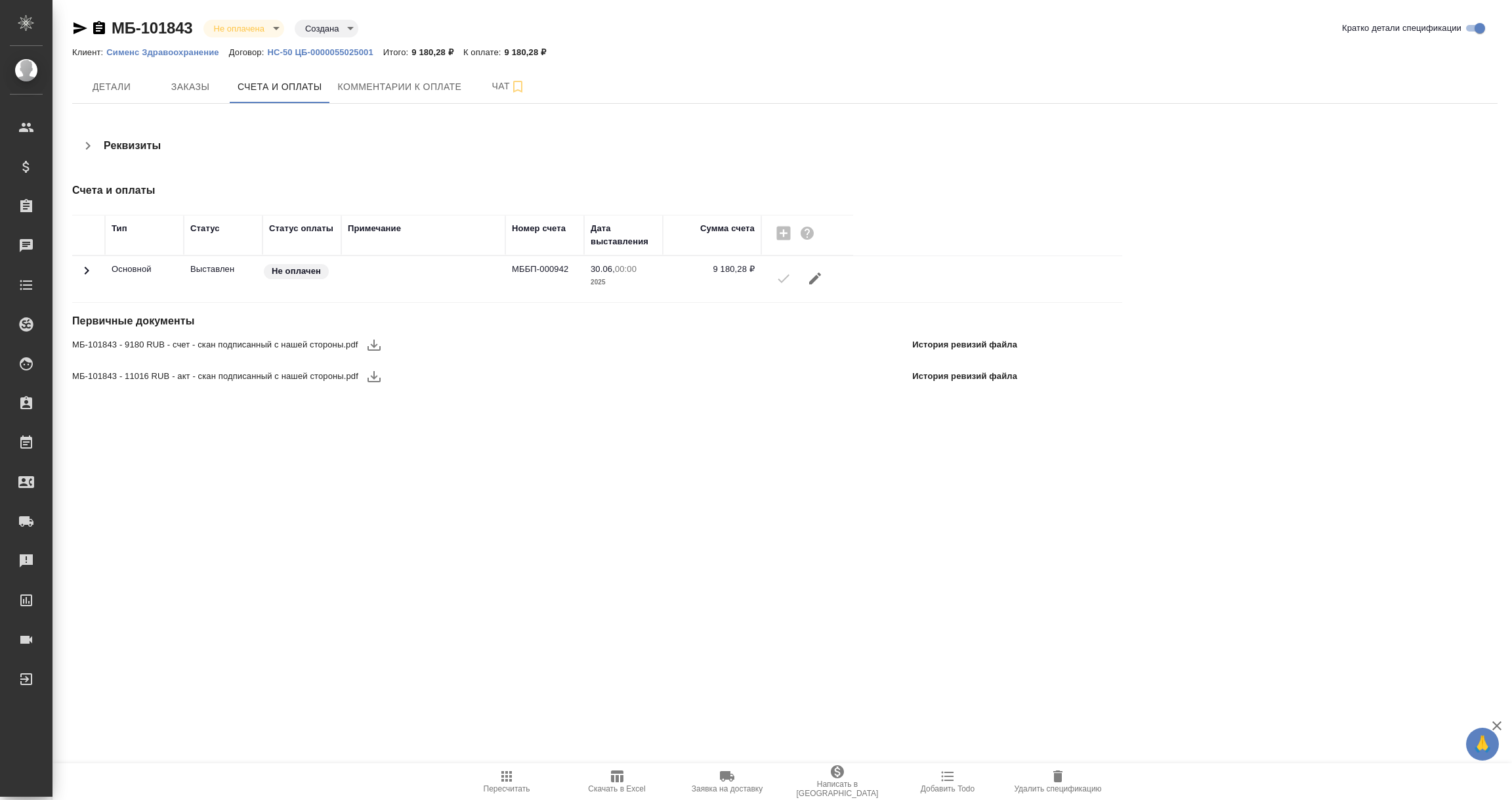
click at [91, 267] on icon at bounding box center [86, 271] width 16 height 16
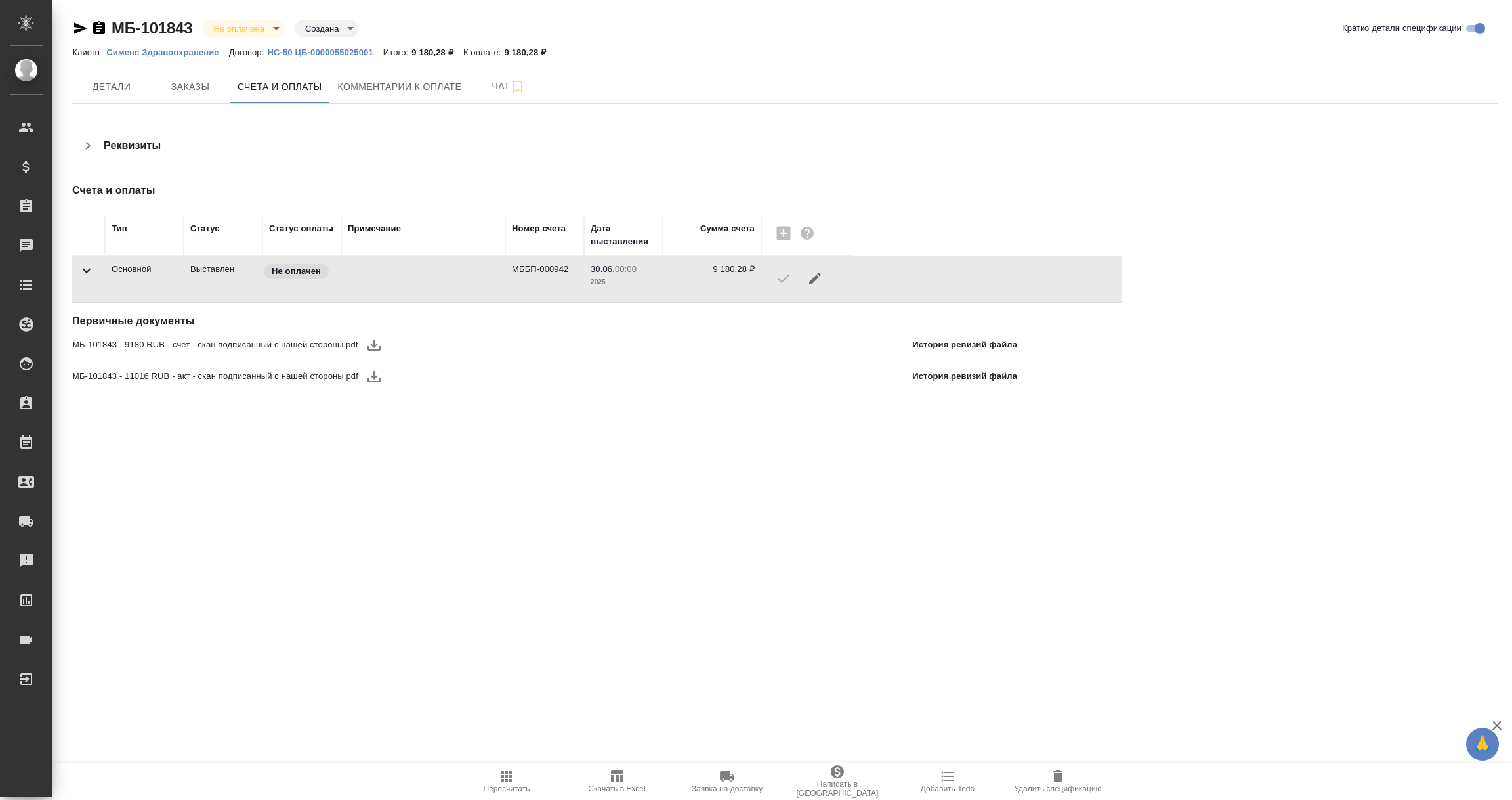
drag, startPoint x: 657, startPoint y: 544, endPoint x: 656, endPoint y: 565, distance: 21.0
click at [658, 545] on div ".cls-1 fill:#fff; AWATERA [PERSON_NAME] Спецификации Заказы Чаты Todo Проекты S…" at bounding box center [756, 400] width 1512 height 800
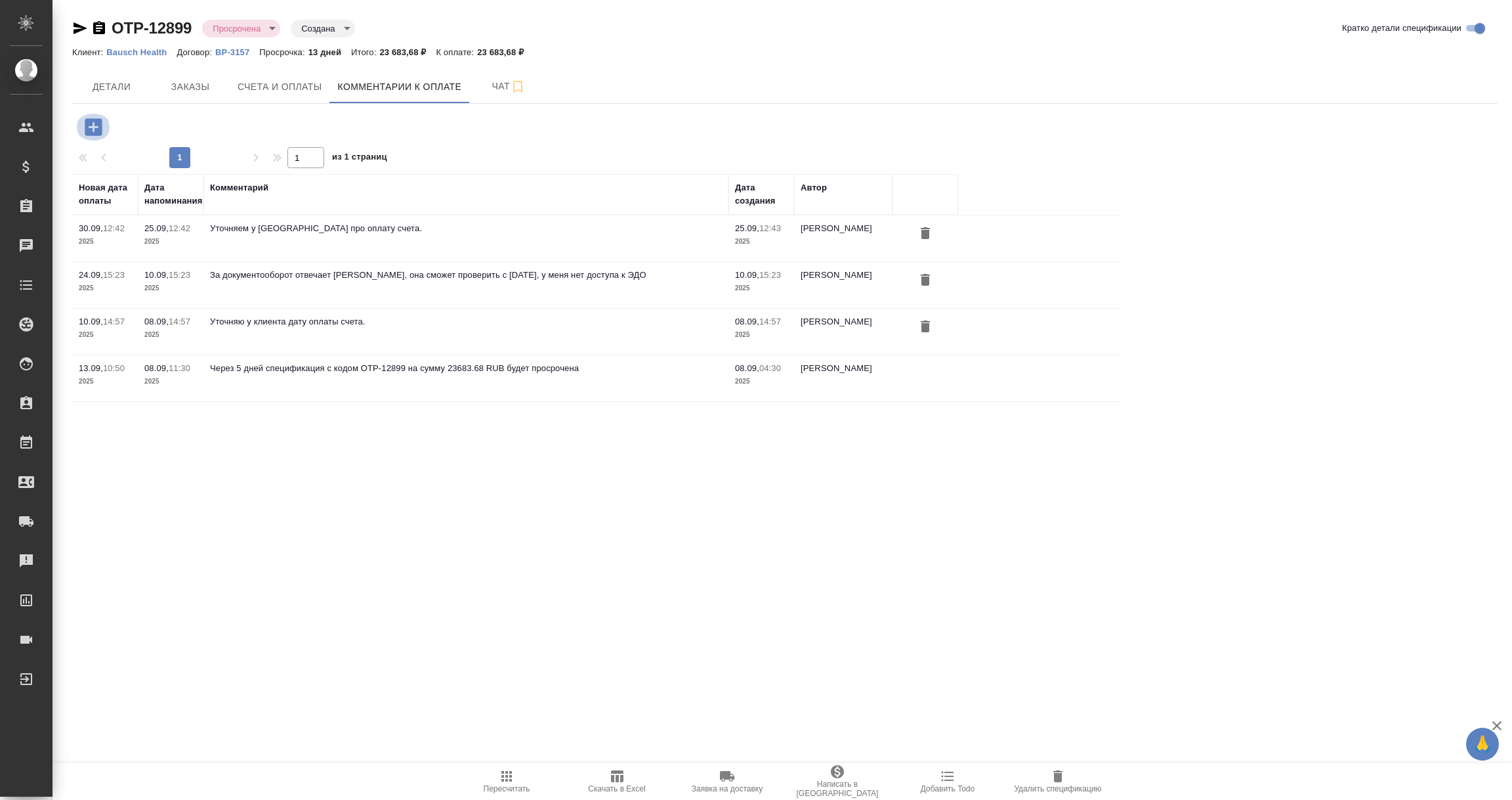
click at [89, 121] on icon "button" at bounding box center [93, 127] width 17 height 17
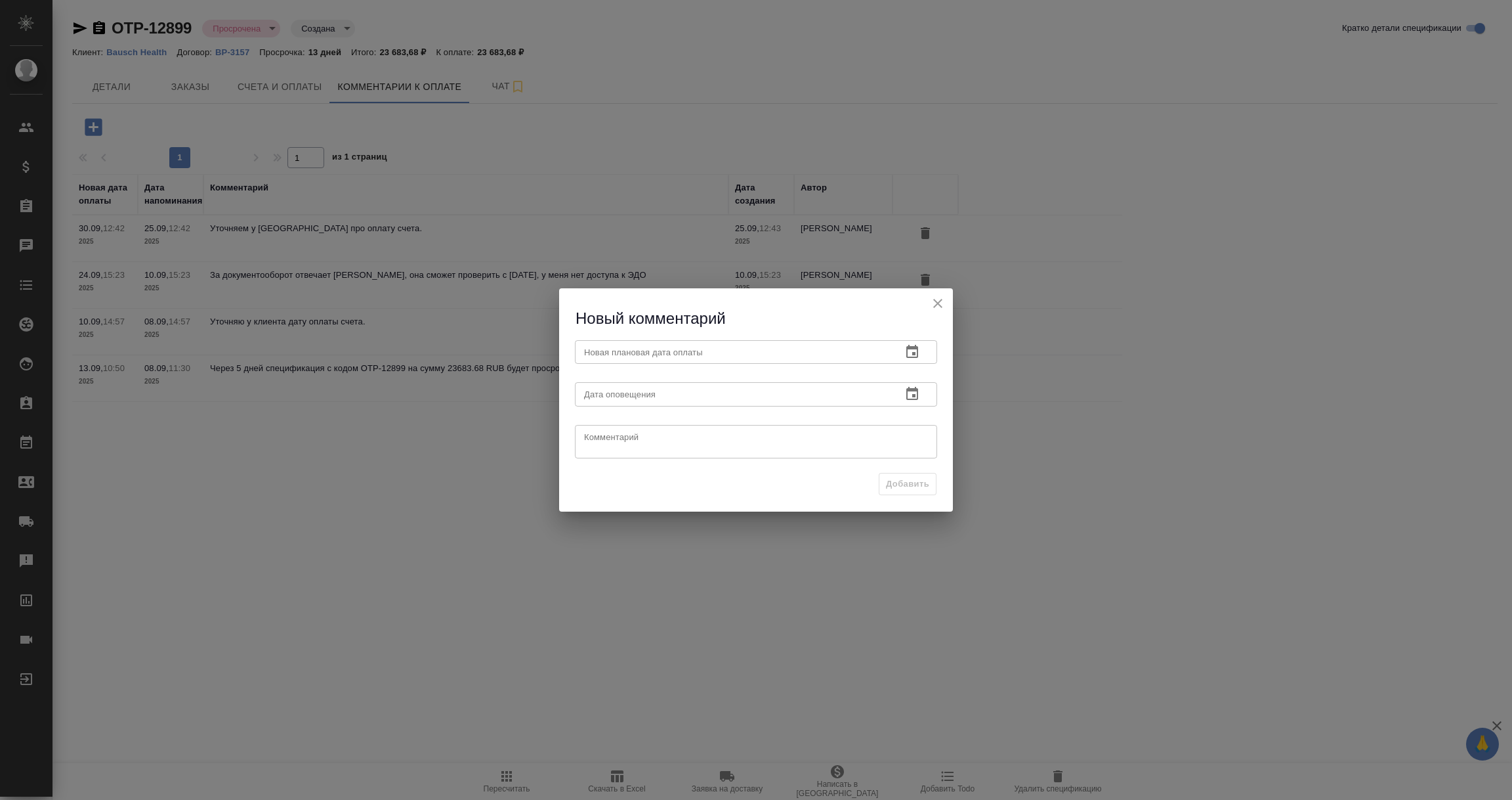
click at [914, 349] on icon "button" at bounding box center [912, 351] width 12 height 13
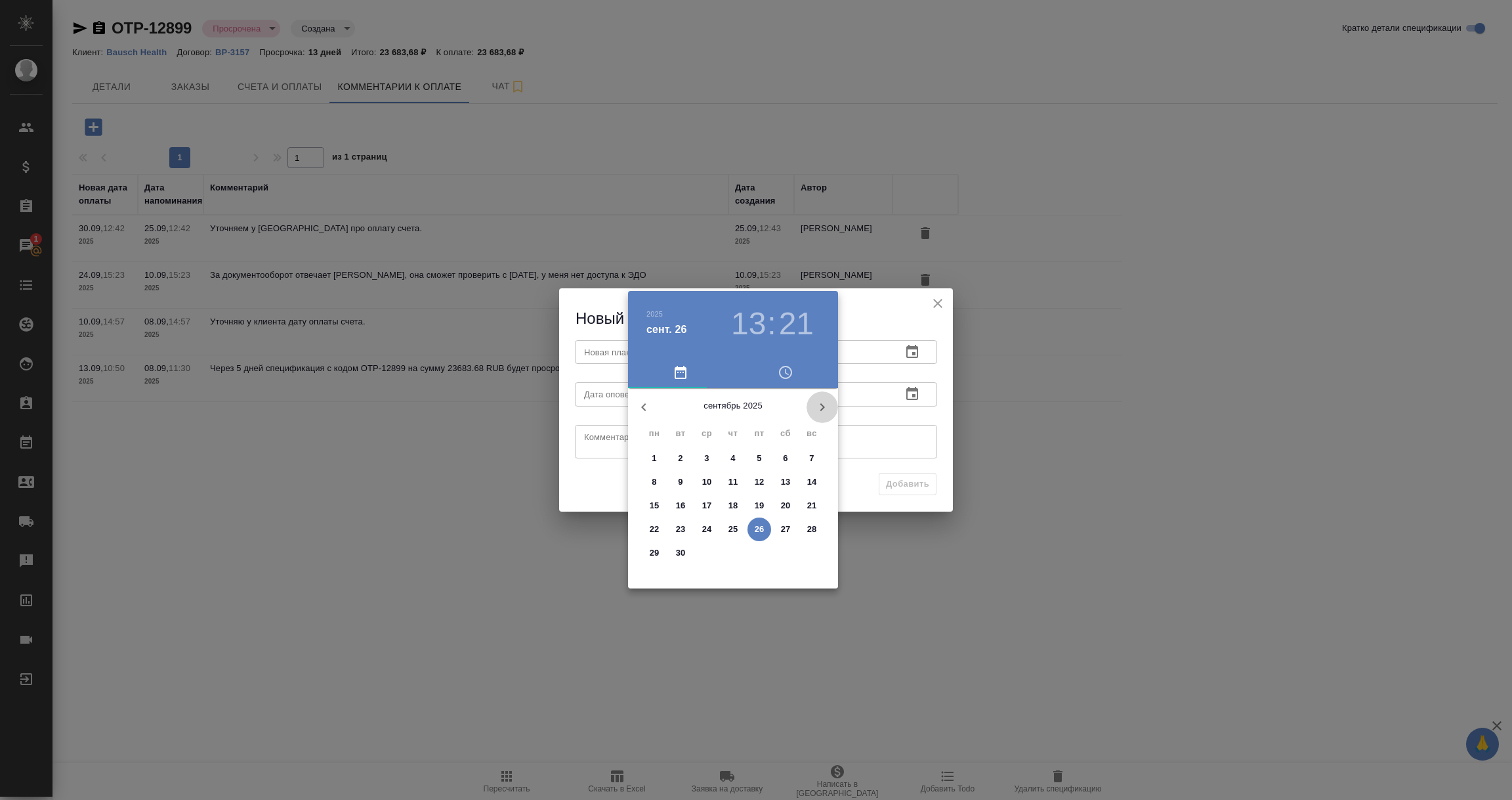
click at [817, 405] on icon "button" at bounding box center [822, 407] width 16 height 16
click at [656, 549] on p "24" at bounding box center [654, 553] width 10 height 13
type input "24.11.2025 13:21"
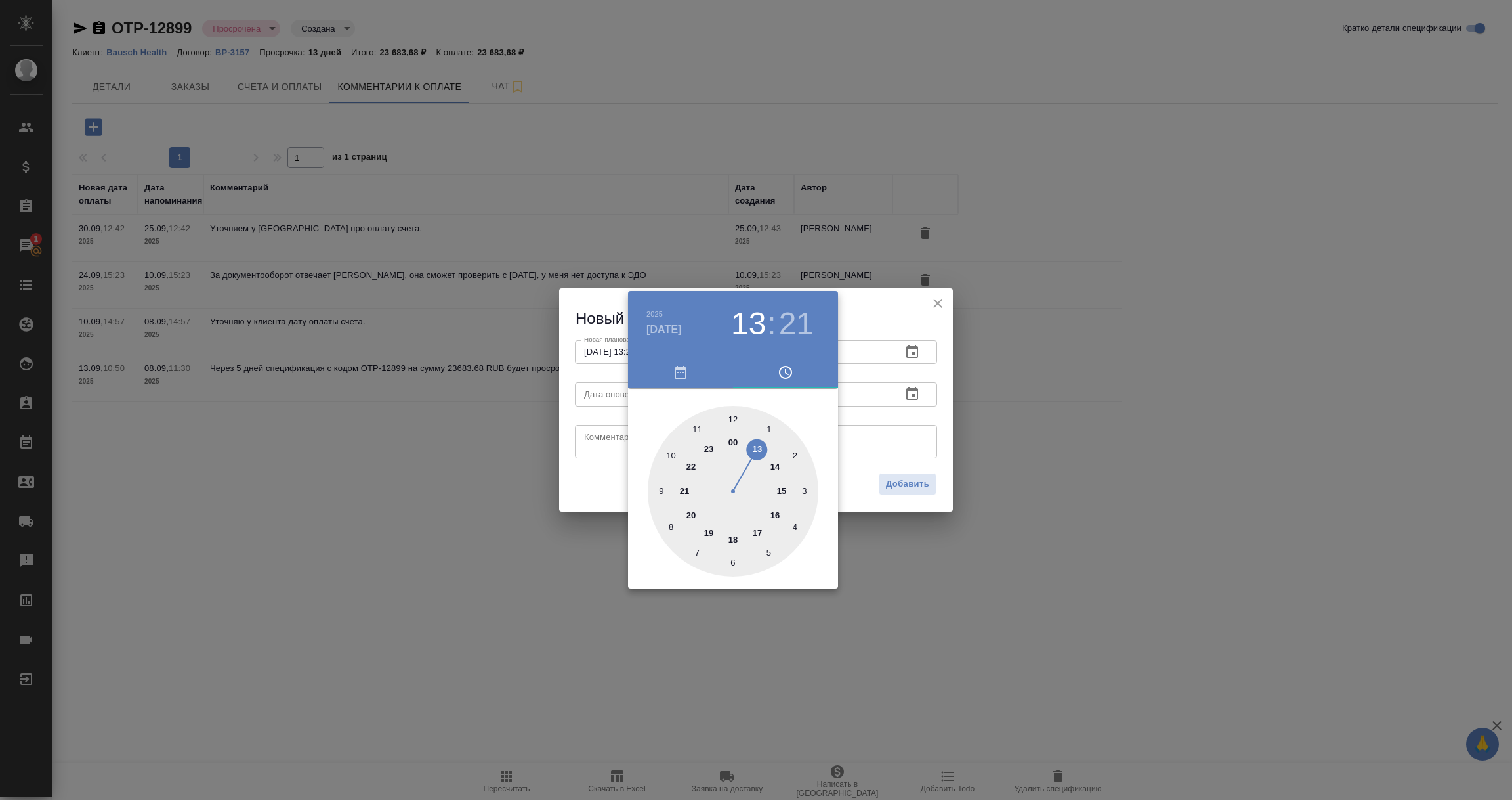
click at [863, 424] on div at bounding box center [756, 400] width 1512 height 800
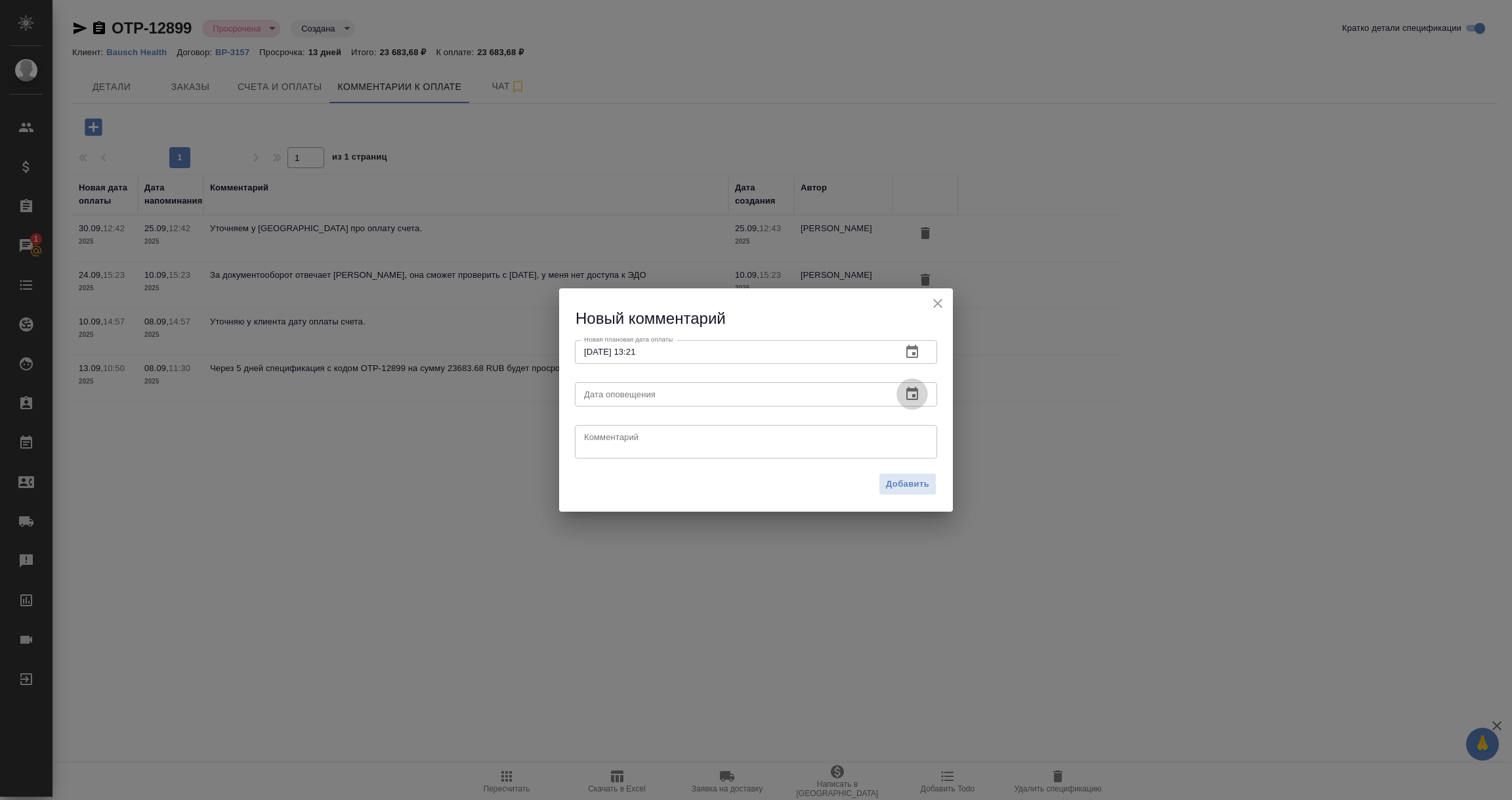
click at [916, 393] on icon "button" at bounding box center [912, 394] width 16 height 16
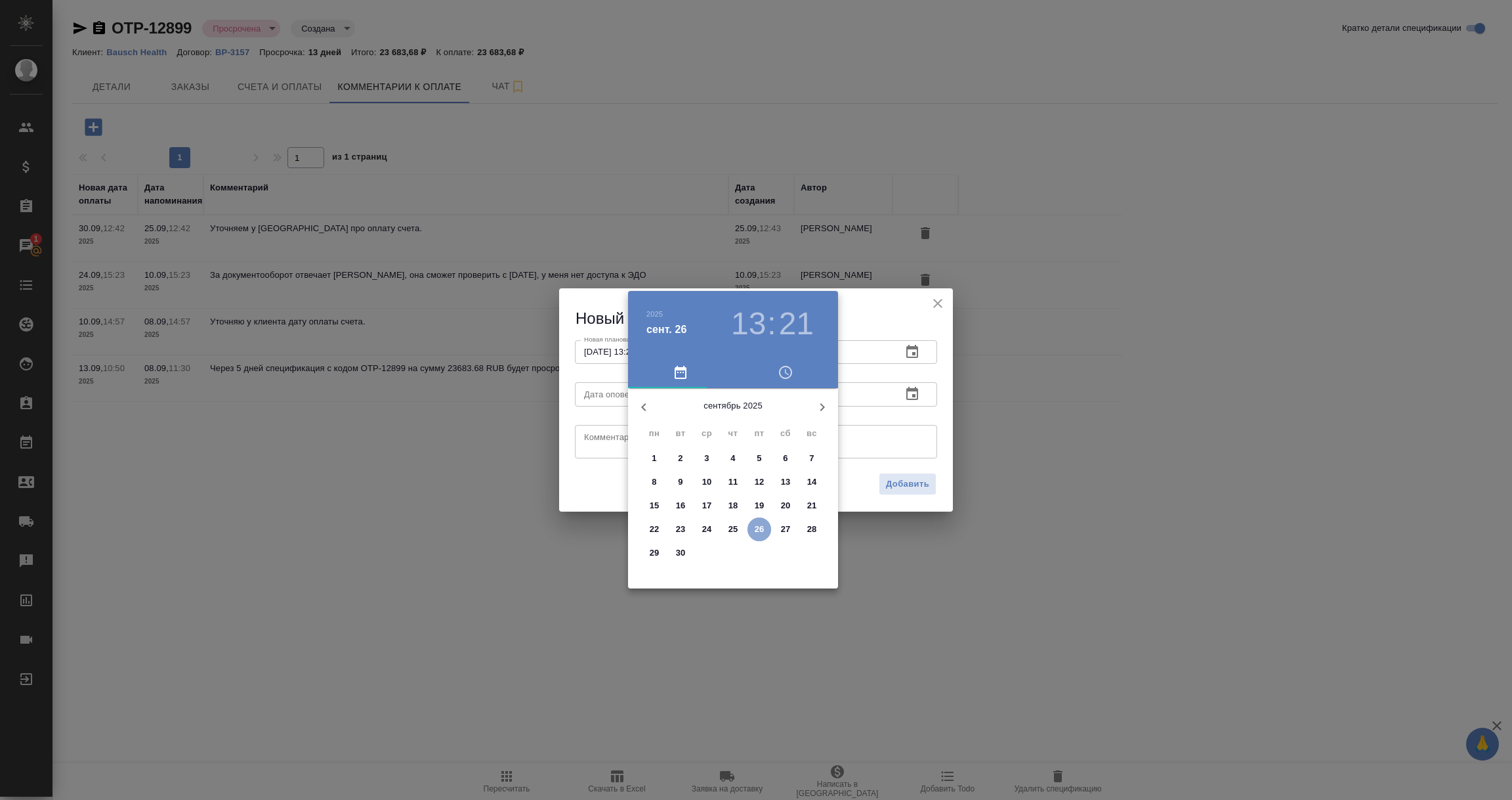
click at [750, 532] on span "26" at bounding box center [758, 529] width 23 height 13
type input "26.09.2025 13:21"
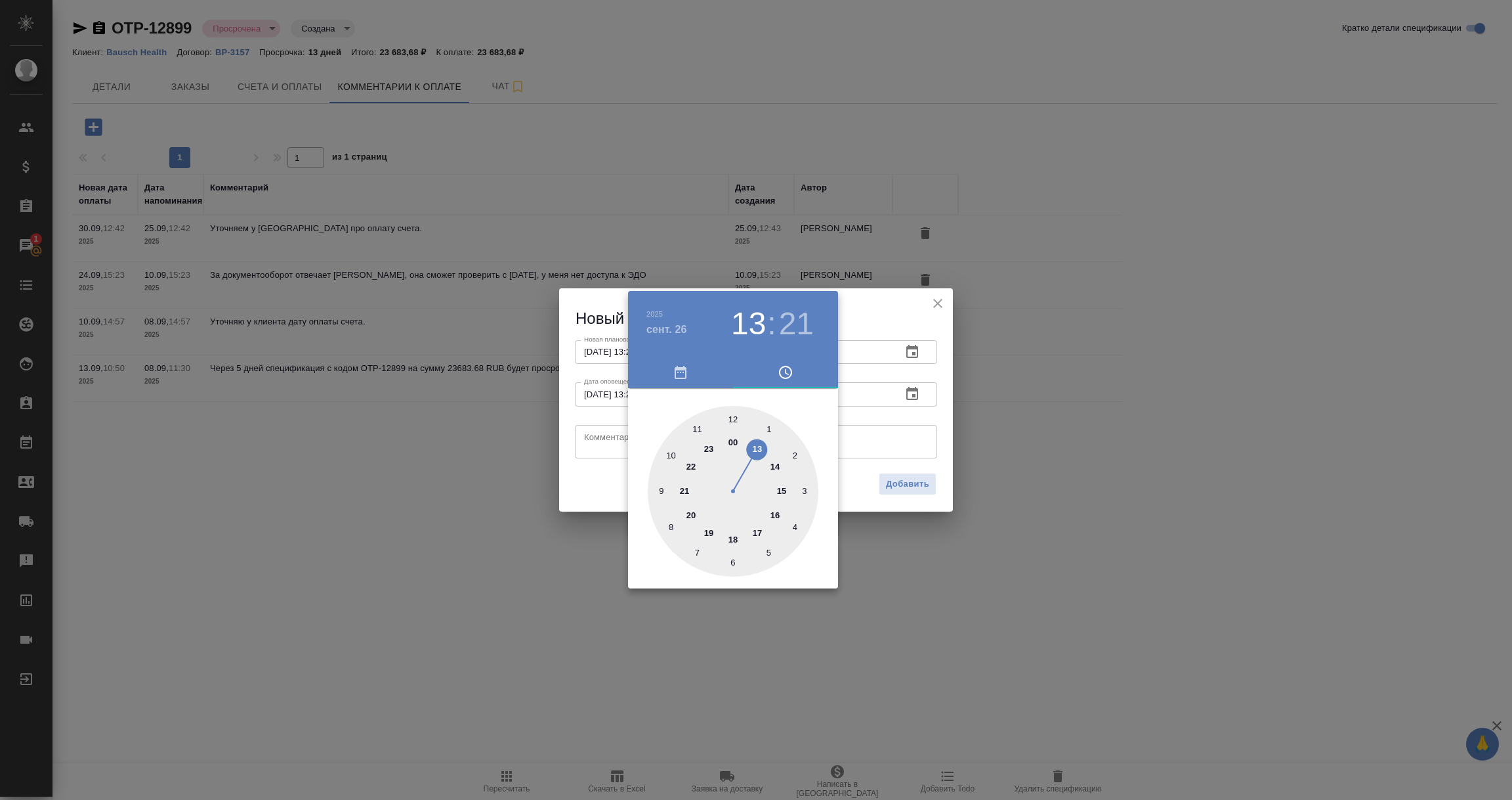
click at [596, 446] on div at bounding box center [756, 400] width 1512 height 800
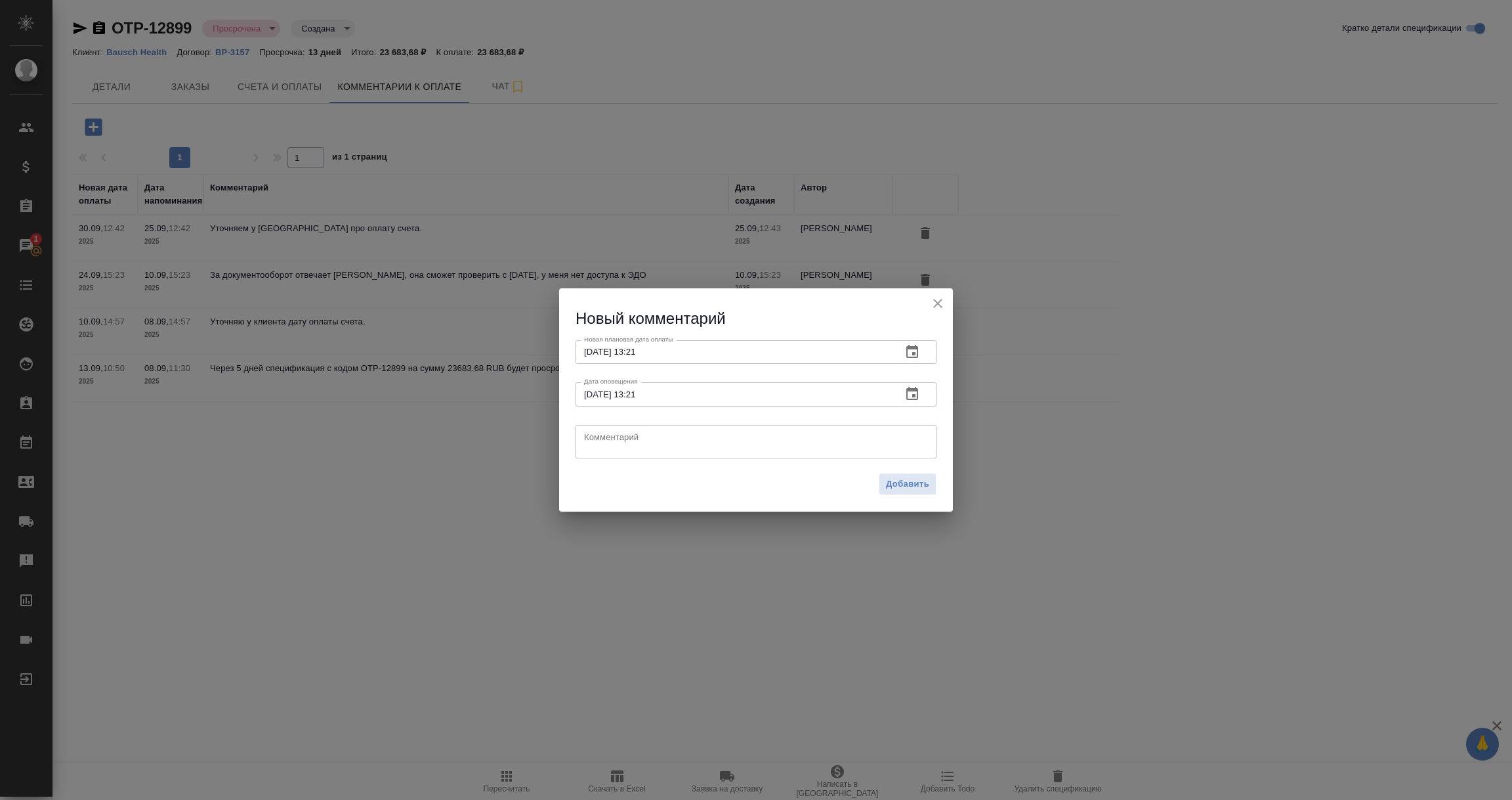
click at [596, 446] on textarea at bounding box center [756, 441] width 344 height 20
type textarea "Клиент: оплата 23.11."
click at [909, 481] on span "Добавить" at bounding box center [907, 484] width 43 height 15
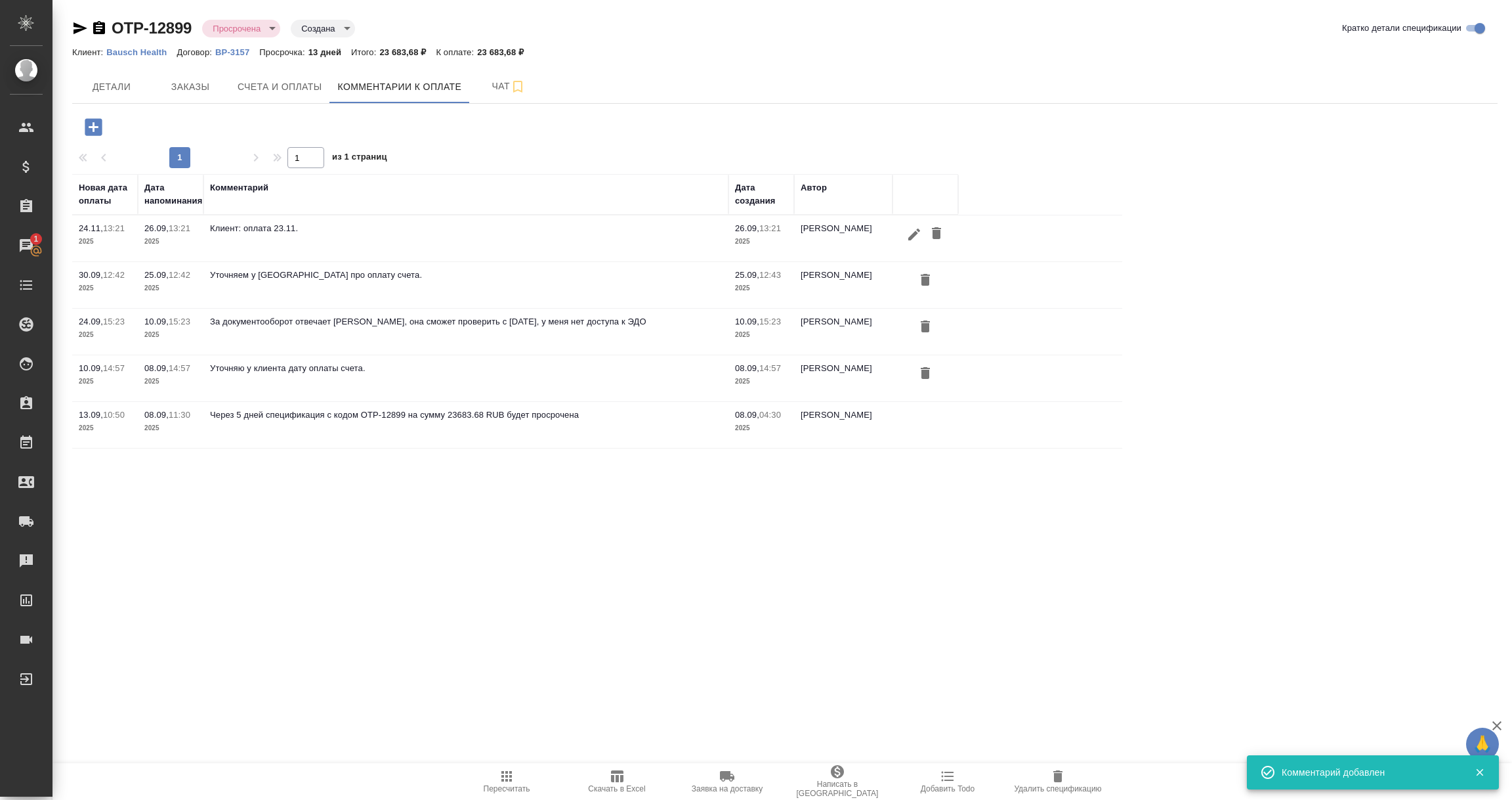
click at [233, 53] on p "ВР-3157" at bounding box center [237, 52] width 44 height 10
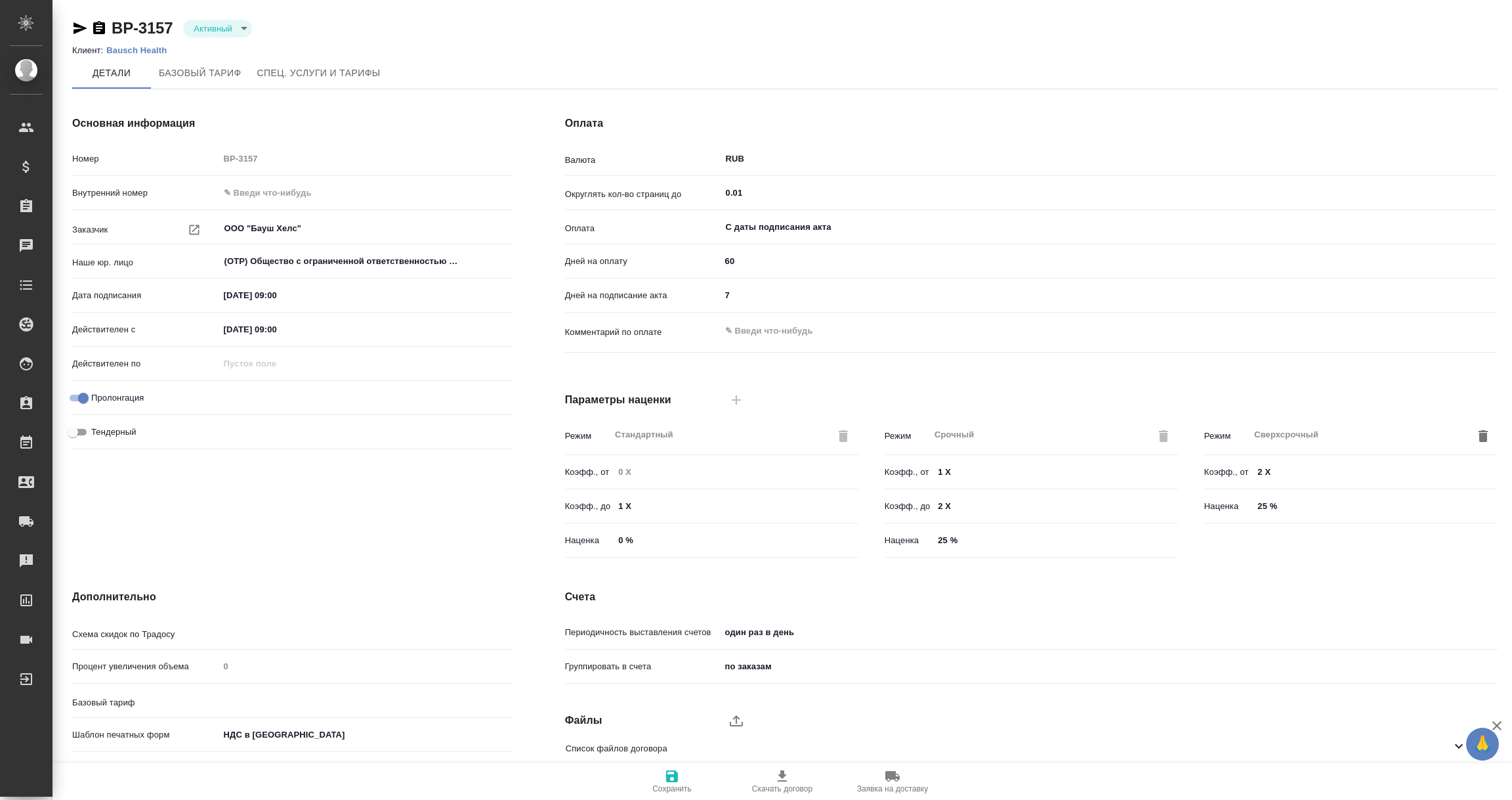
type input "без ТП"
type input "Стандартный шаблон - 30-70-100 - ВЫБЕРИ МЕНЯ!"
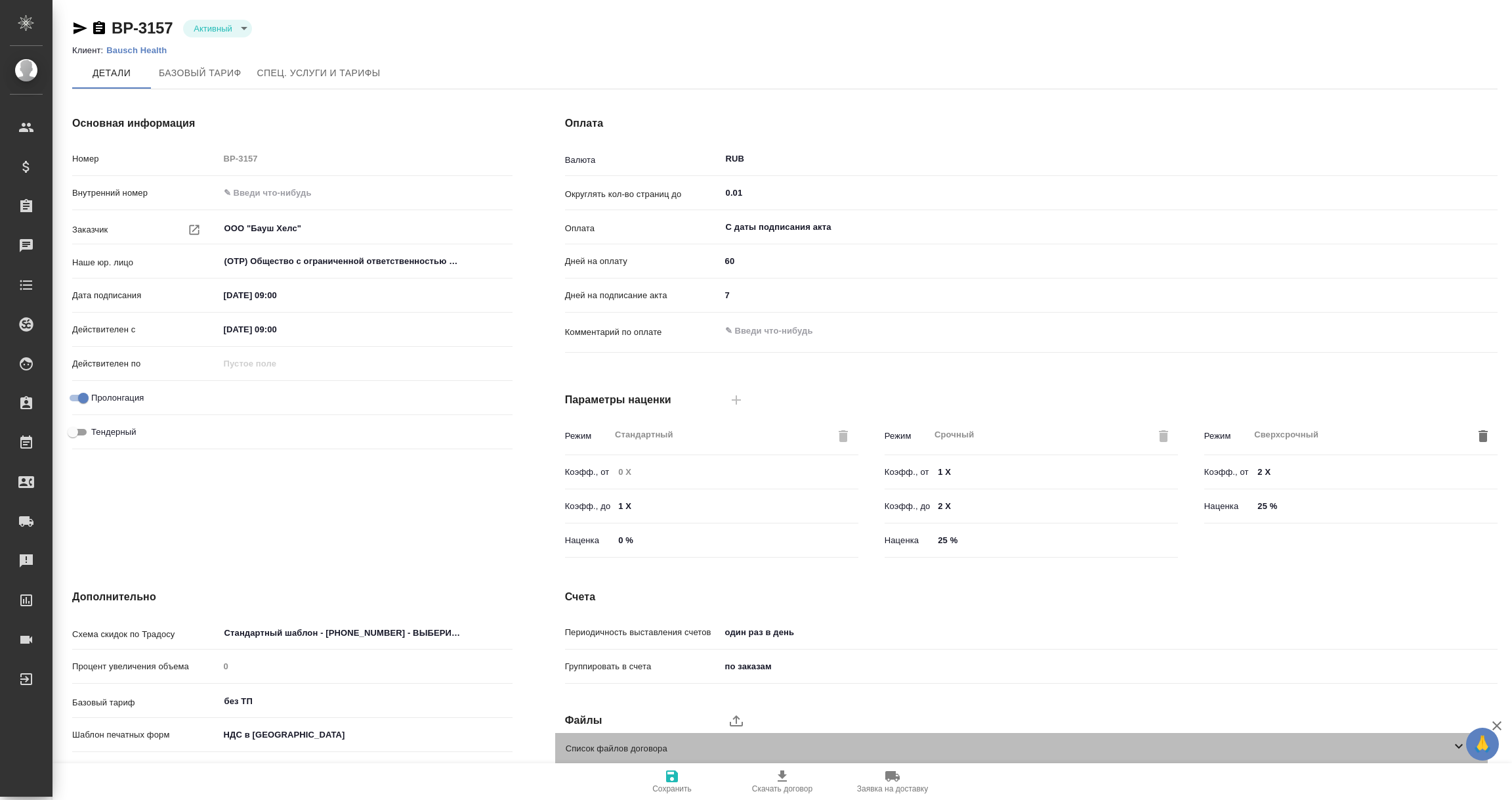
click at [1456, 742] on icon at bounding box center [1459, 745] width 16 height 16
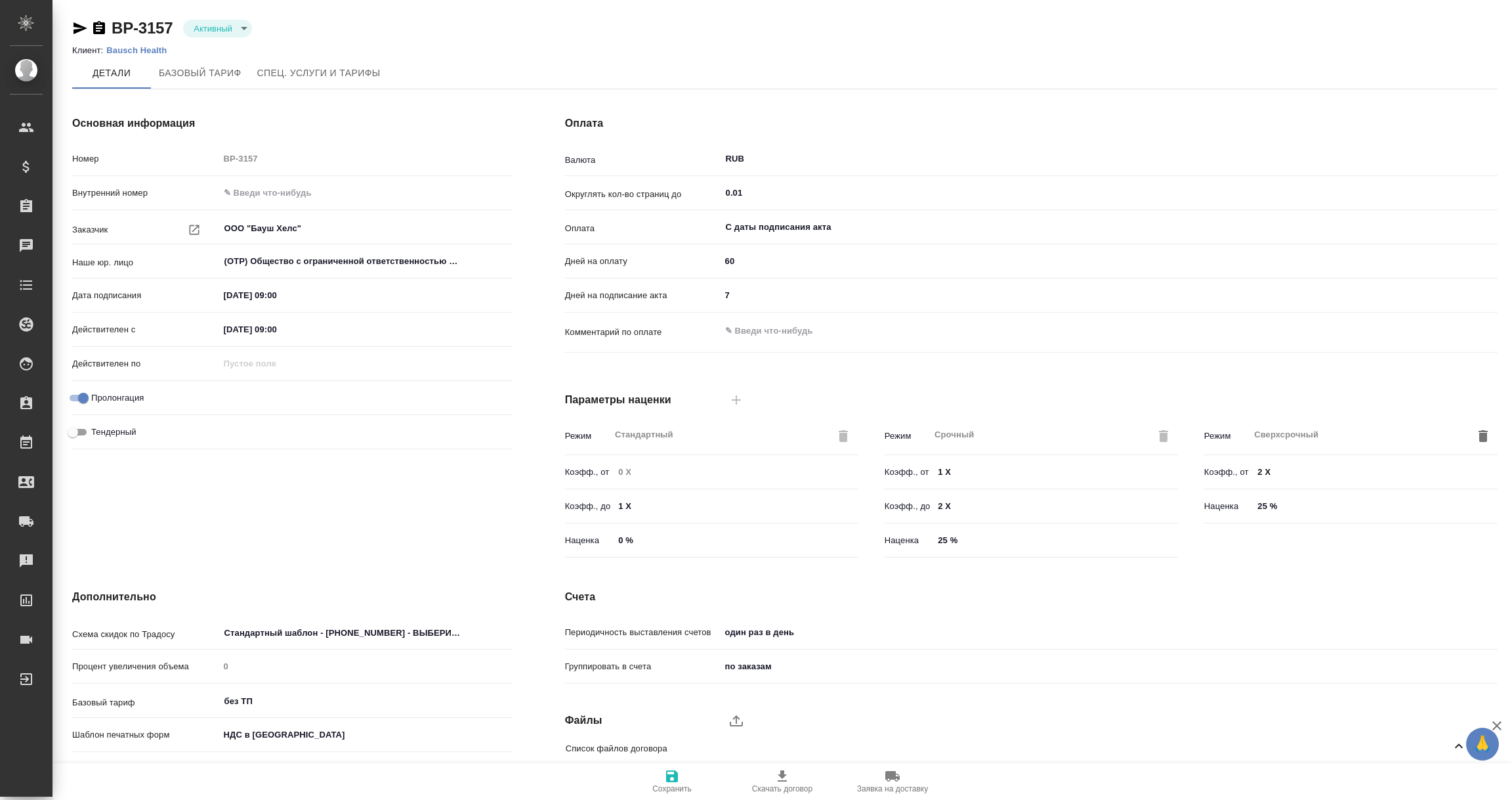
scroll to position [93, 0]
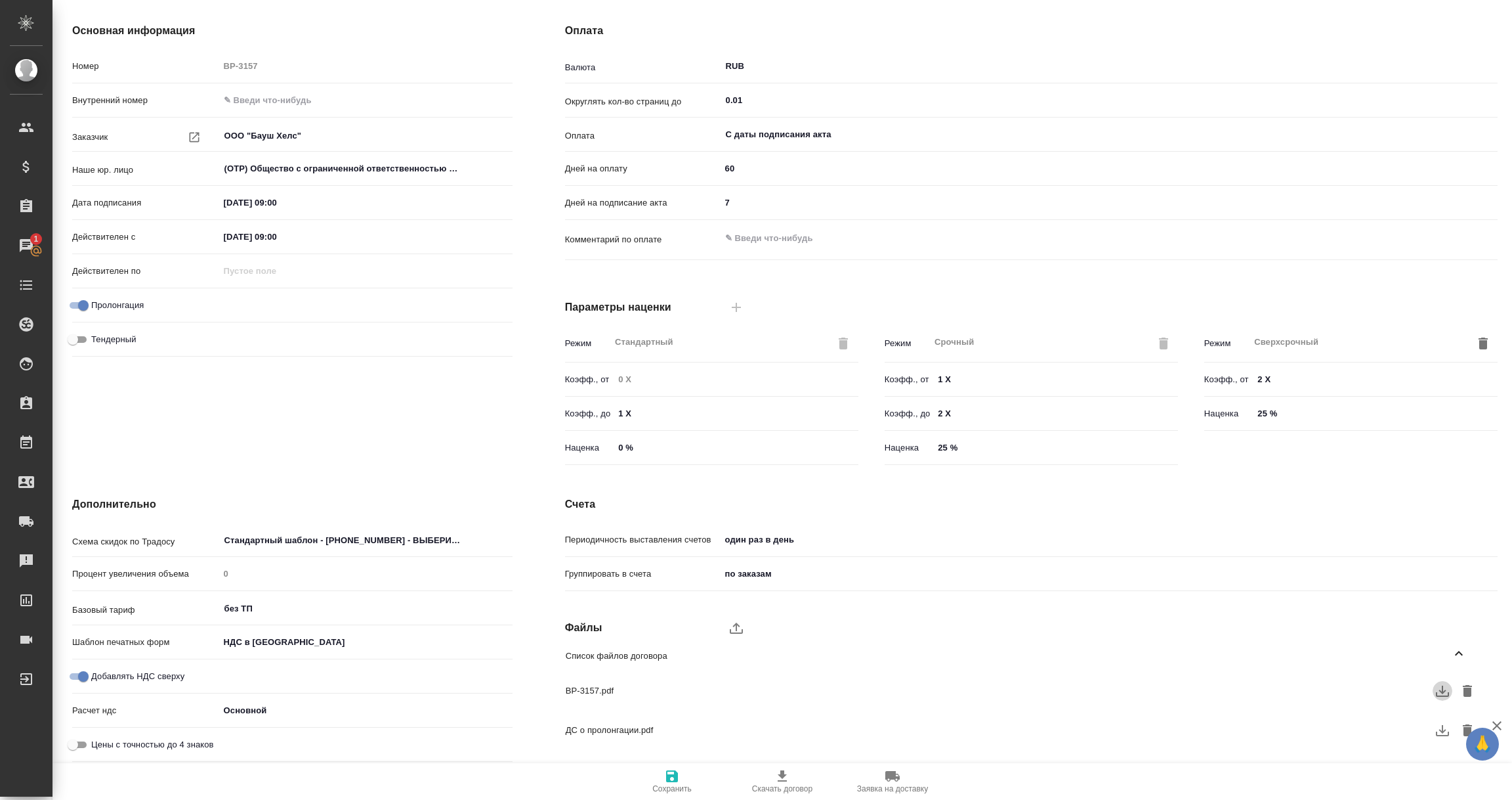
click at [1438, 694] on icon "button" at bounding box center [1442, 691] width 13 height 11
click at [1442, 730] on icon "button" at bounding box center [1442, 731] width 13 height 11
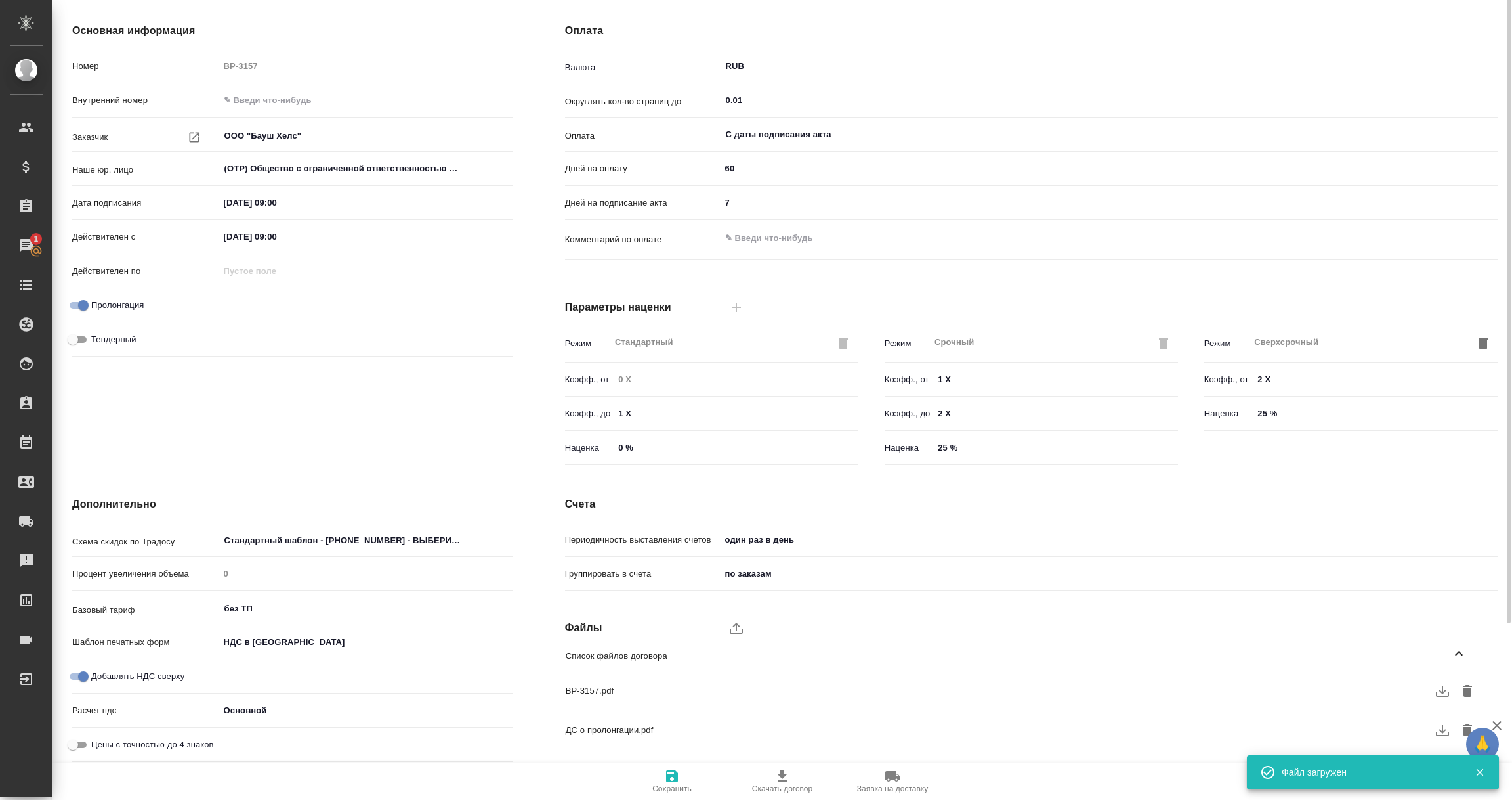
scroll to position [0, 0]
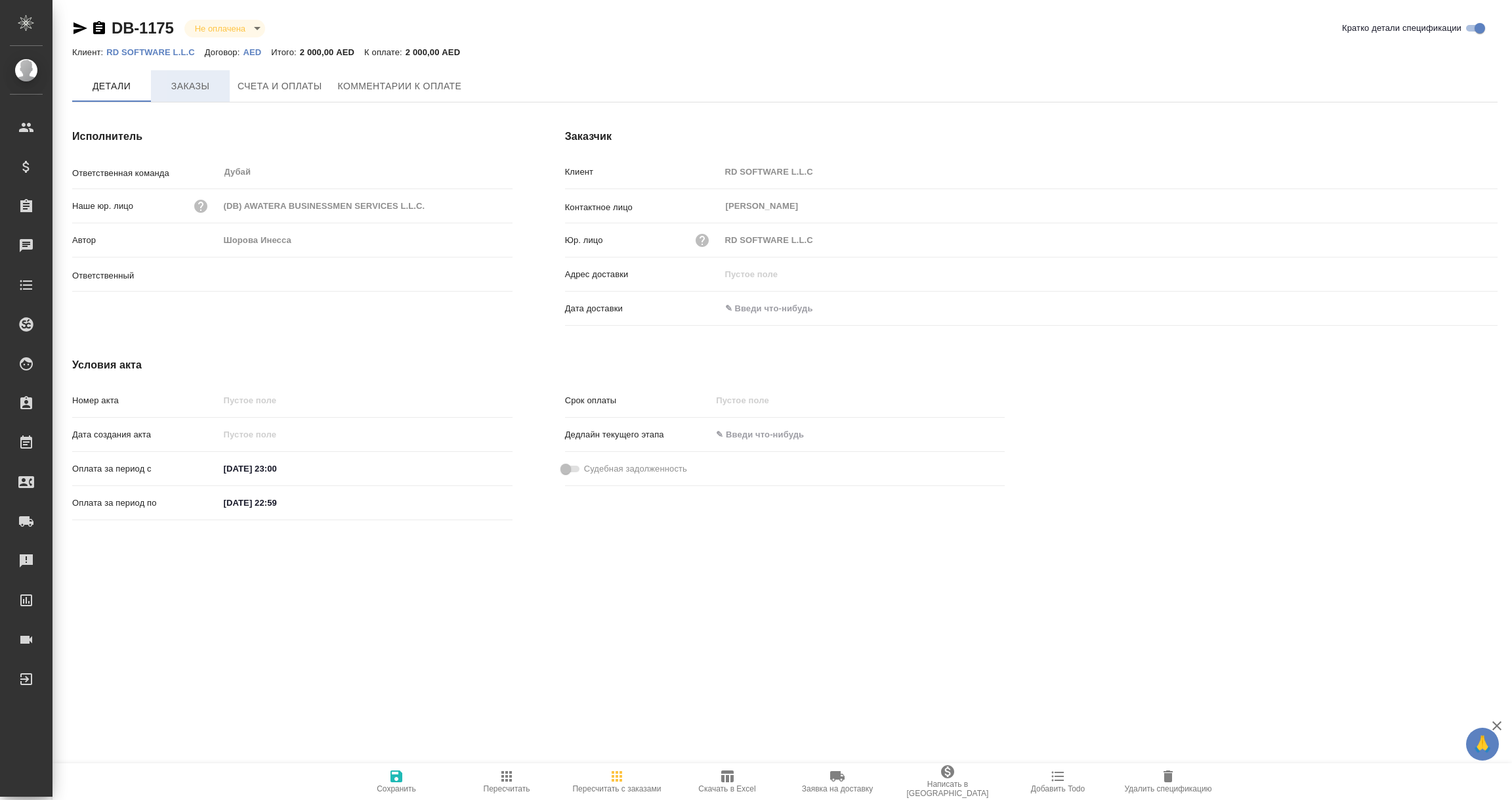
type input "Шорова Инесса"
click at [187, 87] on span "Заказы" at bounding box center [190, 86] width 63 height 16
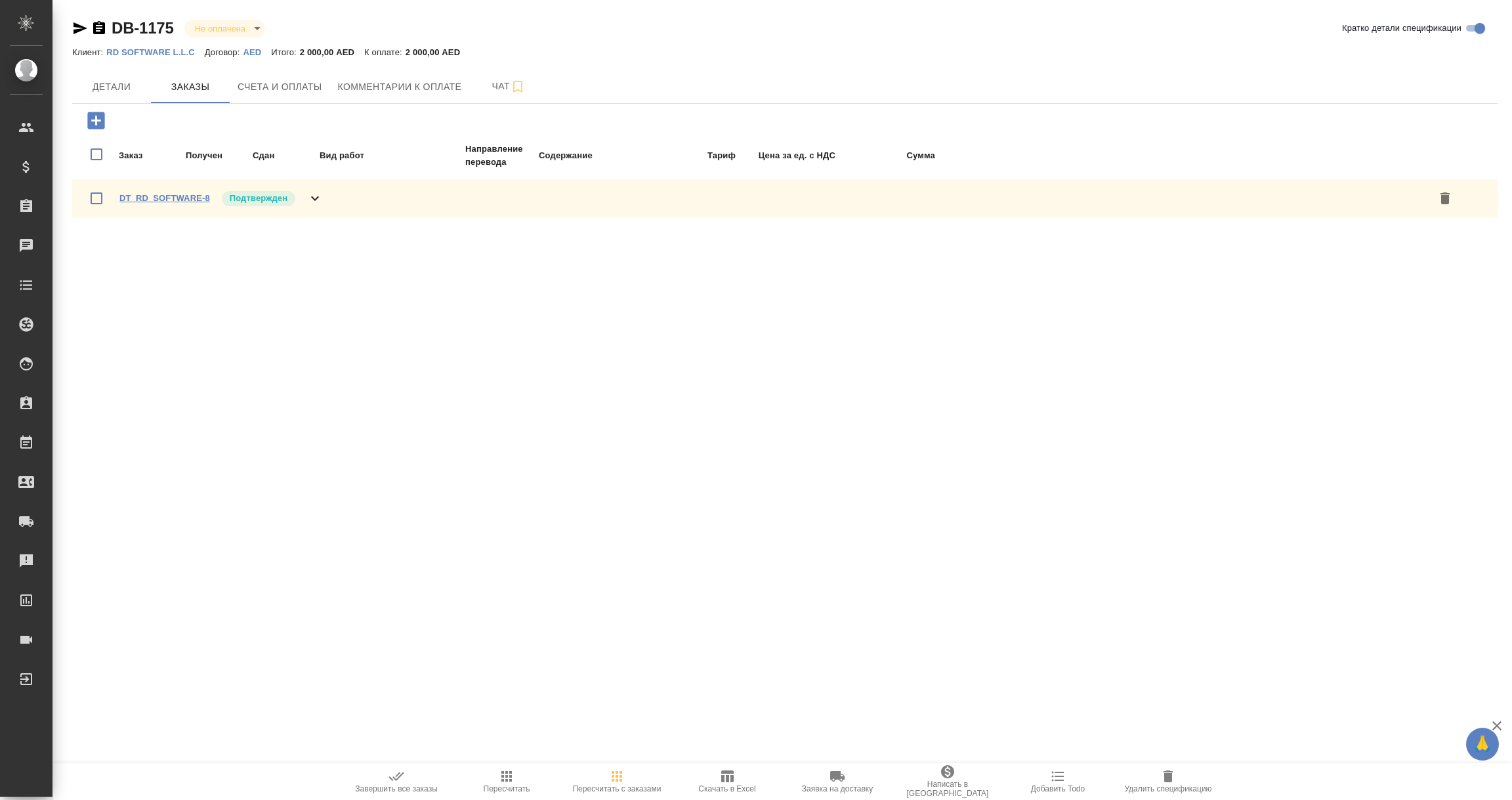
click at [141, 196] on link "DT_RD_SOFTWARE-8" at bounding box center [165, 198] width 91 height 10
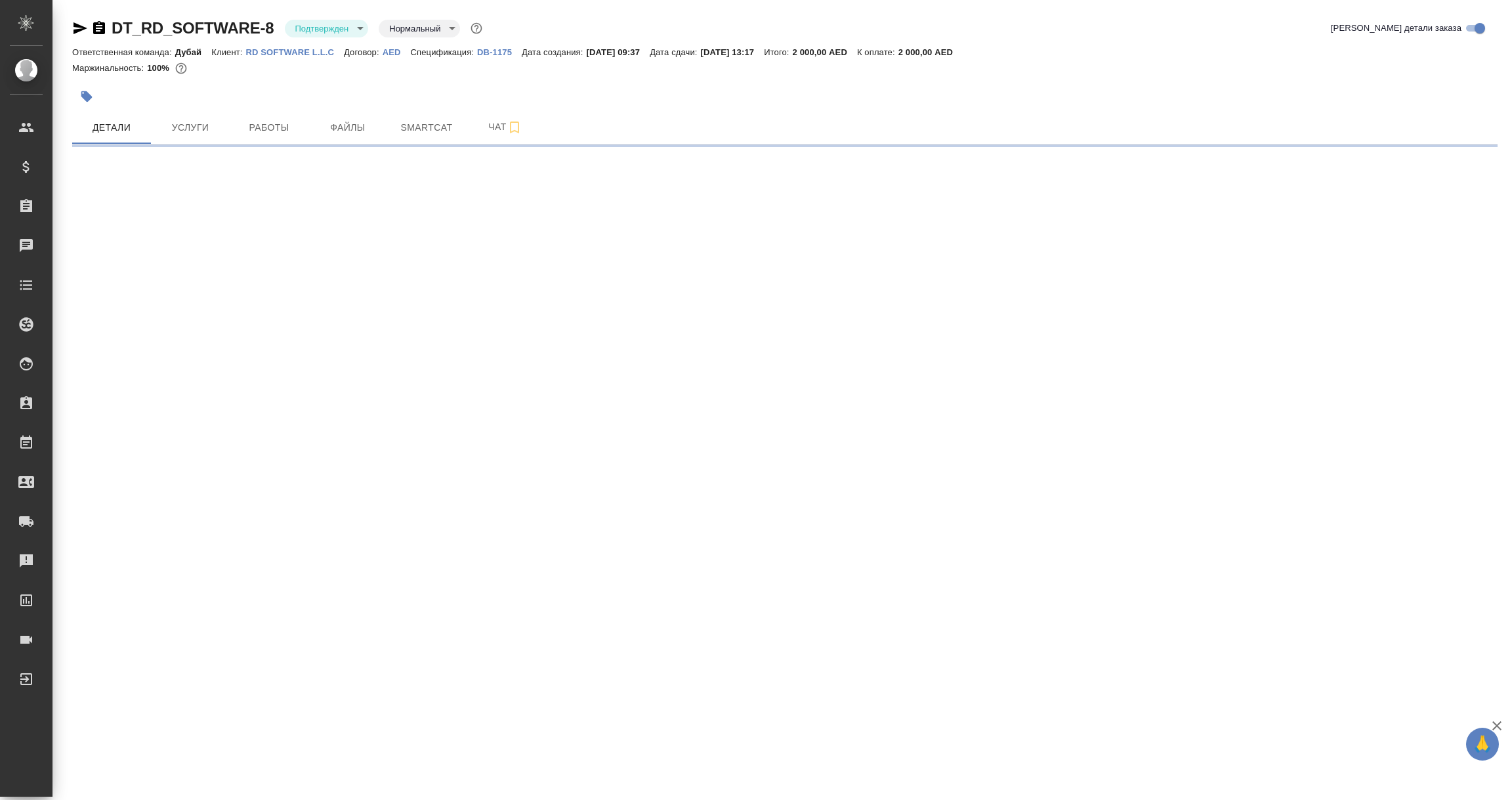
select select "RU"
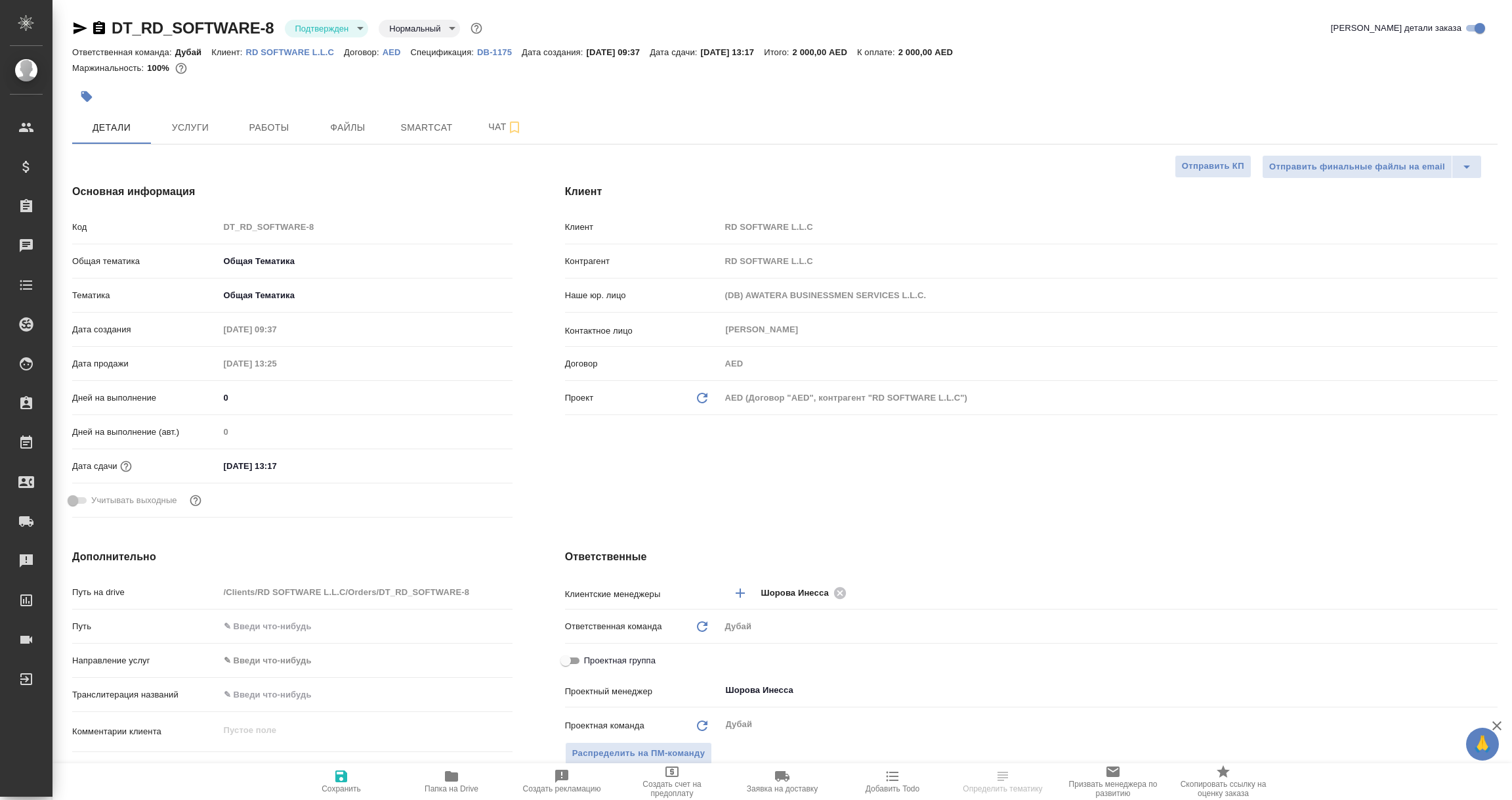
type textarea "x"
click at [198, 125] on span "Услуги" at bounding box center [190, 128] width 63 height 16
type textarea "x"
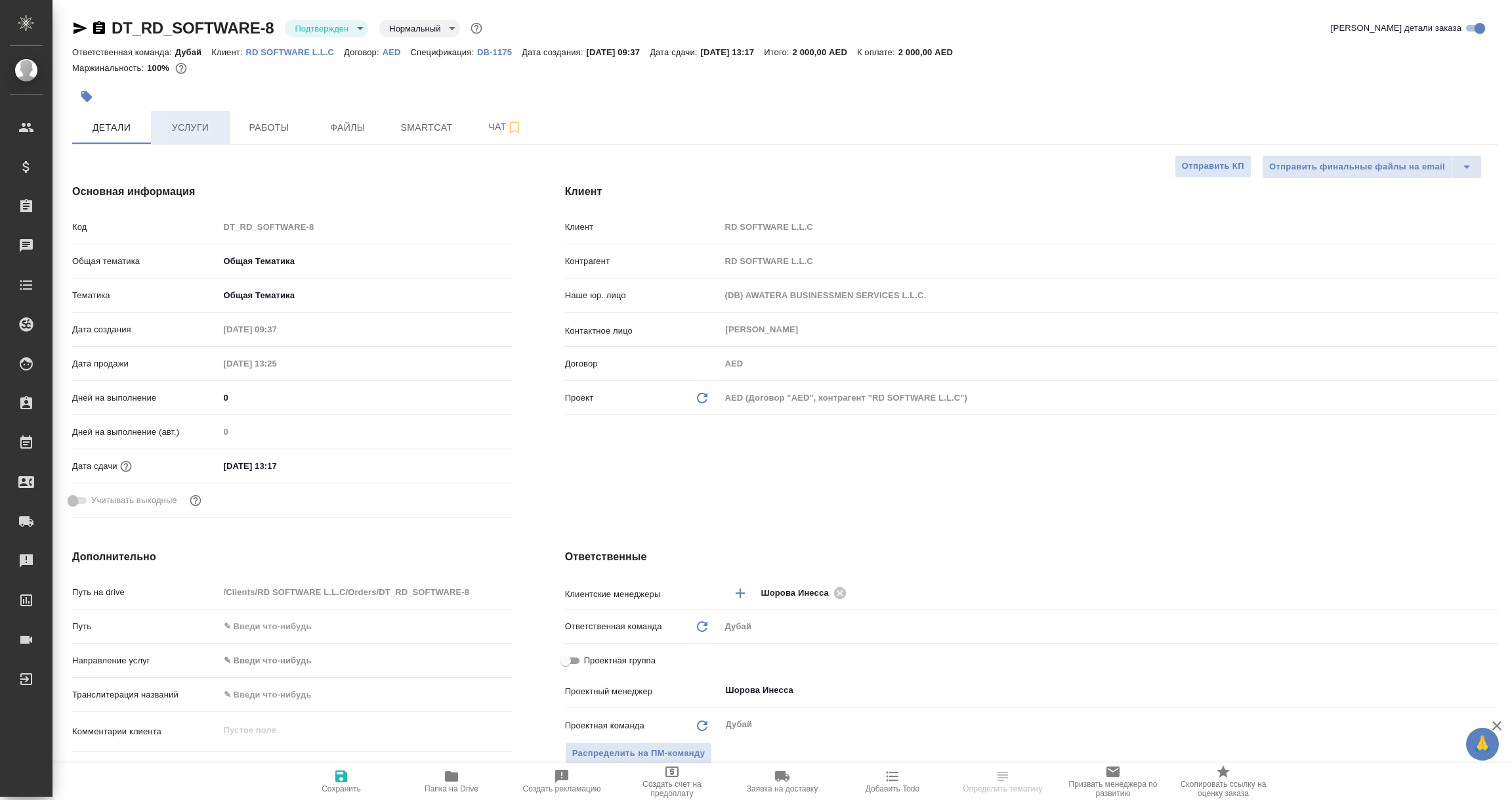
type textarea "x"
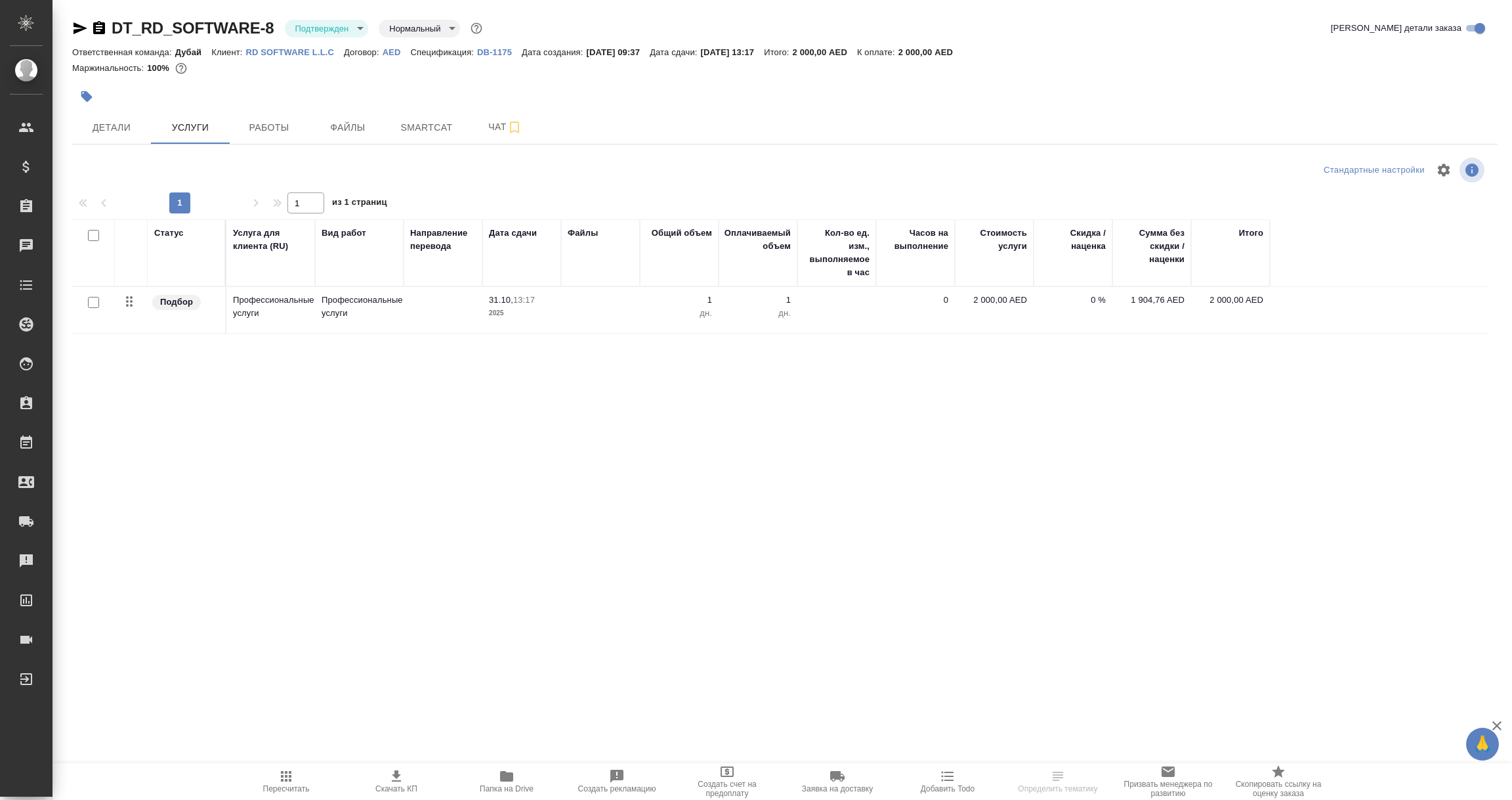
click at [257, 317] on p "Профессиональные услуги" at bounding box center [271, 306] width 76 height 26
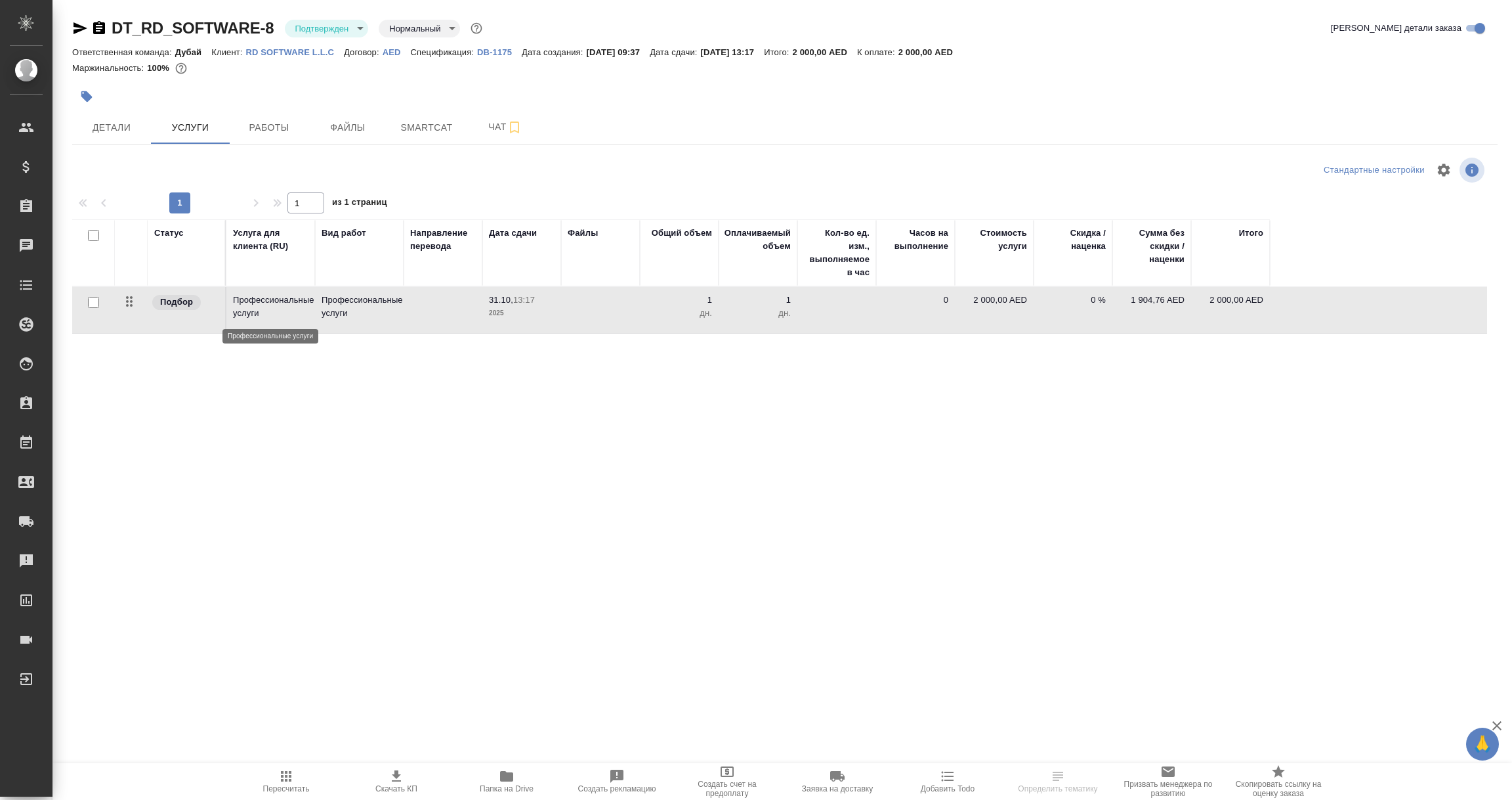
click at [257, 317] on p "Профессиональные услуги" at bounding box center [271, 306] width 76 height 26
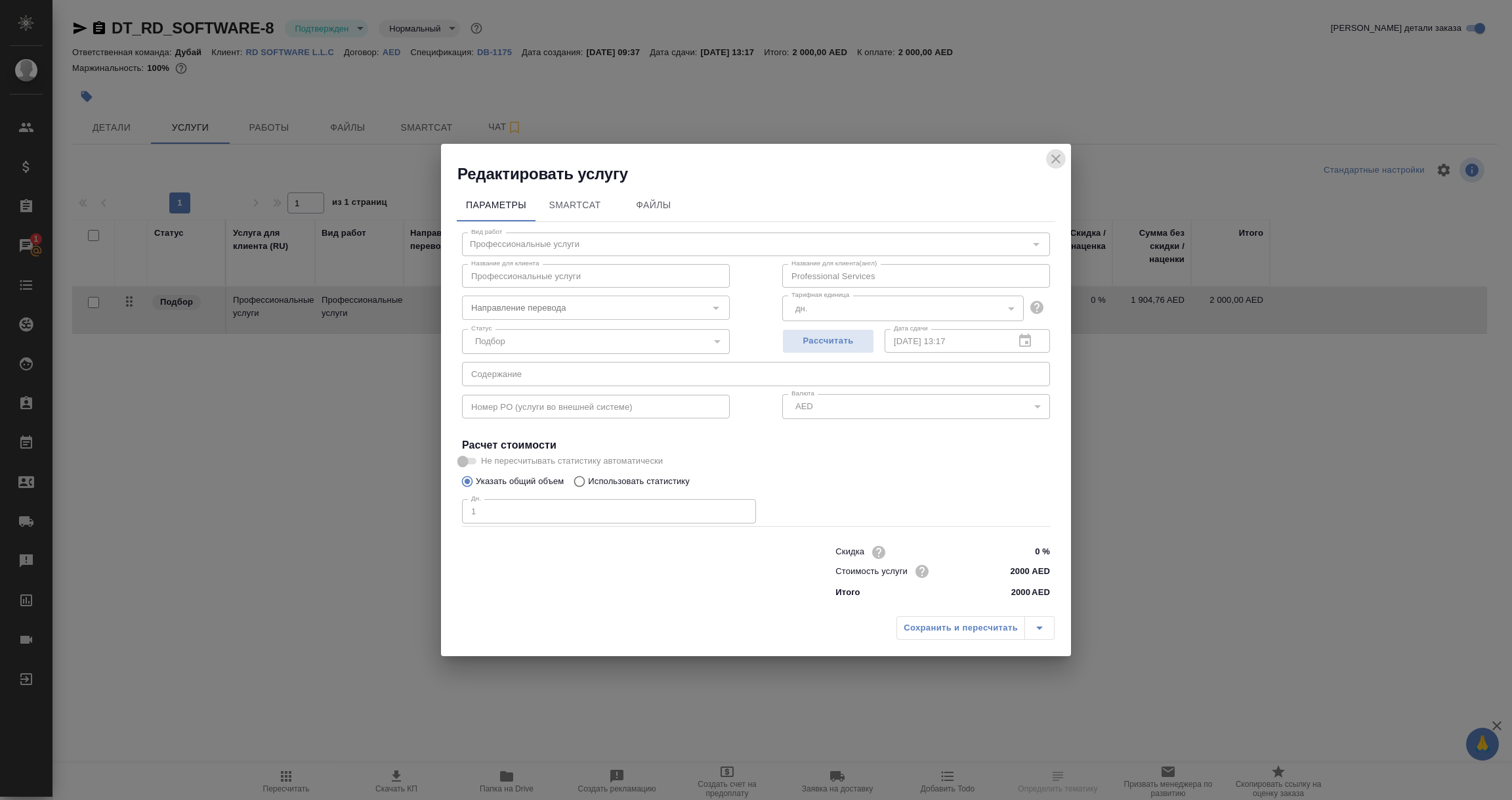
click at [1048, 155] on icon "close" at bounding box center [1056, 159] width 16 height 16
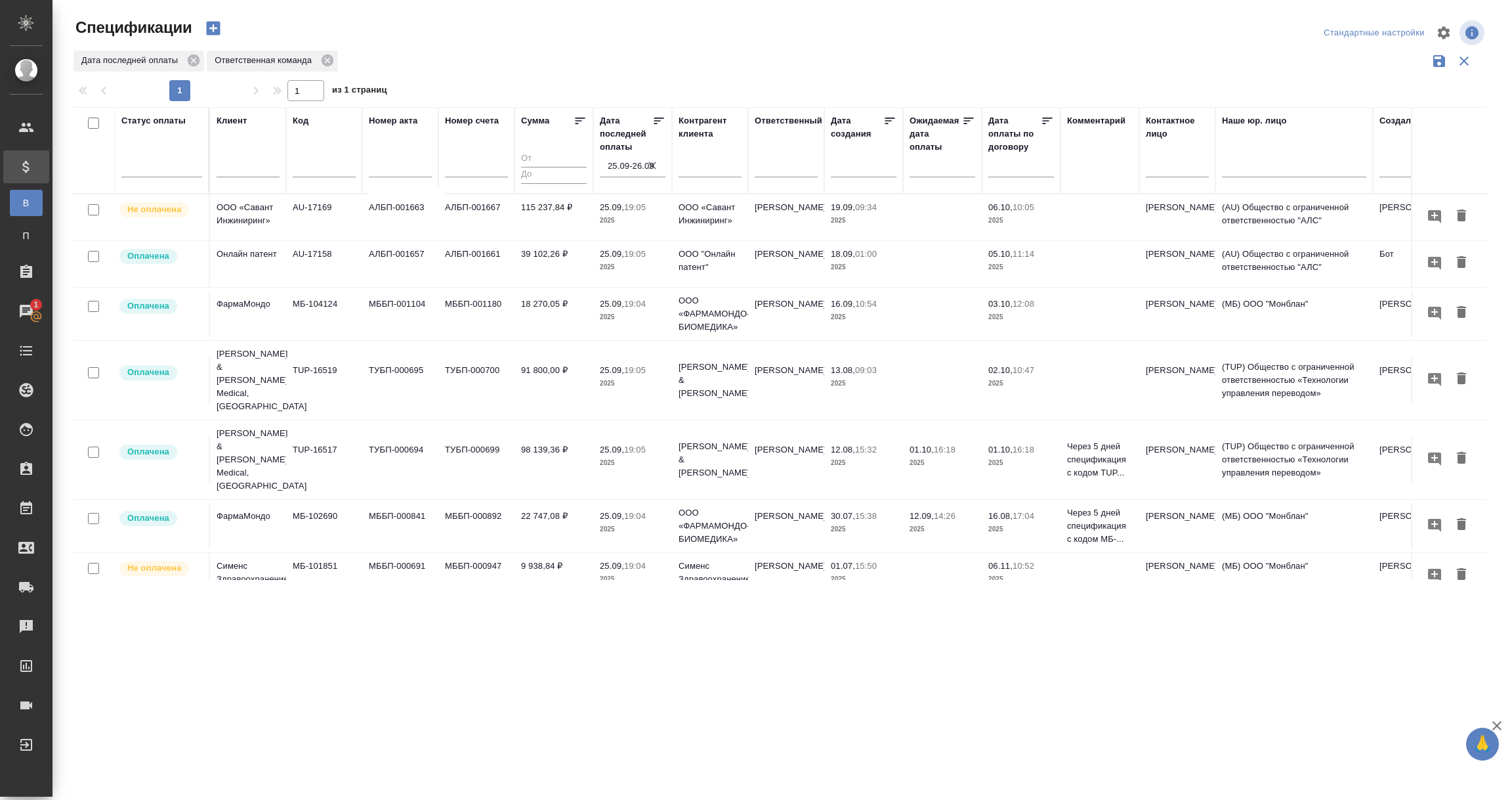
scroll to position [98, 0]
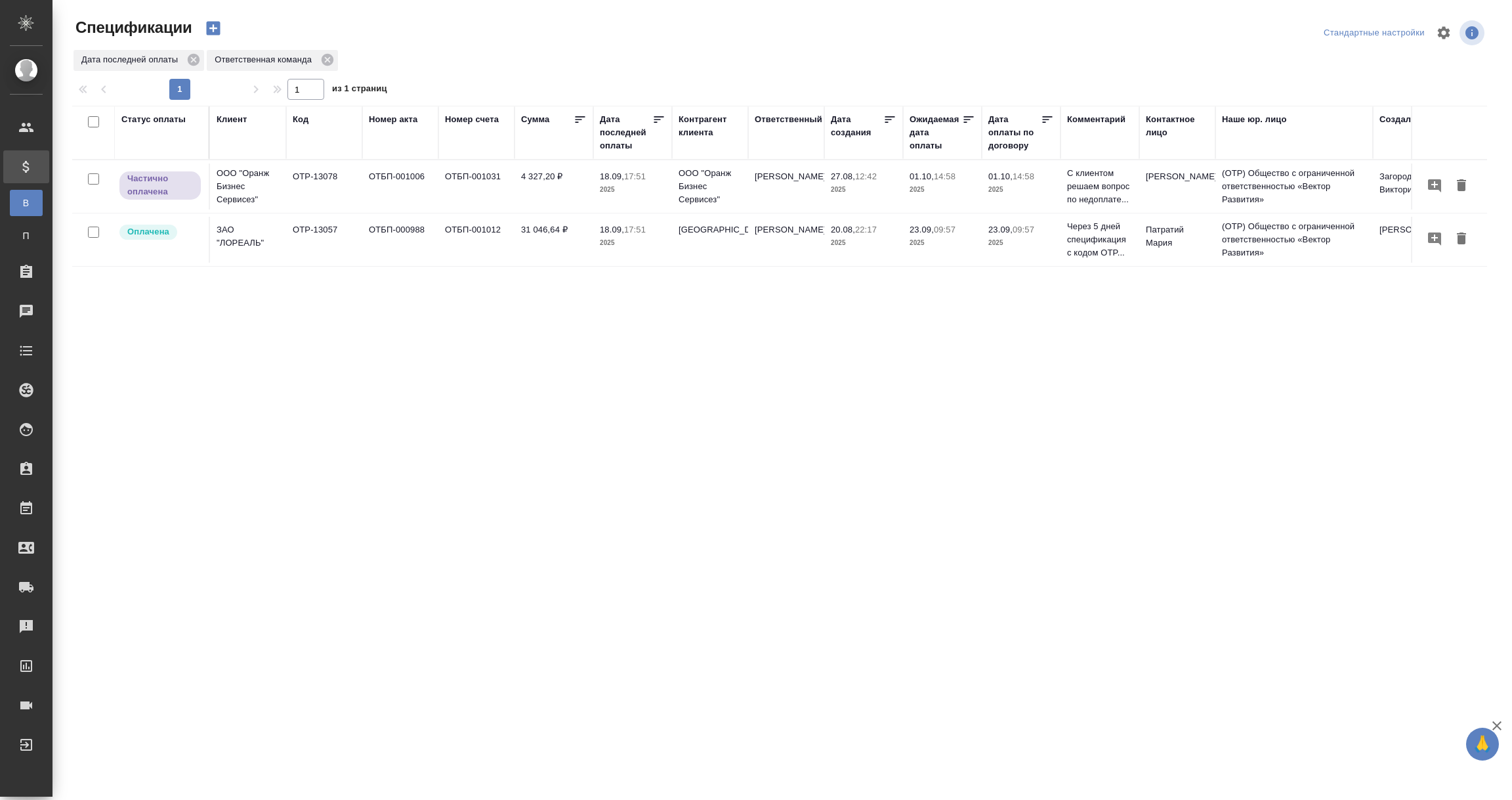
click at [612, 148] on div "Дата последней оплаты" at bounding box center [626, 133] width 52 height 40
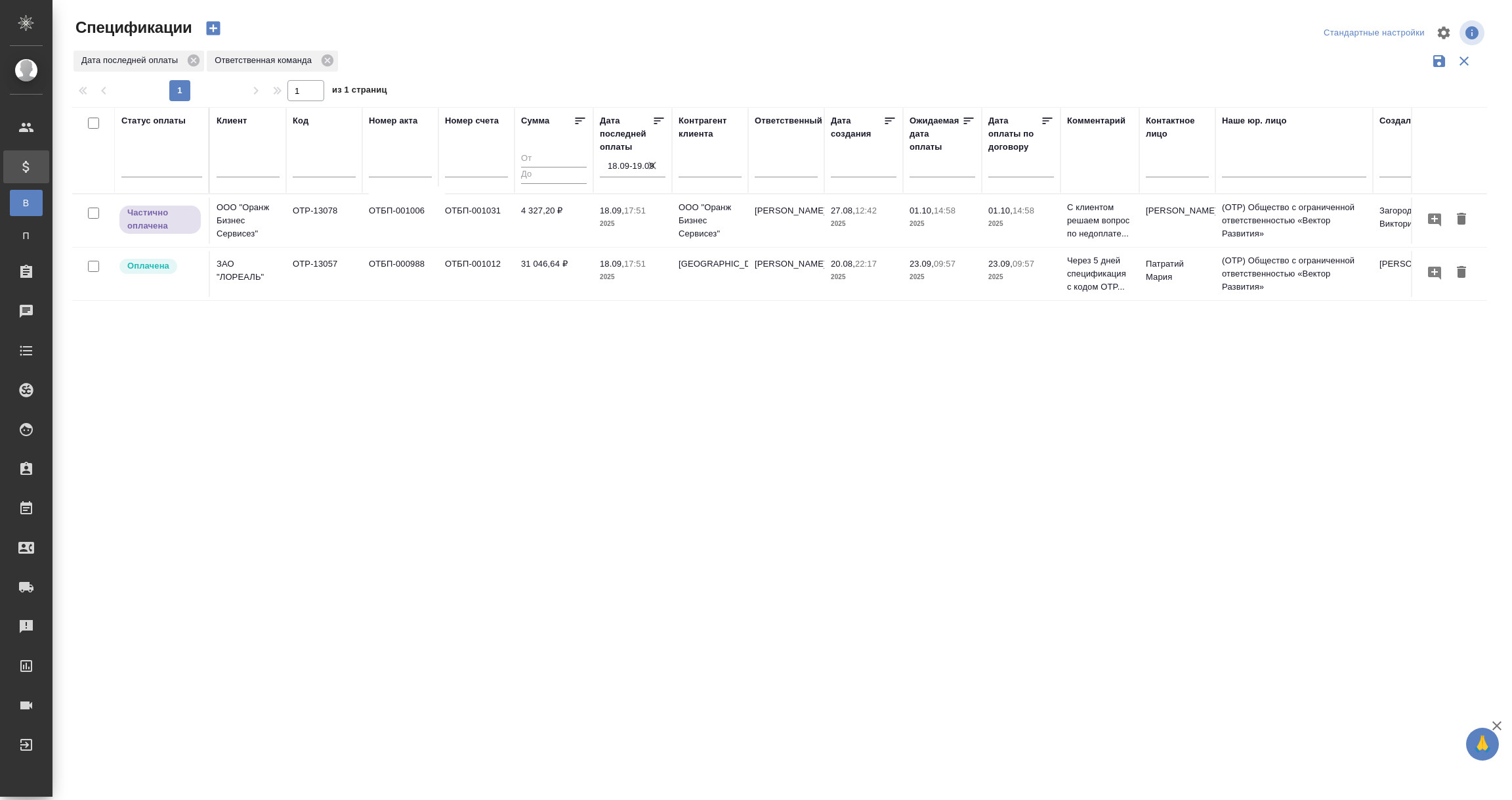
click at [617, 164] on input "18.09-19.09" at bounding box center [637, 166] width 58 height 18
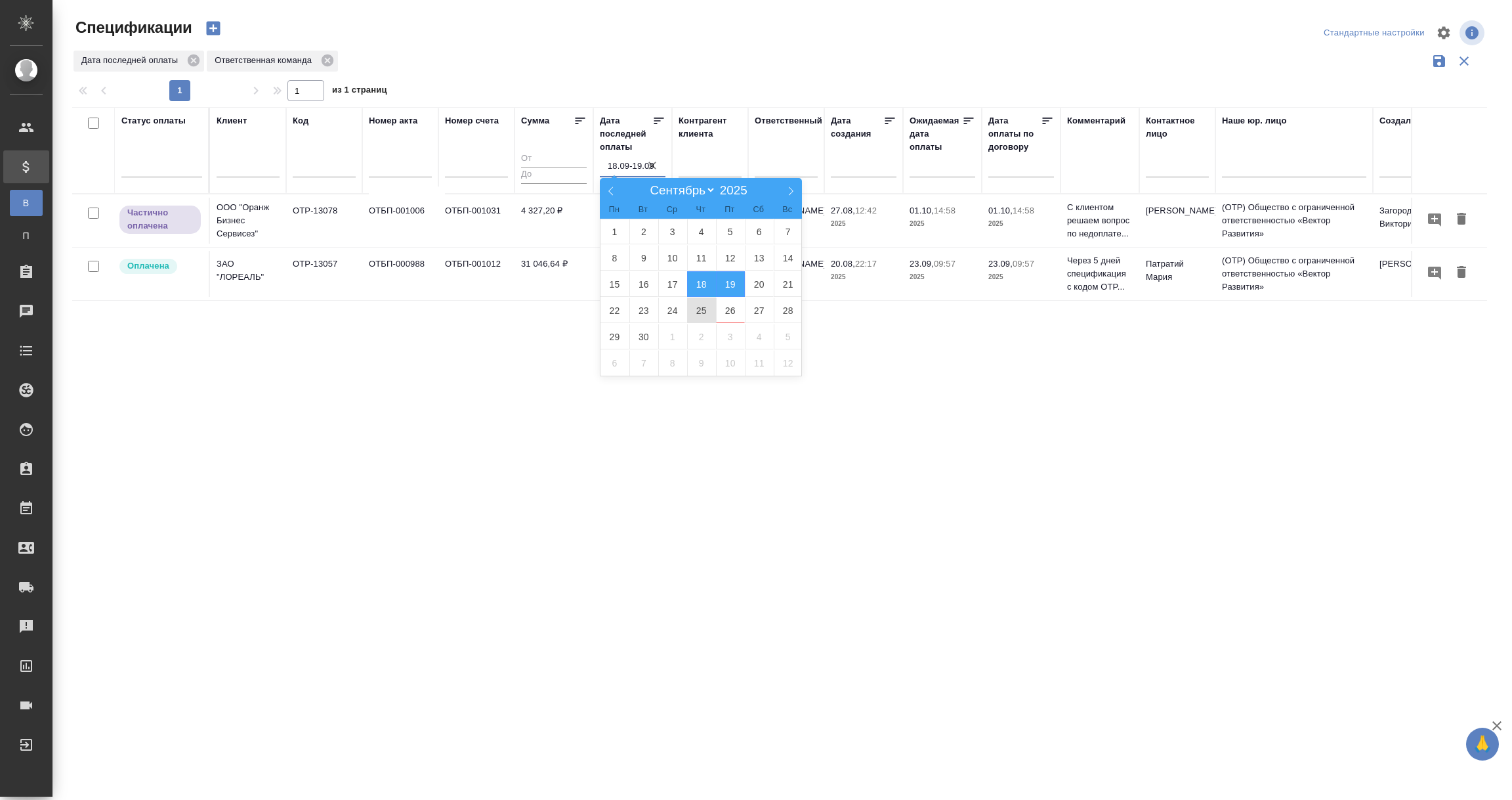
click at [700, 308] on span "25" at bounding box center [701, 310] width 29 height 26
click at [728, 310] on span "26" at bounding box center [730, 310] width 29 height 26
type div "2025-09-24T21:00:00.000Z — 2025-09-25T21:00:00.000Z"
type input "25.09-26.09"
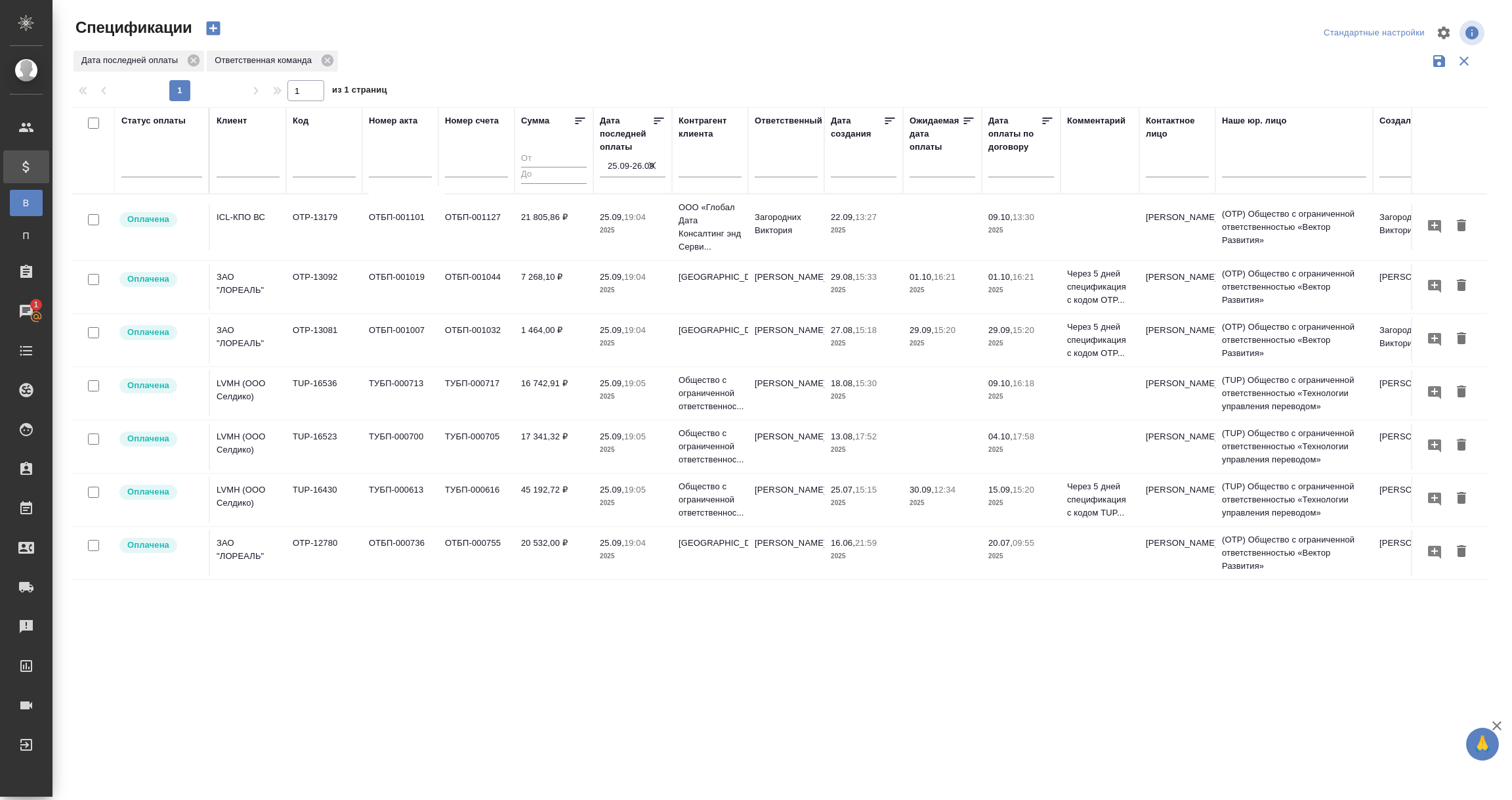
scroll to position [0, 302]
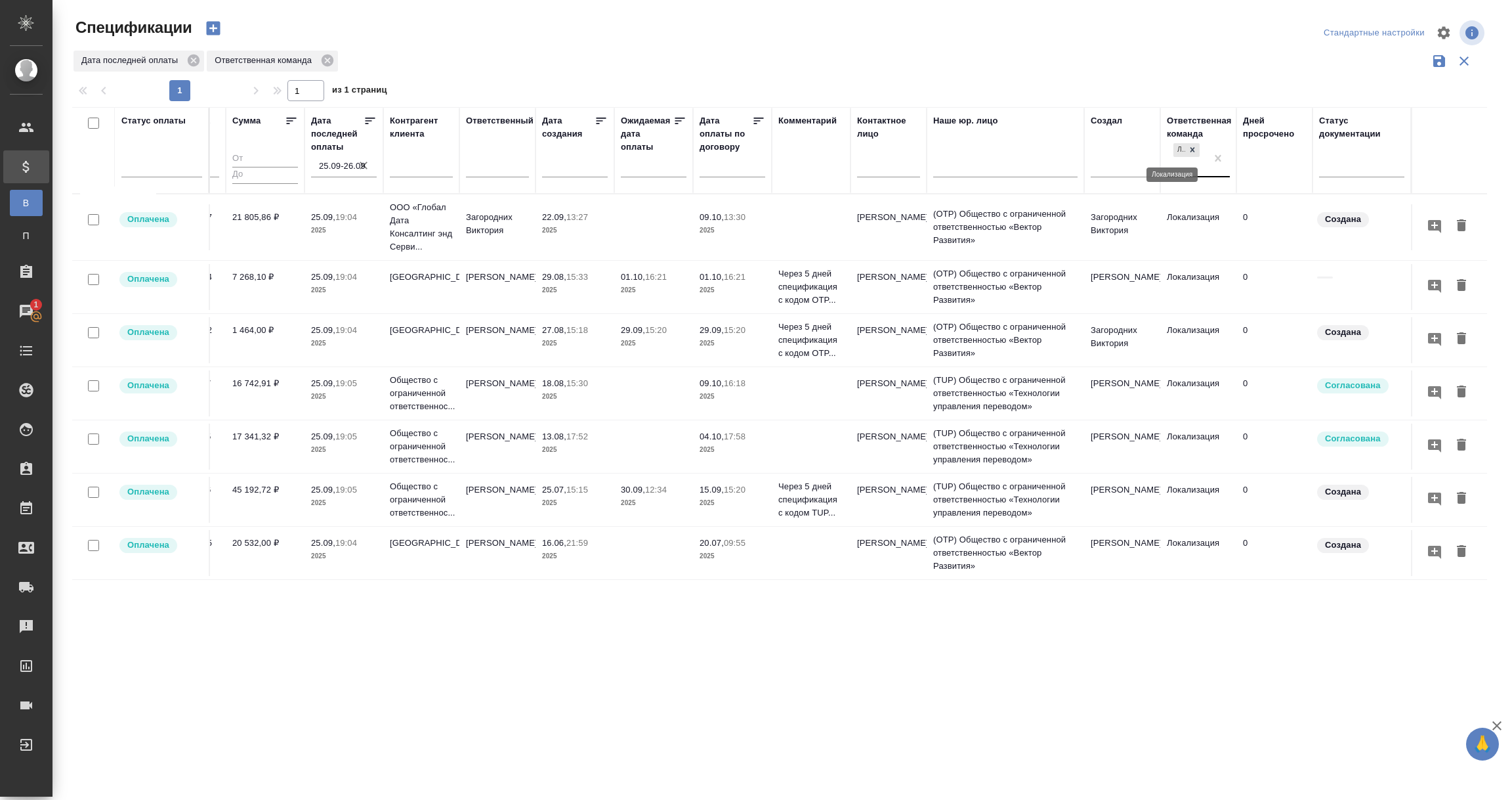
click at [1190, 149] on icon at bounding box center [1193, 150] width 4 height 4
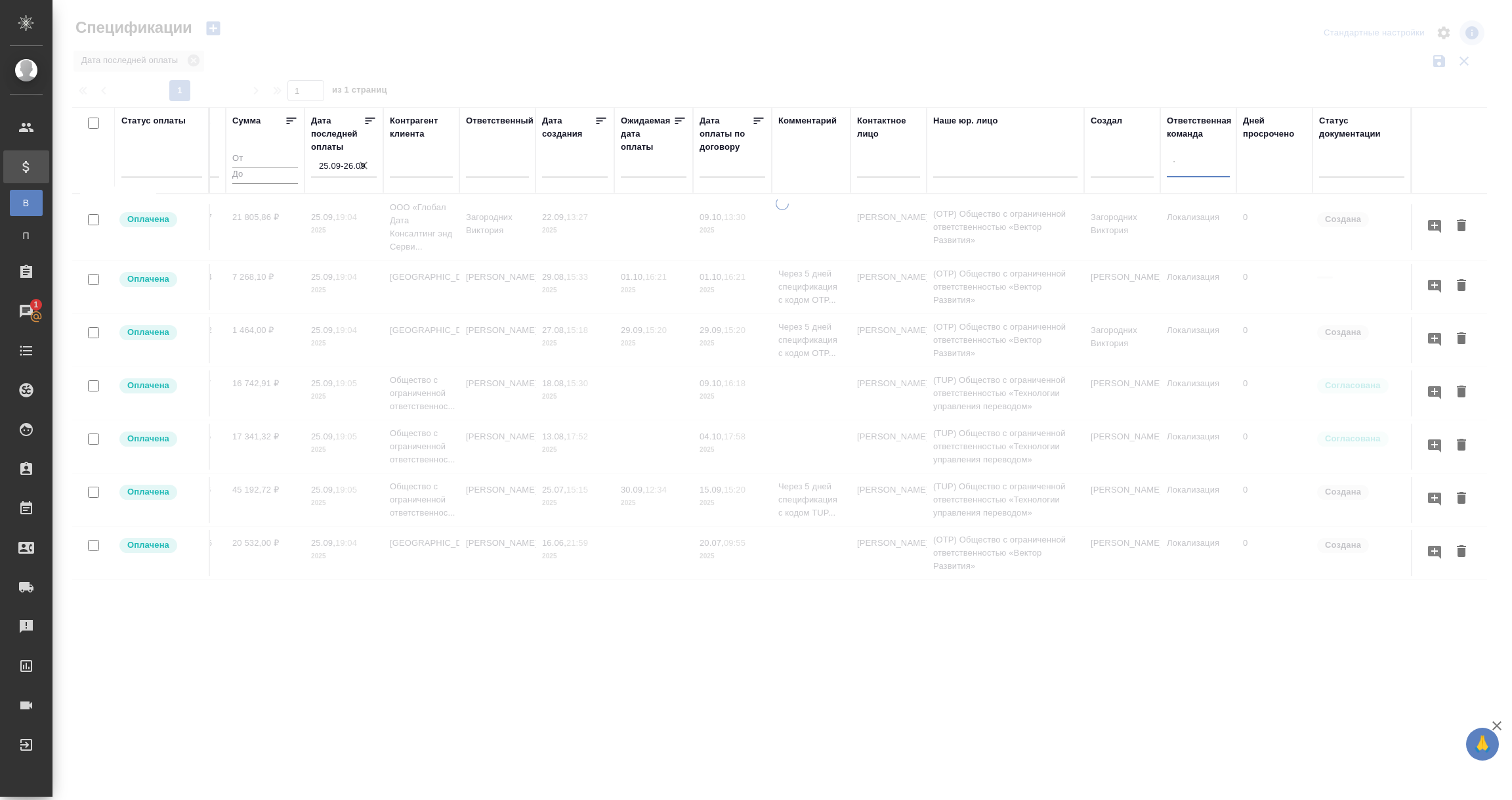
type input "тех"
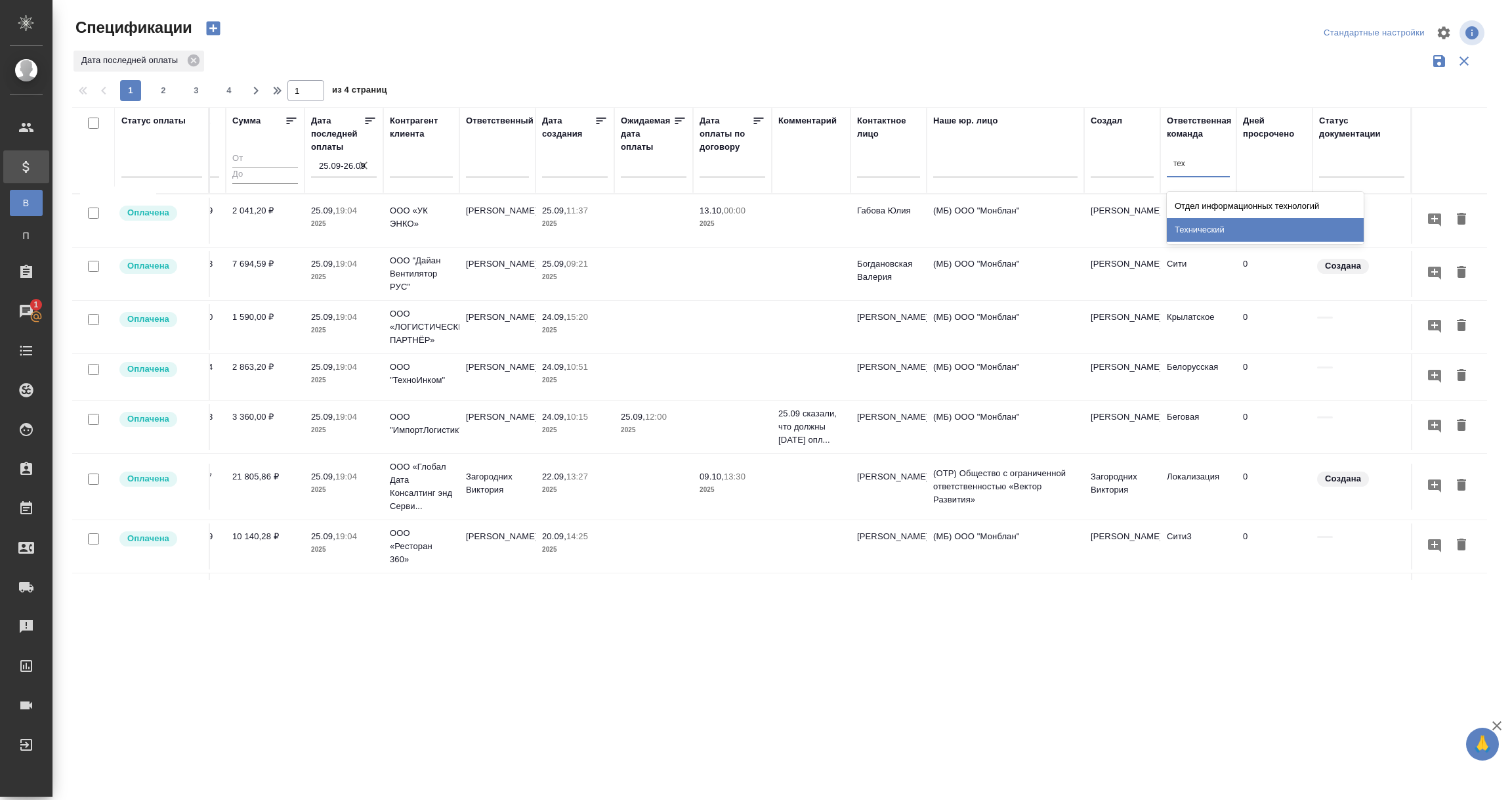
click at [1184, 222] on div "Технический" at bounding box center [1265, 230] width 197 height 23
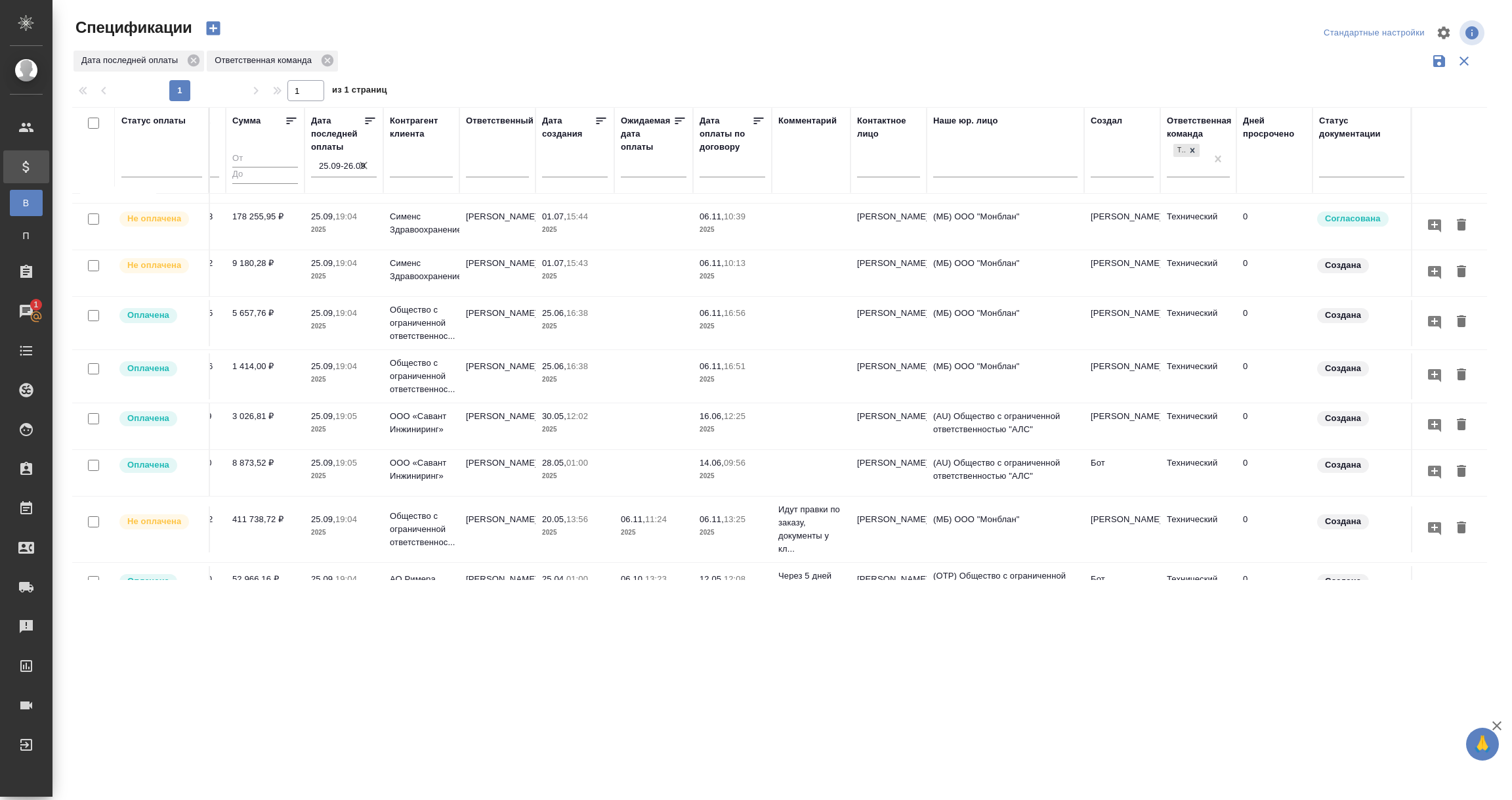
scroll to position [443, 0]
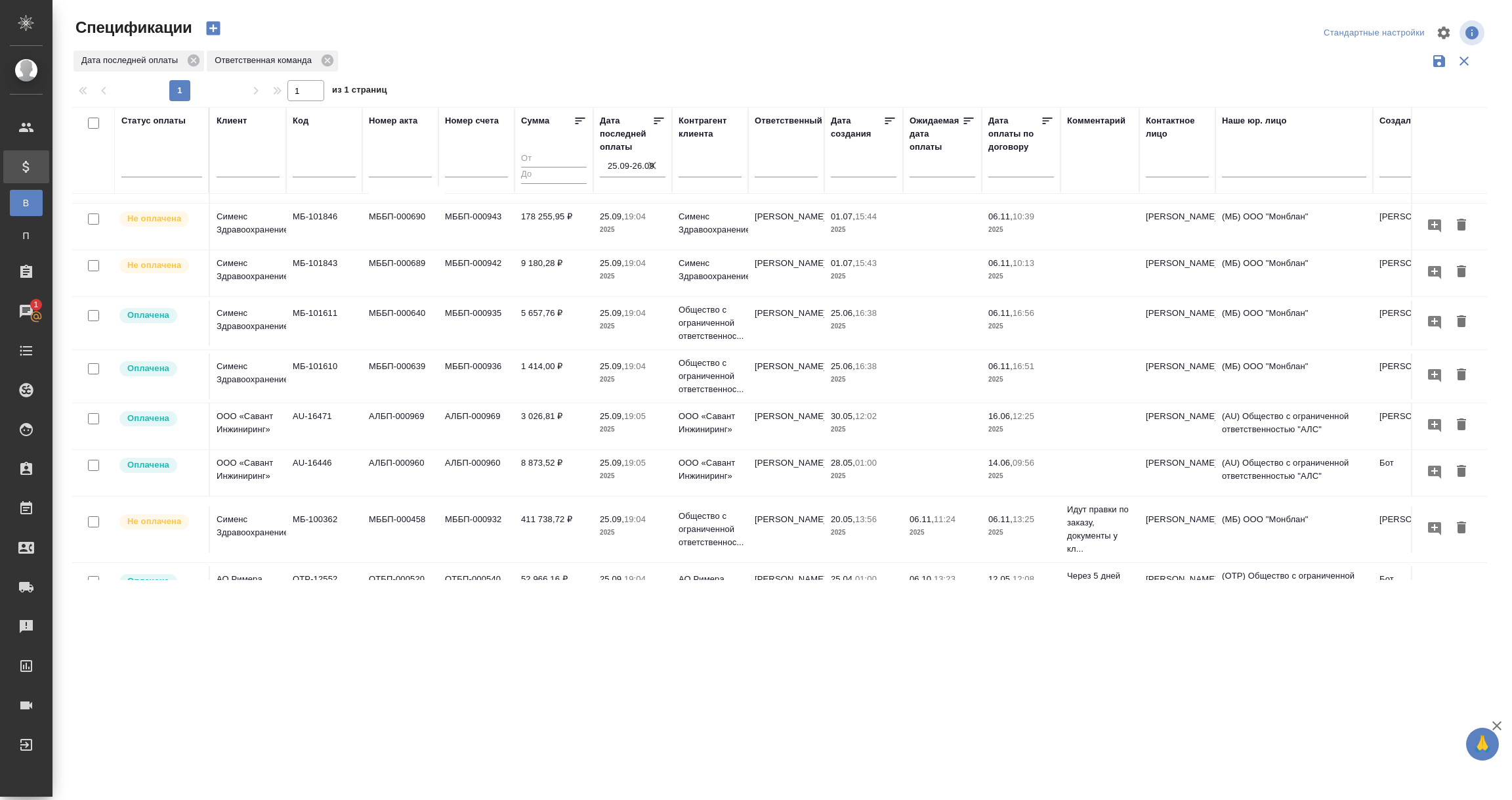
click at [334, 506] on td "МБ-100362" at bounding box center [324, 529] width 76 height 46
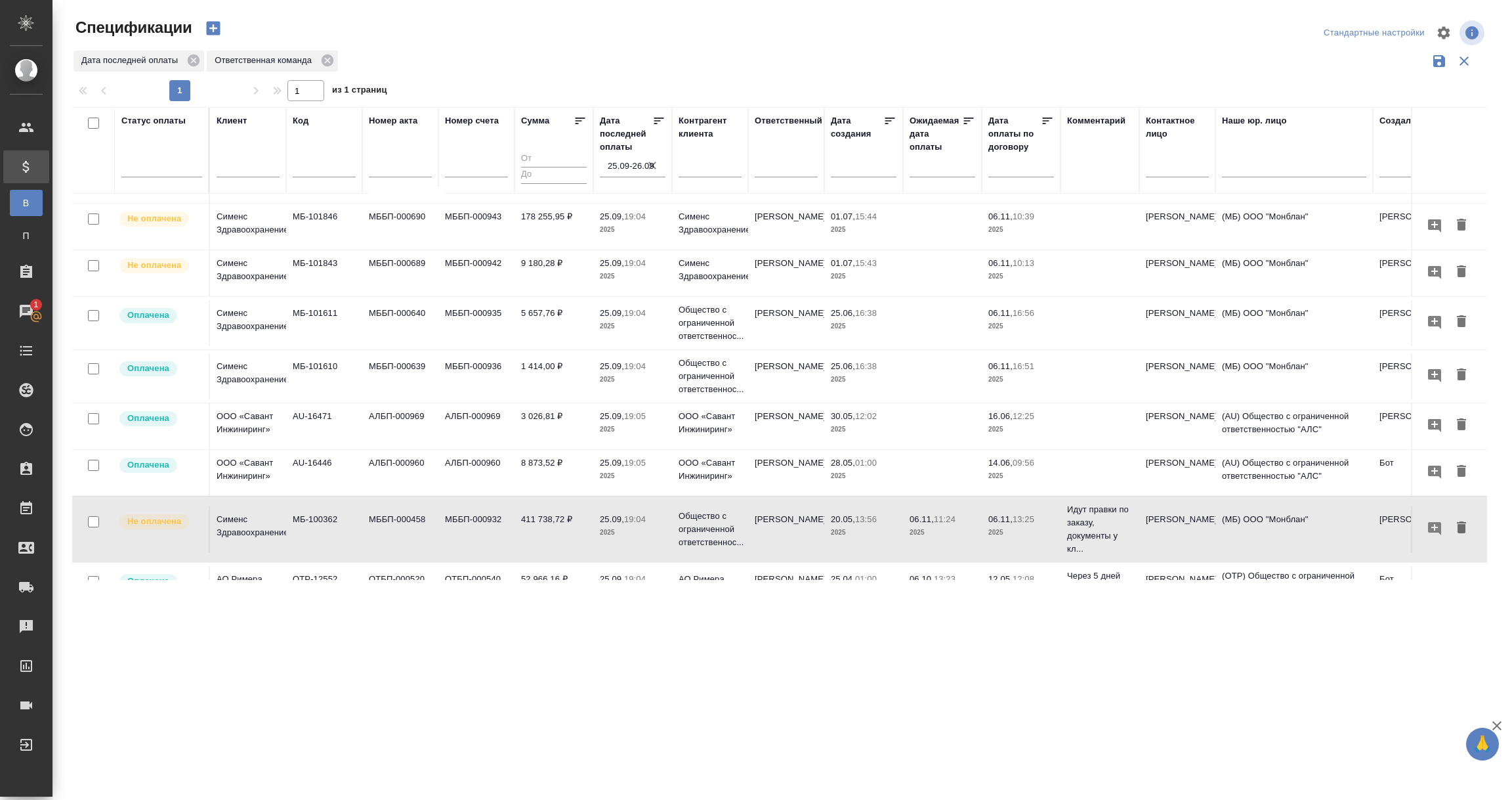
click at [559, 250] on td "9 180,28 ₽" at bounding box center [553, 273] width 79 height 46
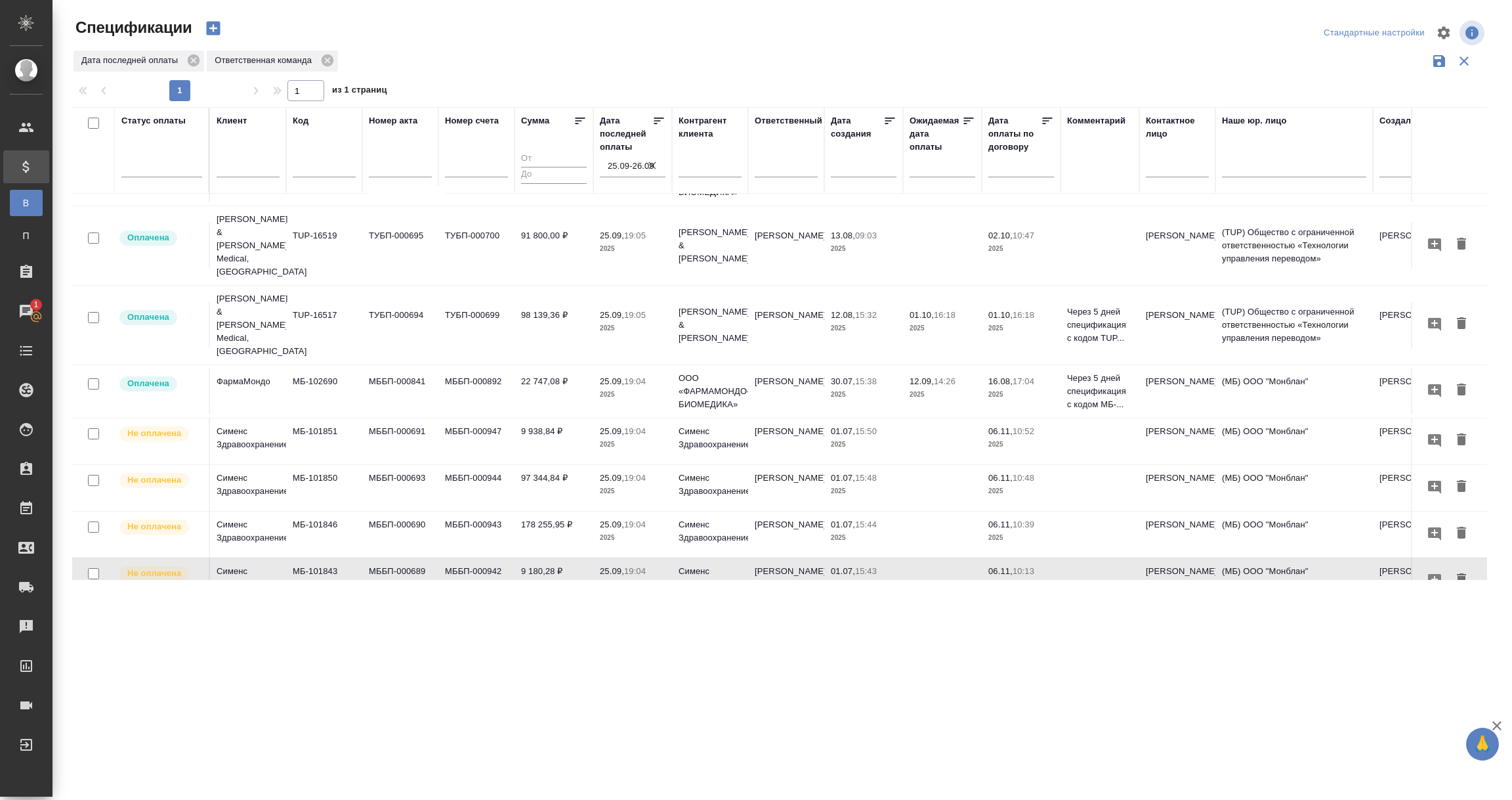
scroll to position [0, 0]
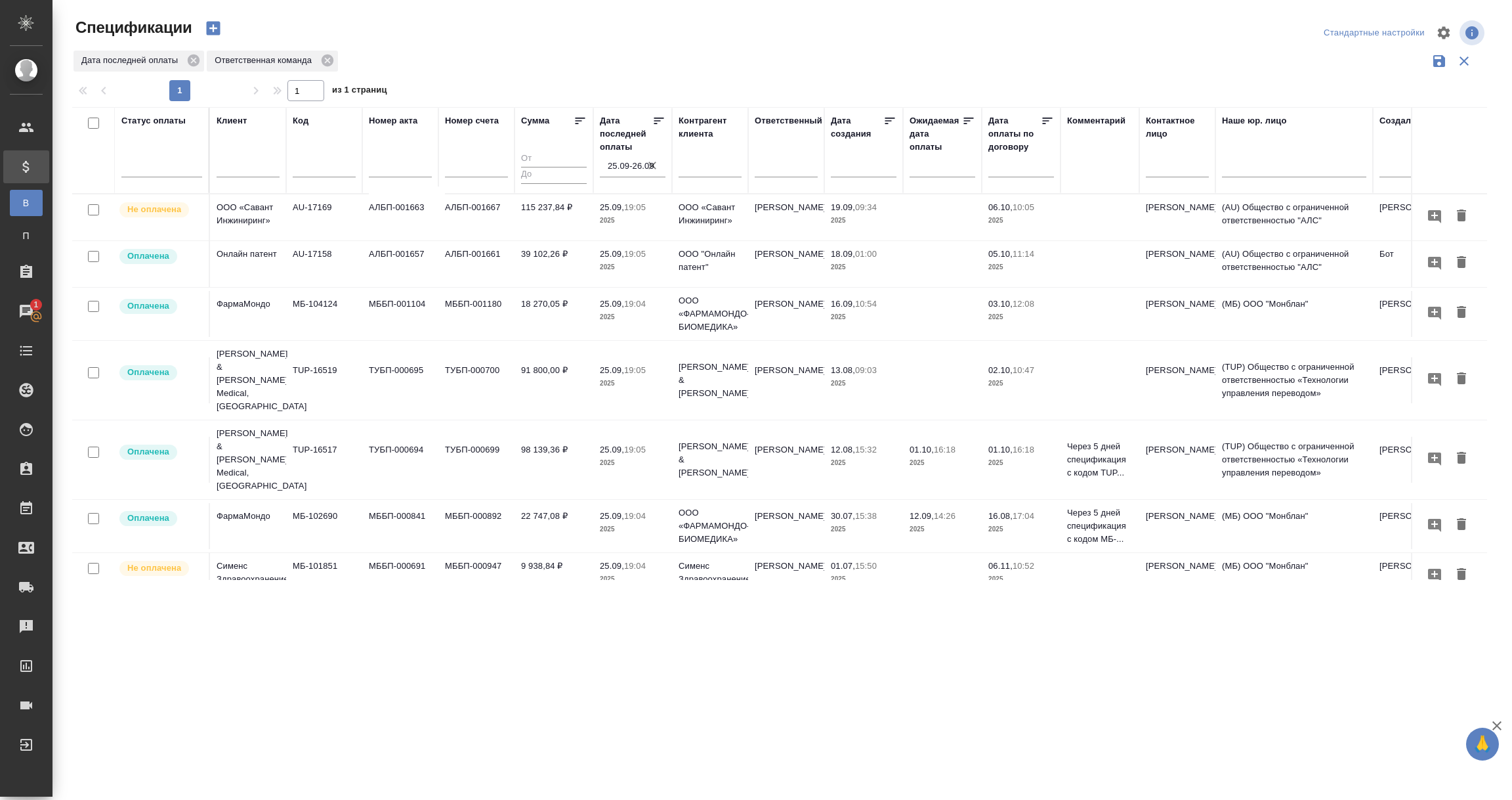
click at [645, 218] on p "2025" at bounding box center [632, 220] width 66 height 13
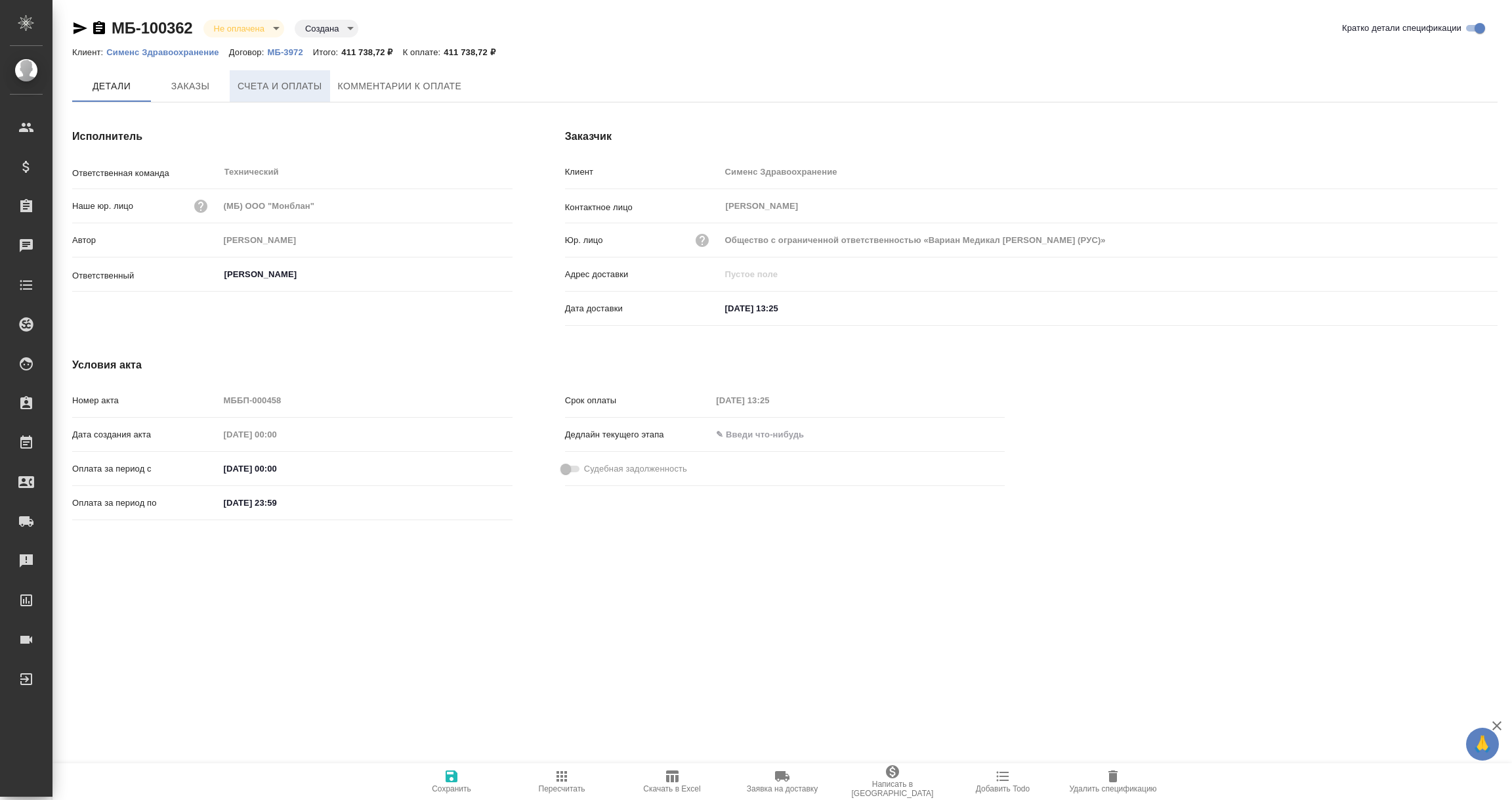
click at [268, 85] on span "Счета и оплаты" at bounding box center [280, 86] width 85 height 16
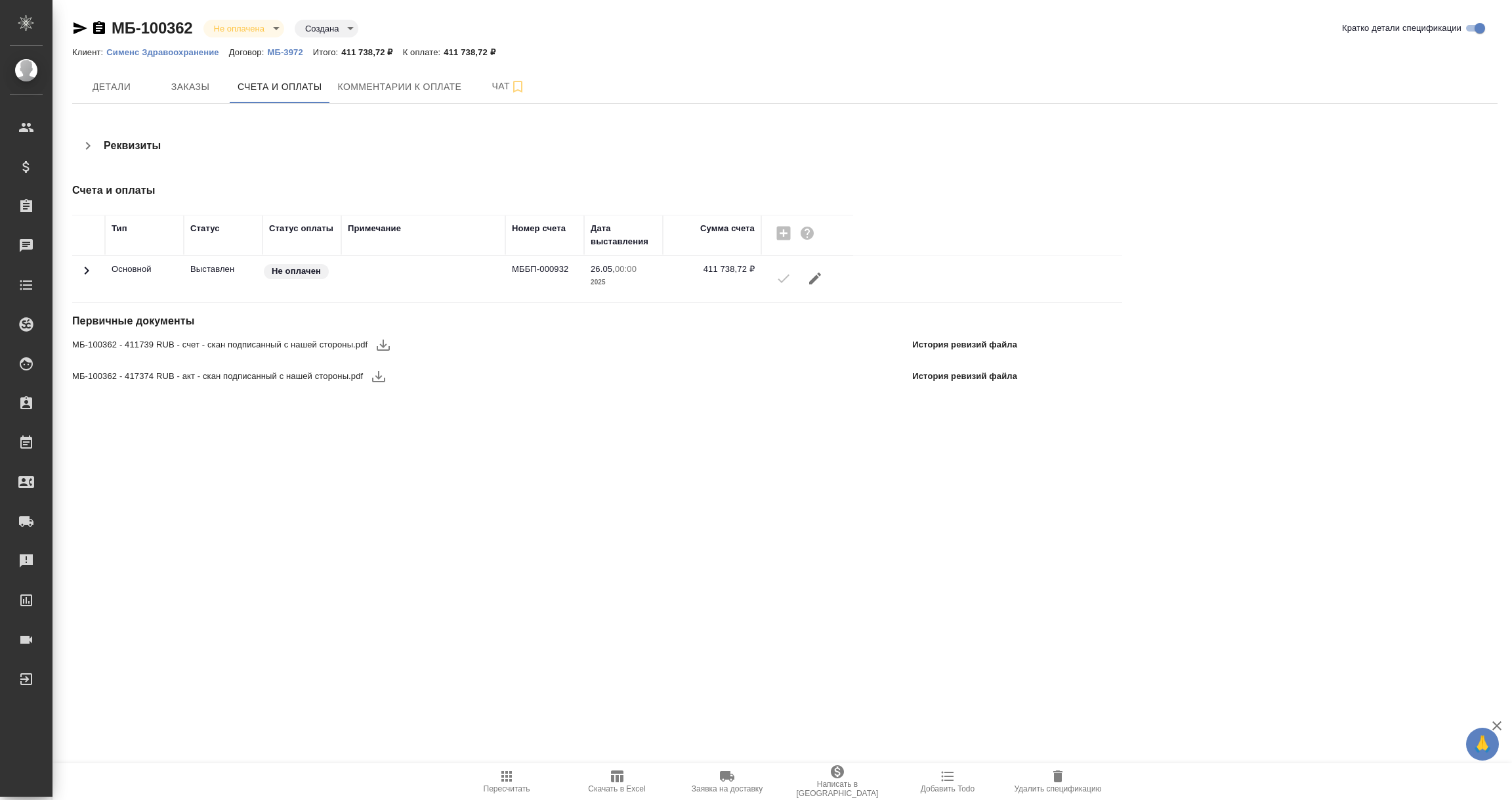
click at [88, 270] on icon at bounding box center [87, 270] width 4 height 8
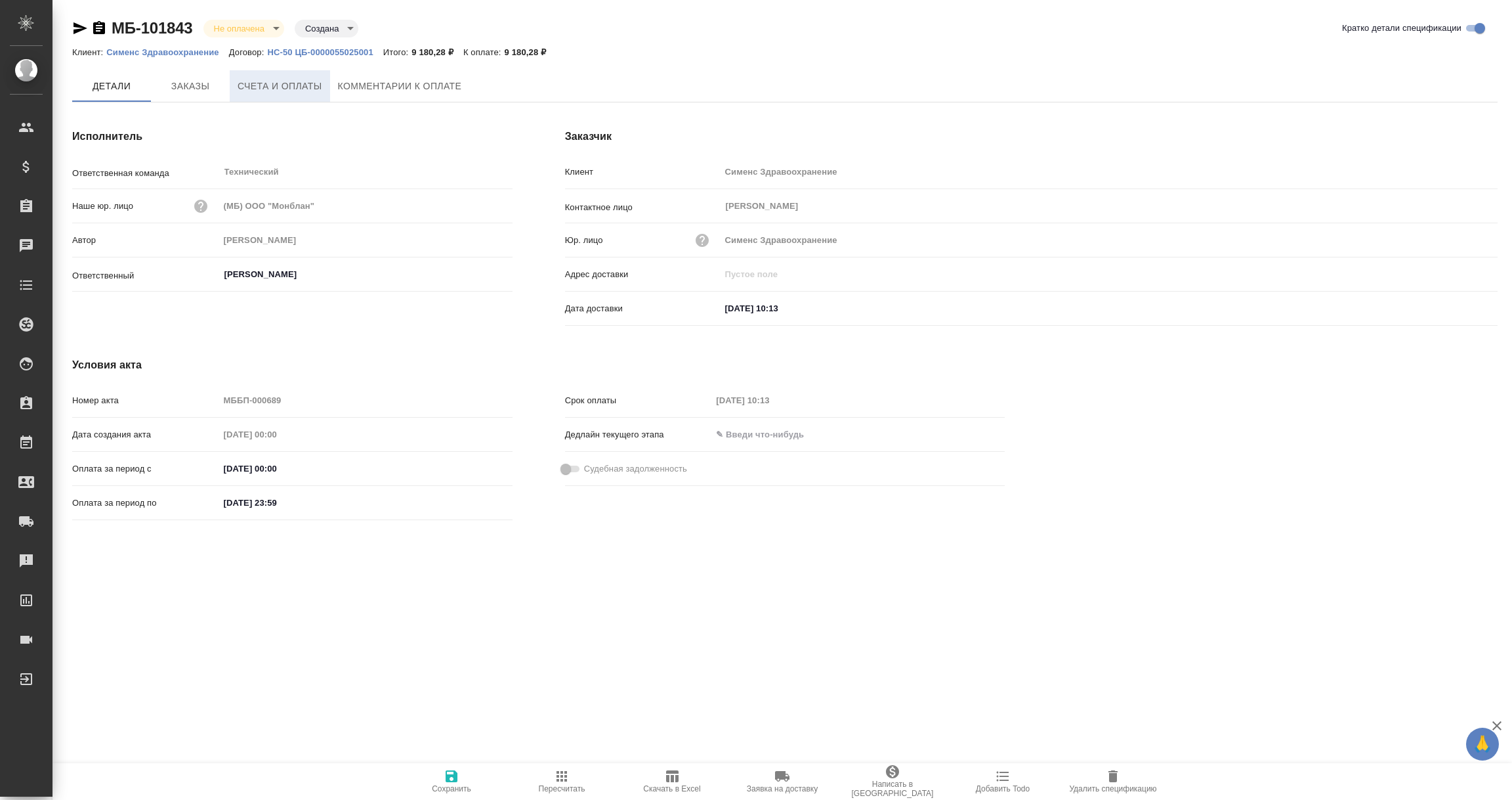
click at [283, 84] on span "Счета и оплаты" at bounding box center [280, 86] width 85 height 16
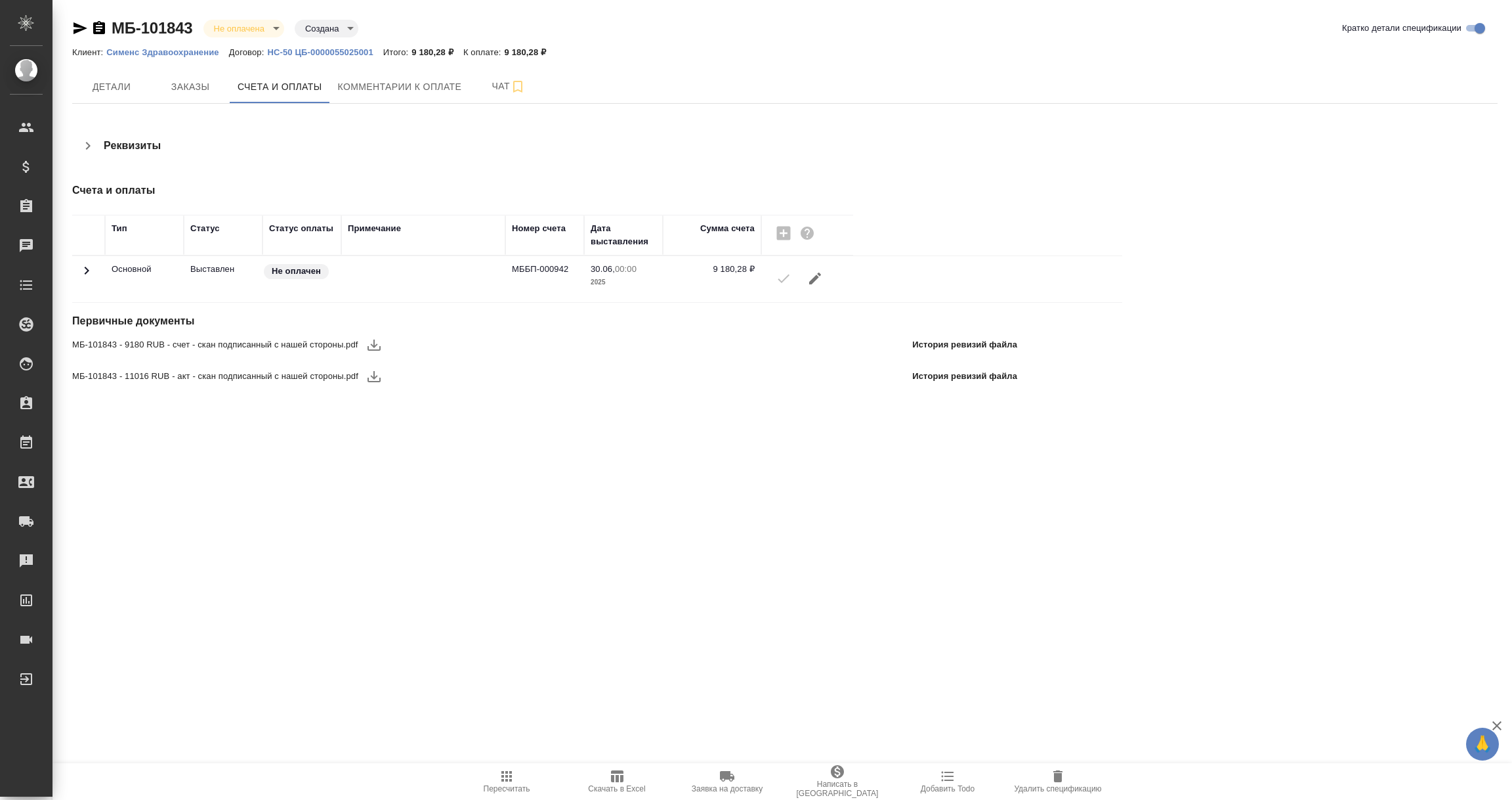
click at [81, 279] on span at bounding box center [86, 276] width 16 height 10
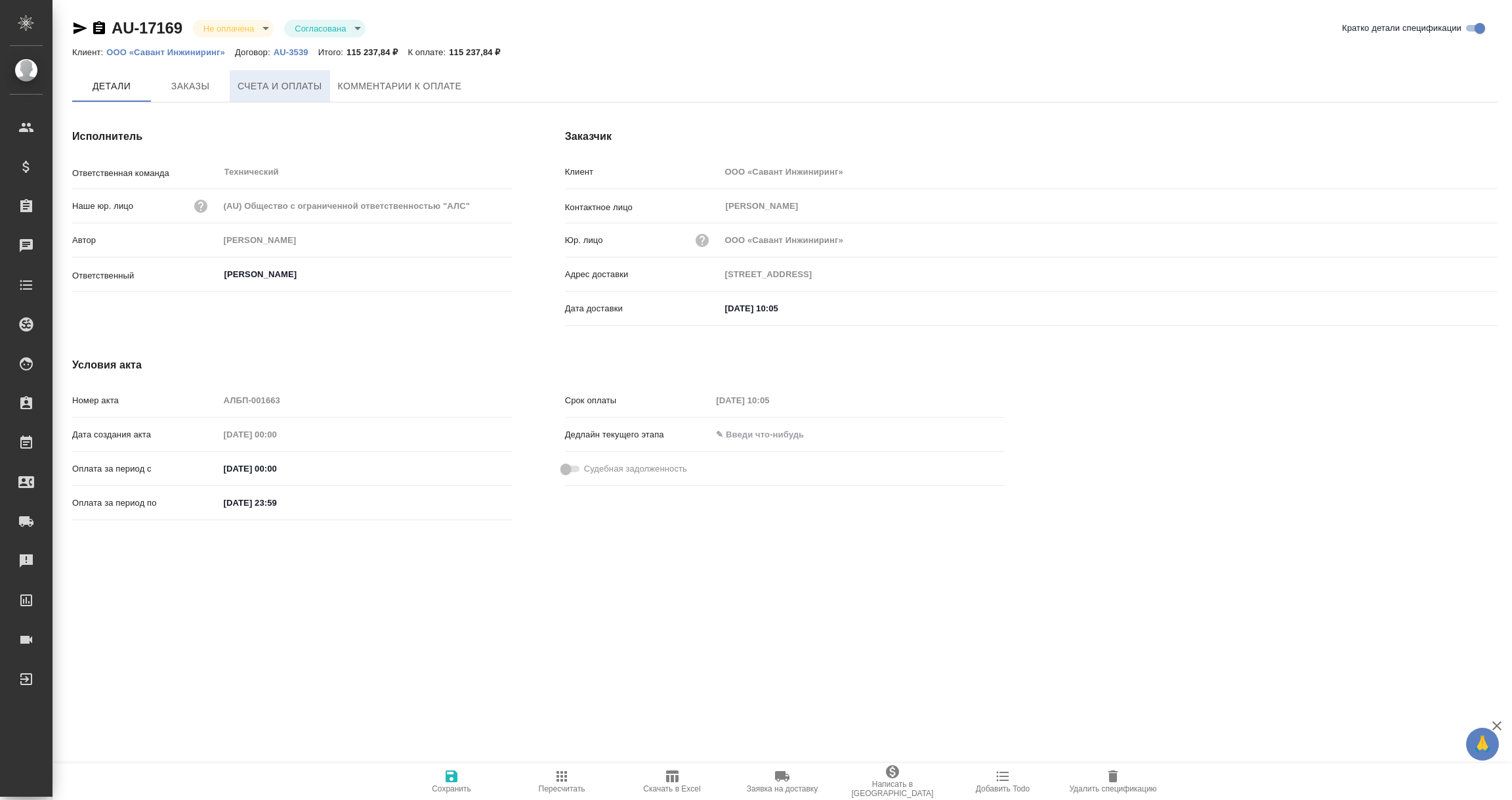
click at [281, 88] on span "Счета и оплаты" at bounding box center [280, 86] width 85 height 16
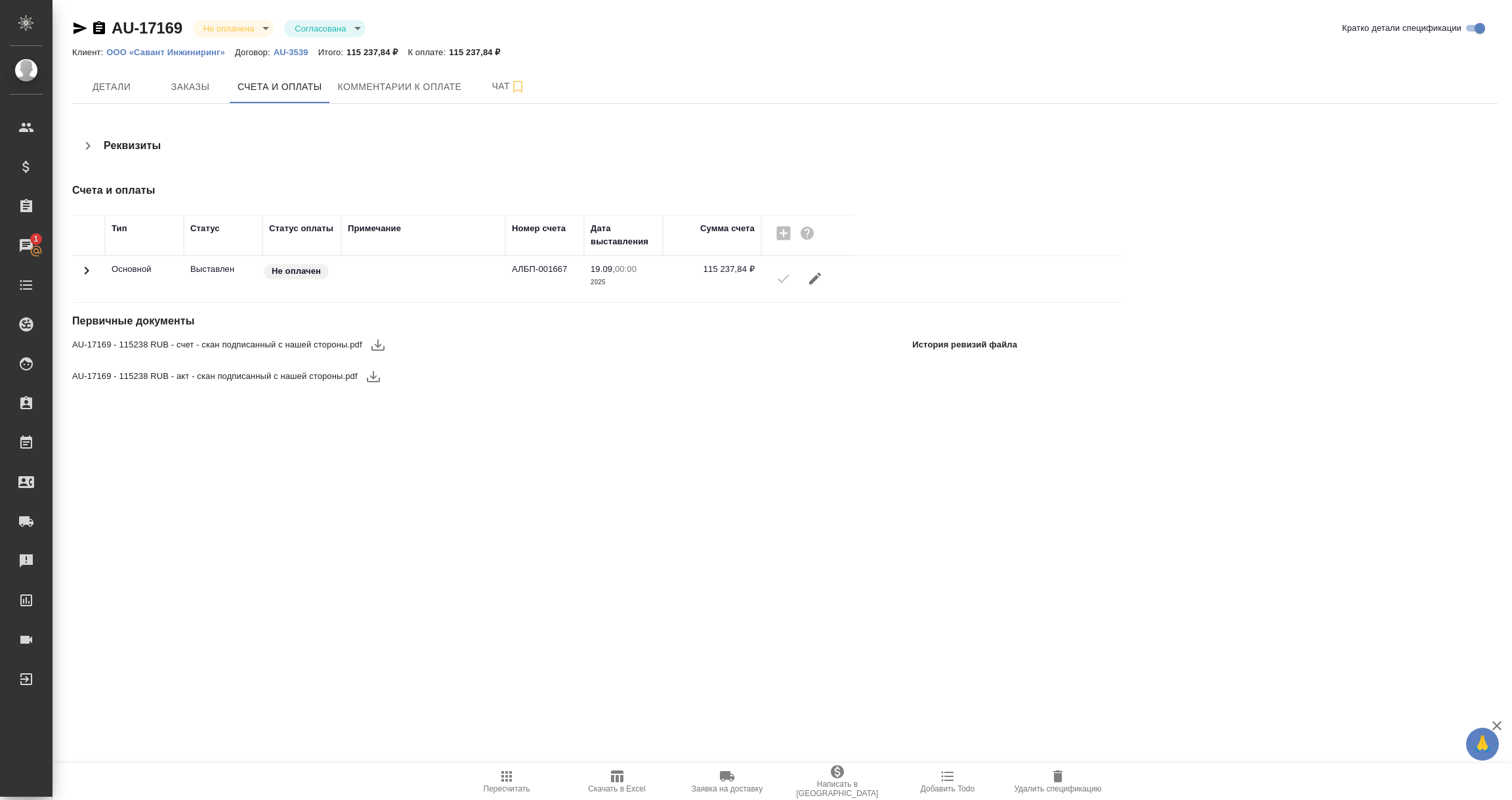
click at [81, 274] on icon at bounding box center [86, 271] width 16 height 16
